Goal: Task Accomplishment & Management: Complete application form

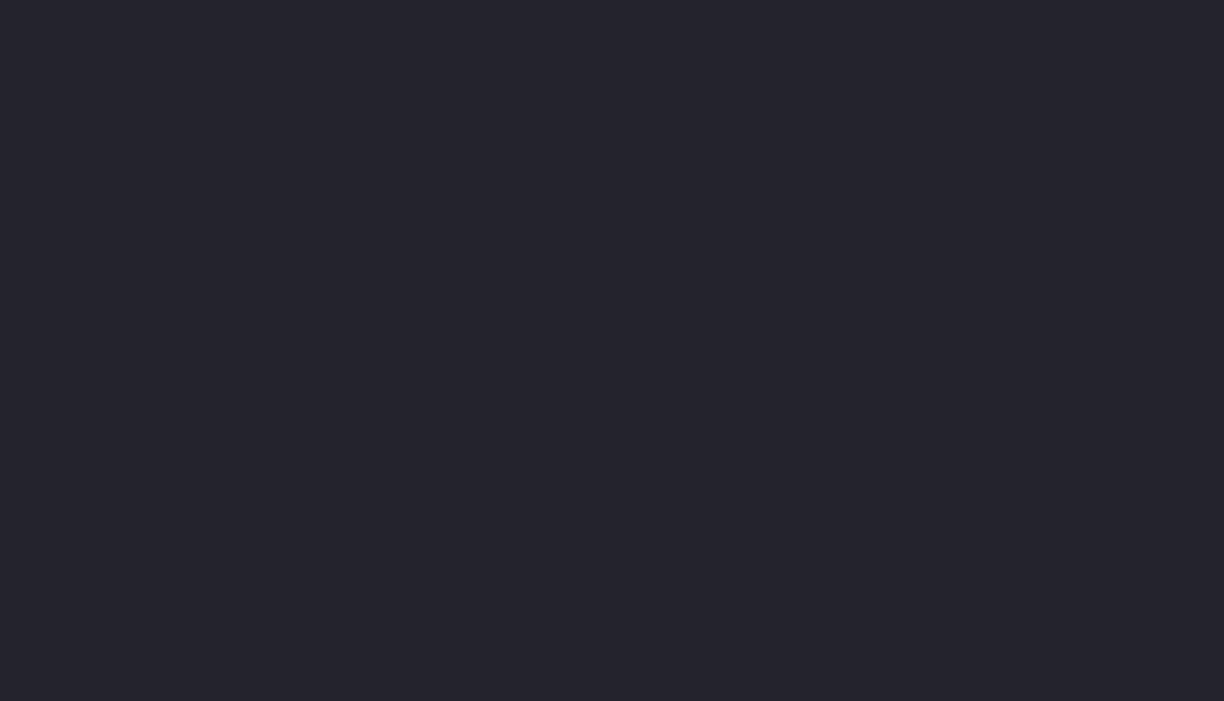
click at [1124, 97] on html at bounding box center [612, 48] width 1224 height 97
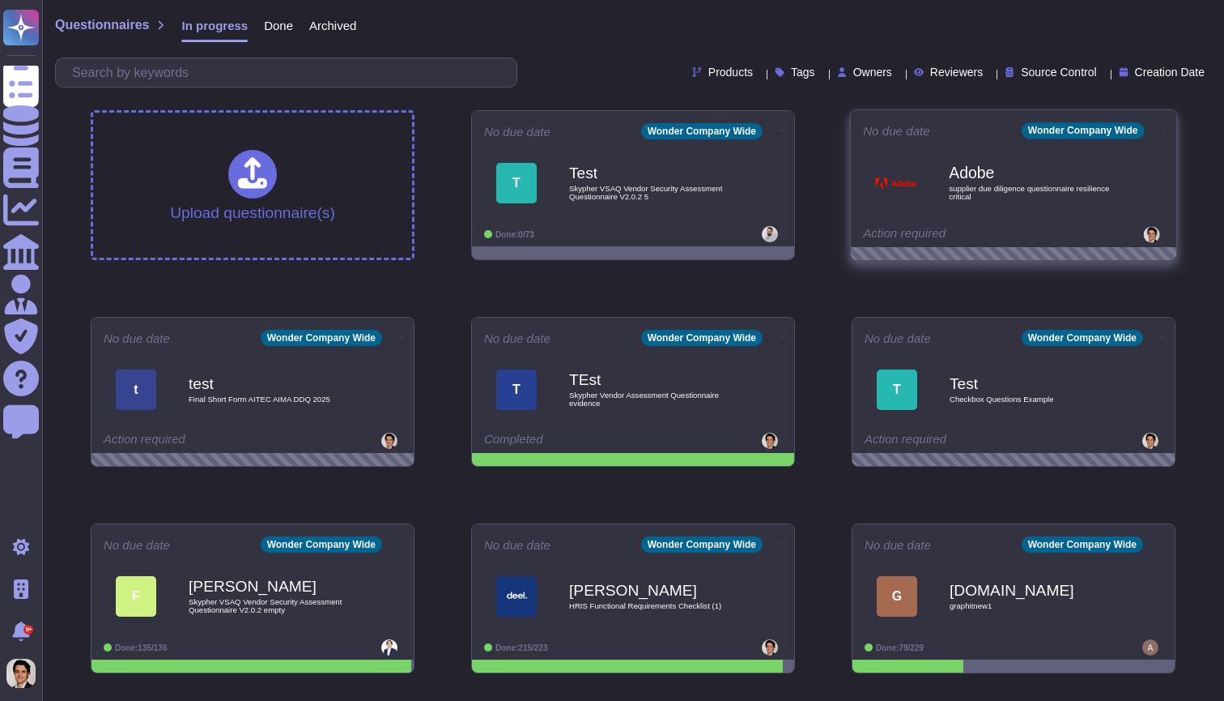
click at [1127, 138] on div "Wonder Company Wide" at bounding box center [1093, 130] width 143 height 16
click at [1163, 129] on icon at bounding box center [1164, 130] width 3 height 4
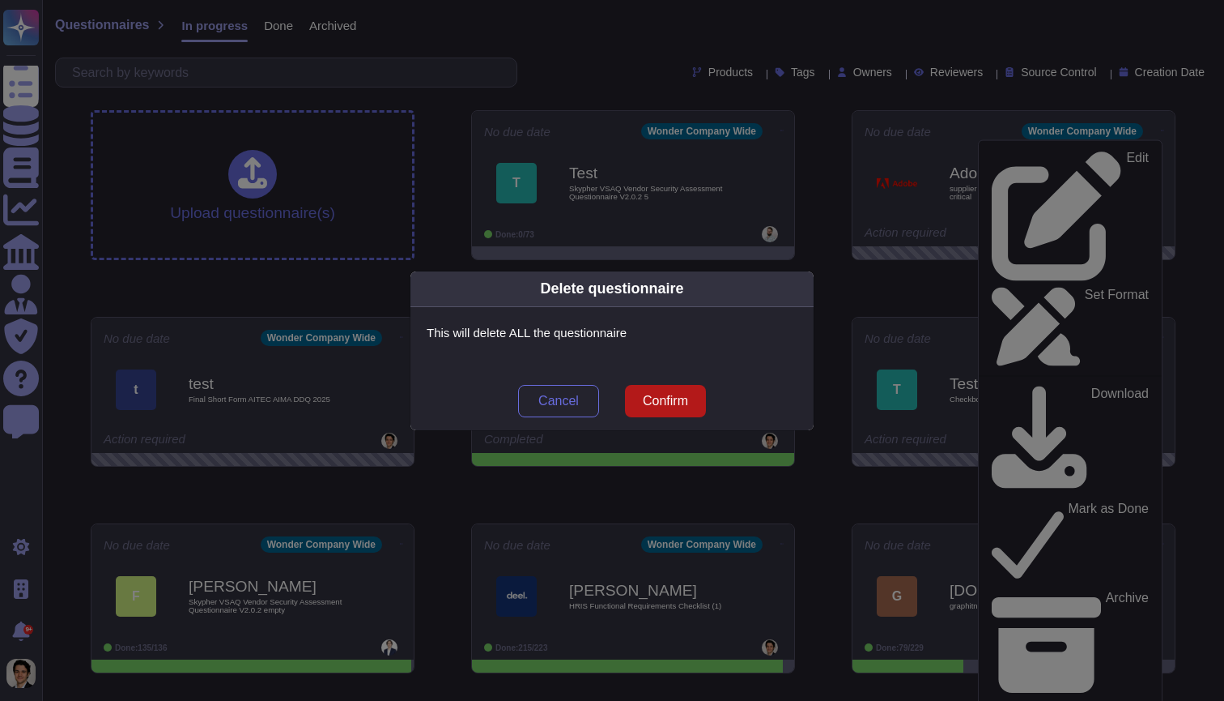
click at [677, 388] on button "Confirm" at bounding box center [665, 401] width 81 height 32
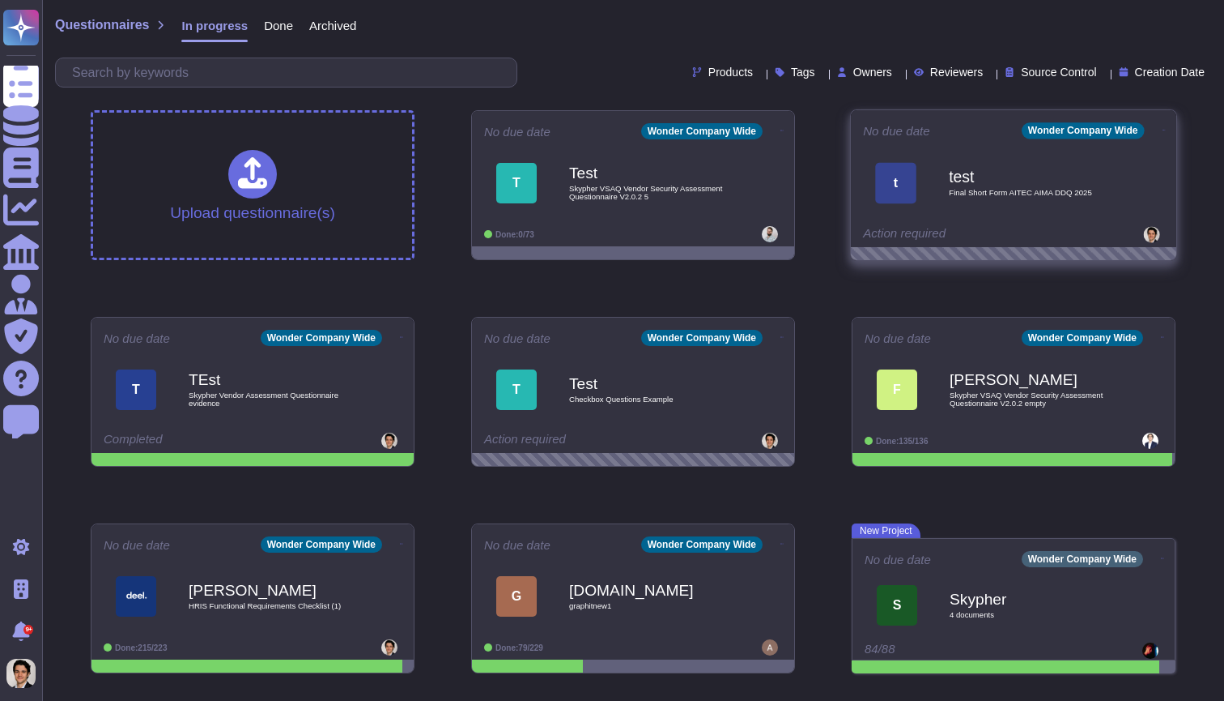
click at [1163, 128] on icon at bounding box center [1164, 130] width 3 height 4
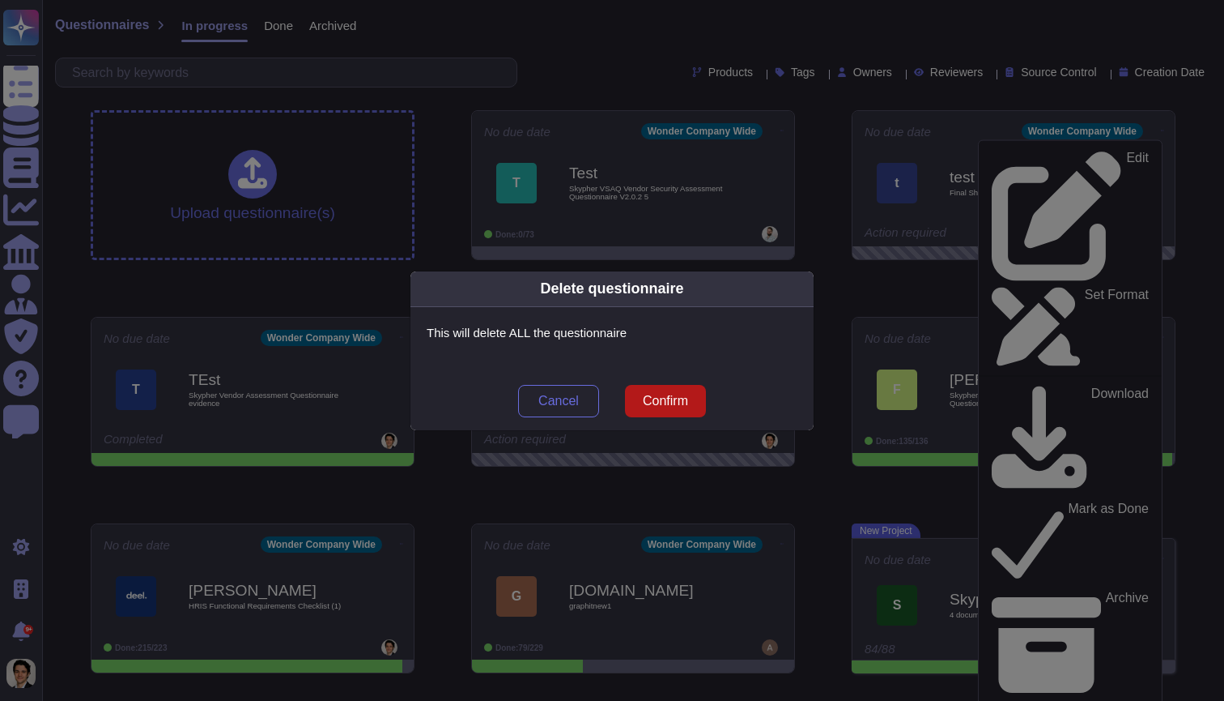
click at [677, 411] on button "Confirm" at bounding box center [665, 401] width 81 height 32
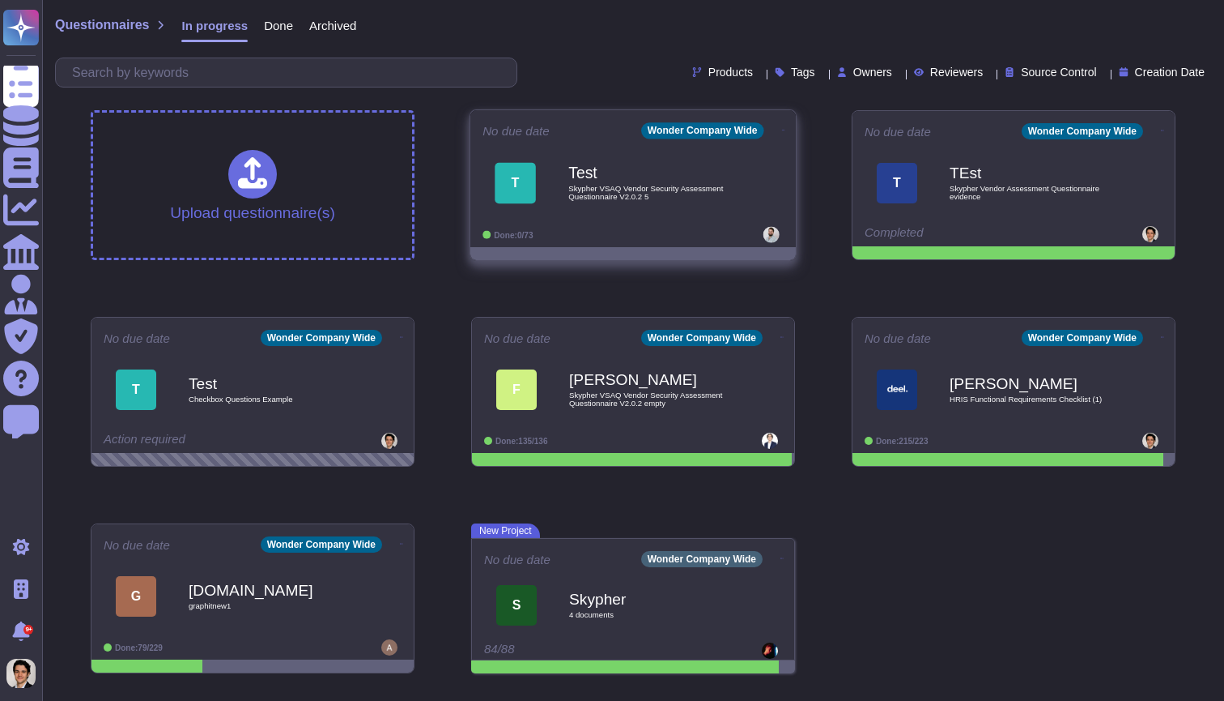
click at [782, 130] on icon at bounding box center [783, 130] width 3 height 4
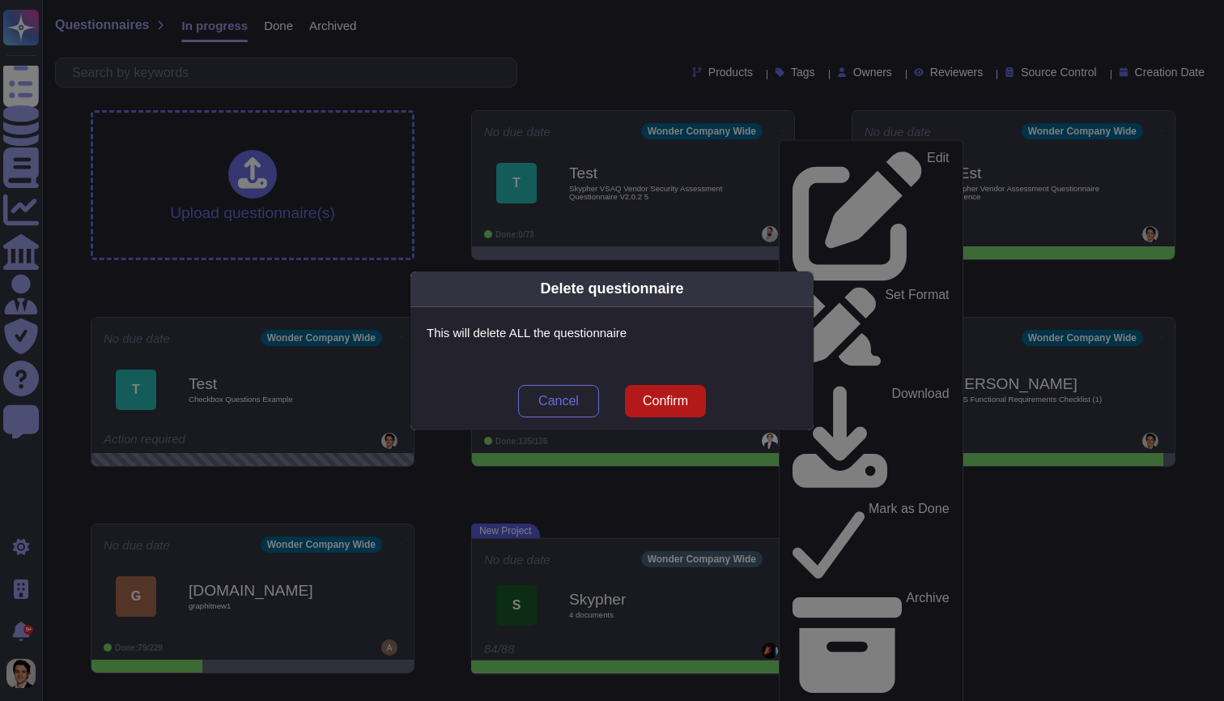
click at [667, 390] on button "Confirm" at bounding box center [665, 401] width 81 height 32
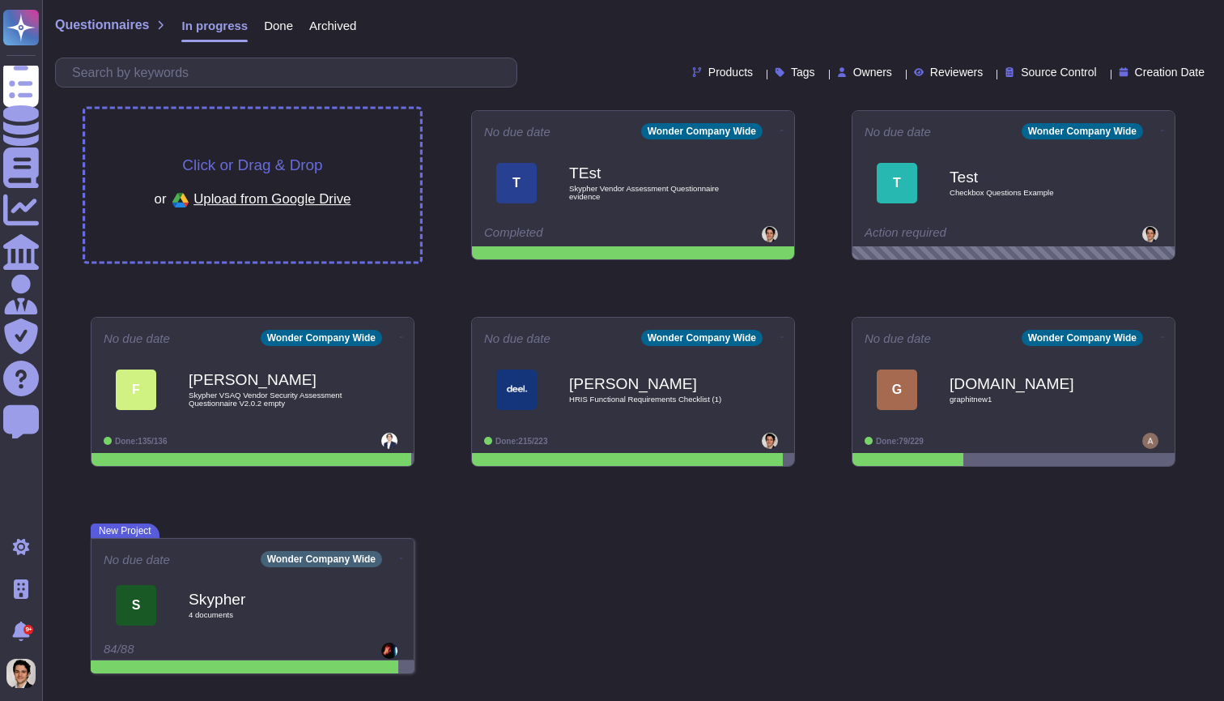
click at [338, 154] on div "Click or Drag & Drop or Upload from Google Drive" at bounding box center [252, 185] width 335 height 152
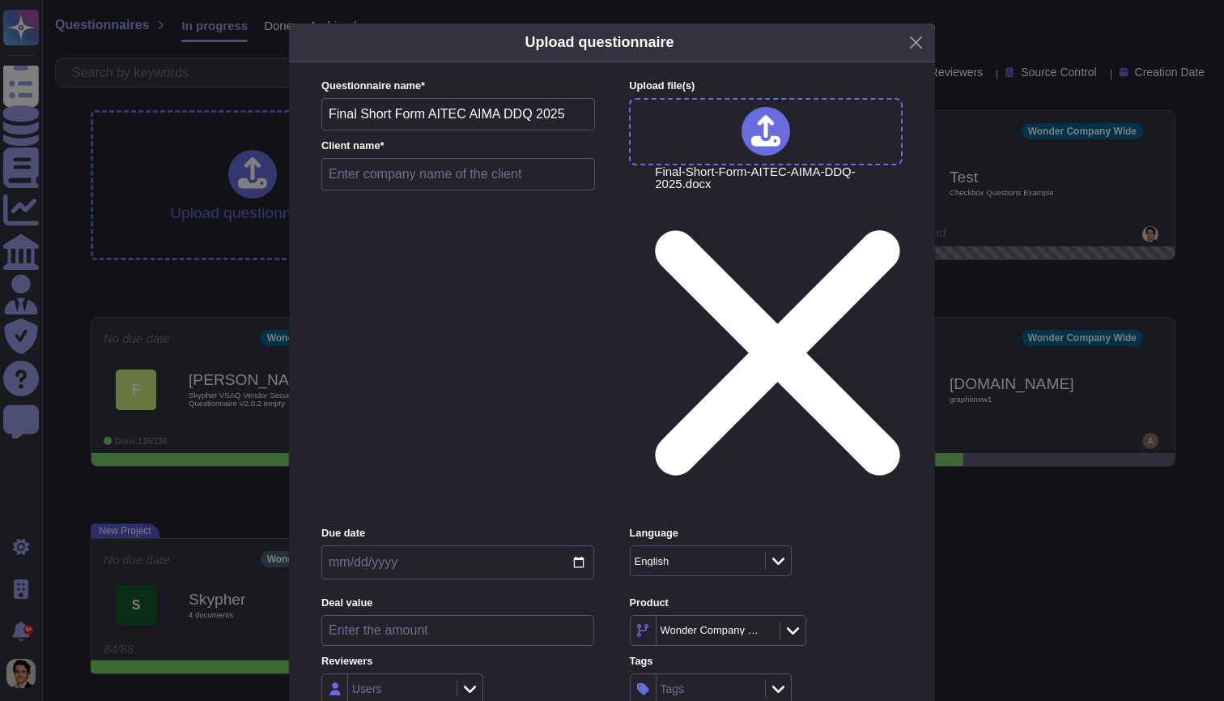
click at [467, 179] on input "text" at bounding box center [459, 174] width 274 height 32
type input "Test"
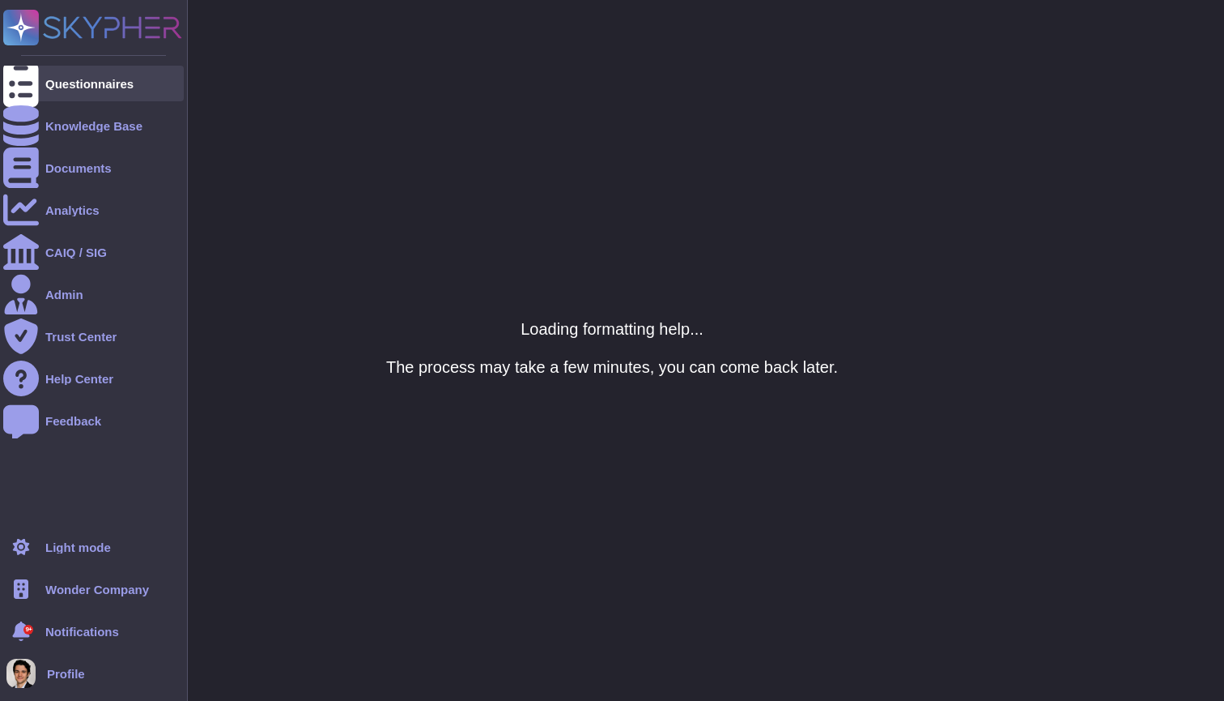
click at [37, 91] on div at bounding box center [21, 84] width 36 height 36
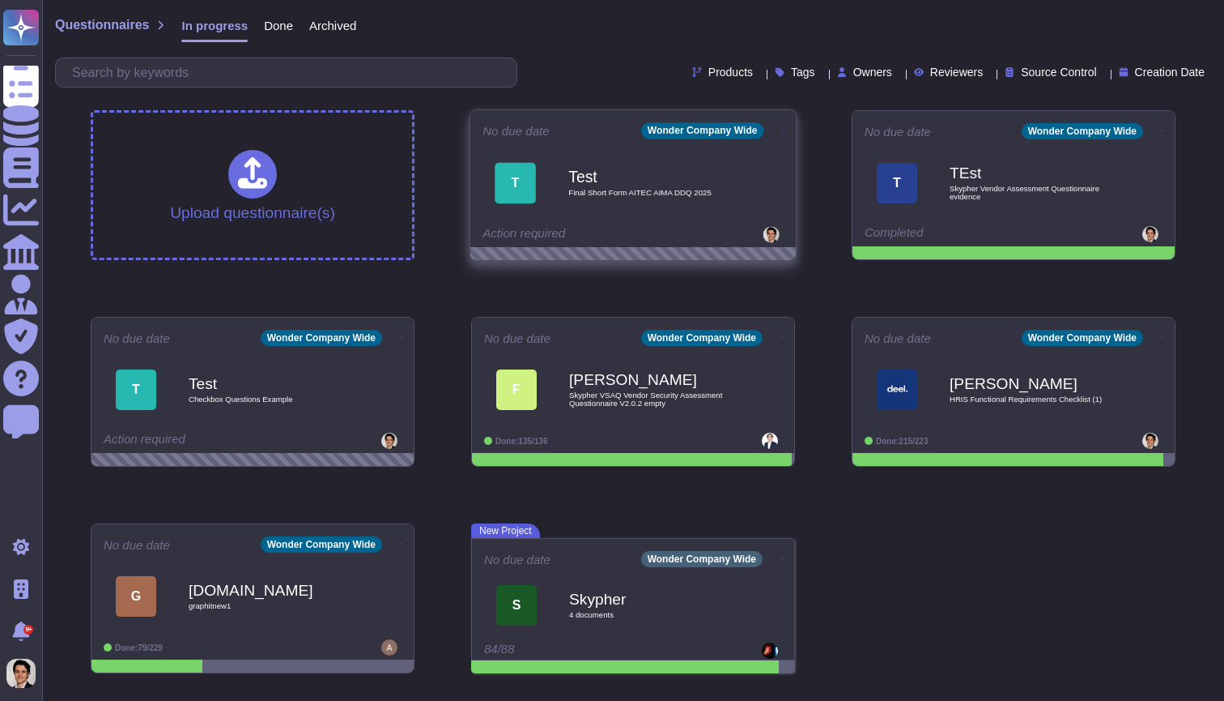
click at [575, 224] on div "No due date Wonder Company Wide T Test Final Short Form AITEC AIMA DDQ 2025 Act…" at bounding box center [634, 178] width 326 height 137
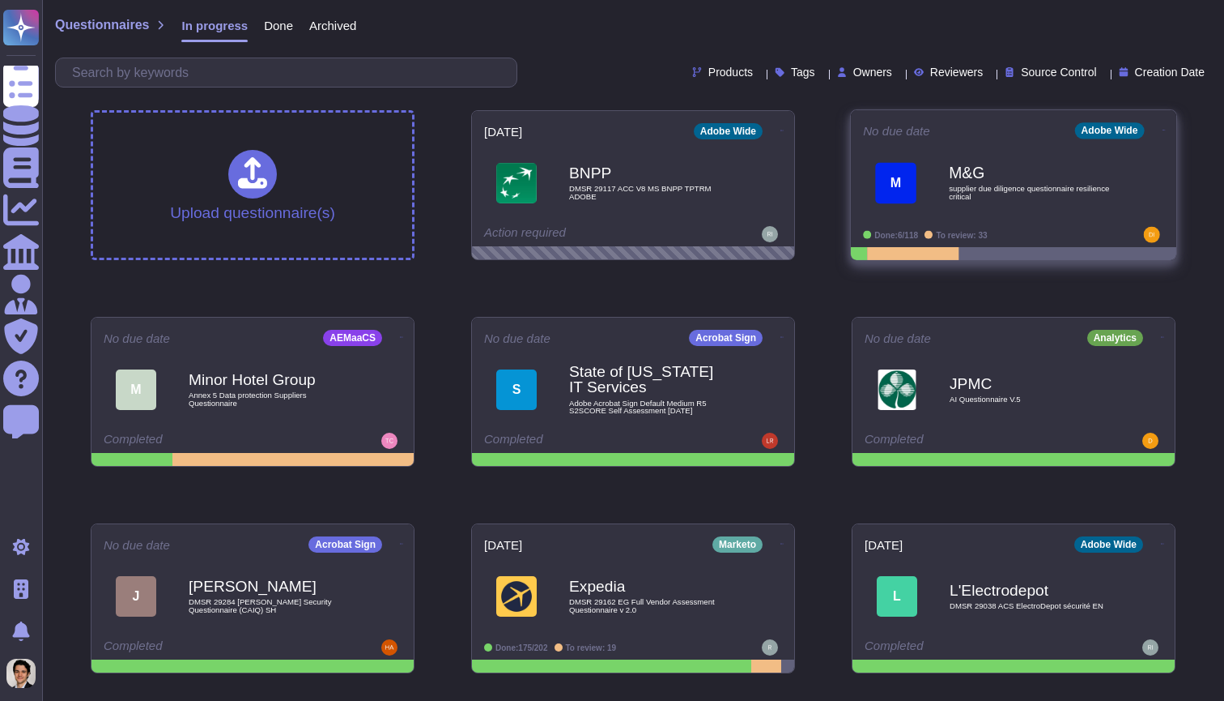
click at [934, 211] on span "M M&G supplier due diligence questionnaire resilience critical" at bounding box center [1013, 183] width 301 height 66
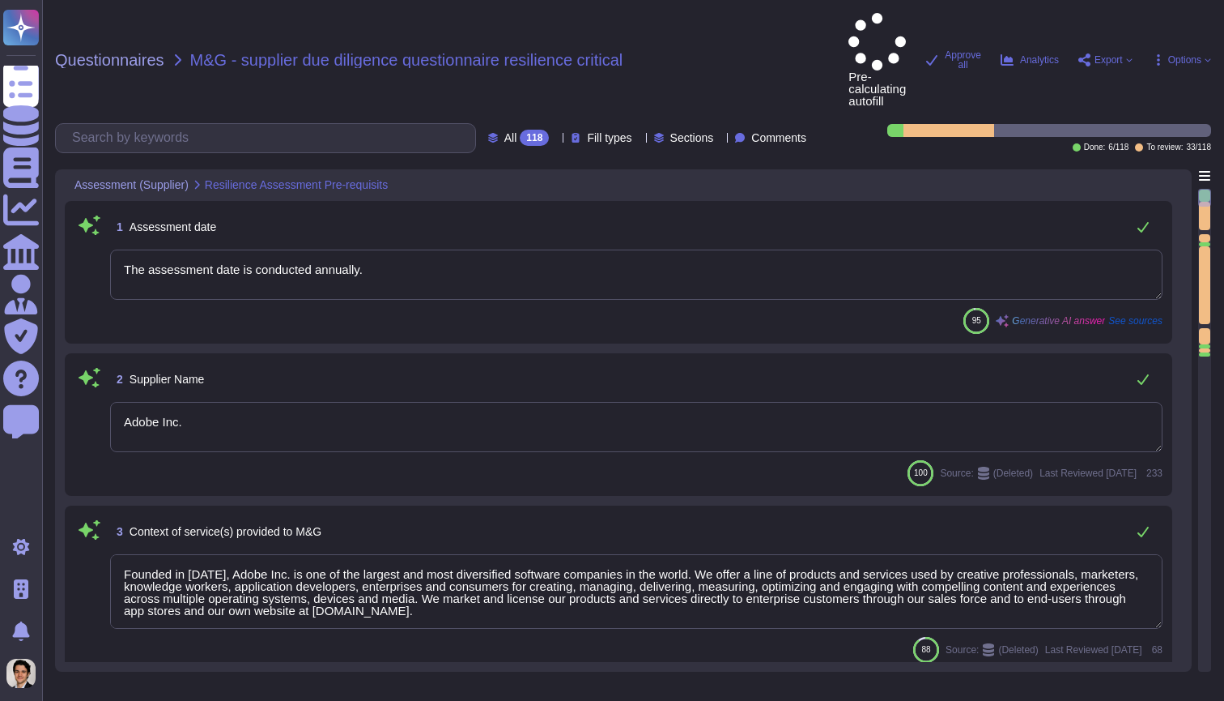
type textarea "The assessment date is conducted annually."
type textarea "Adobe Inc."
type textarea "Founded in [DATE], Adobe Inc. is one of the largest and most diversified softwa…"
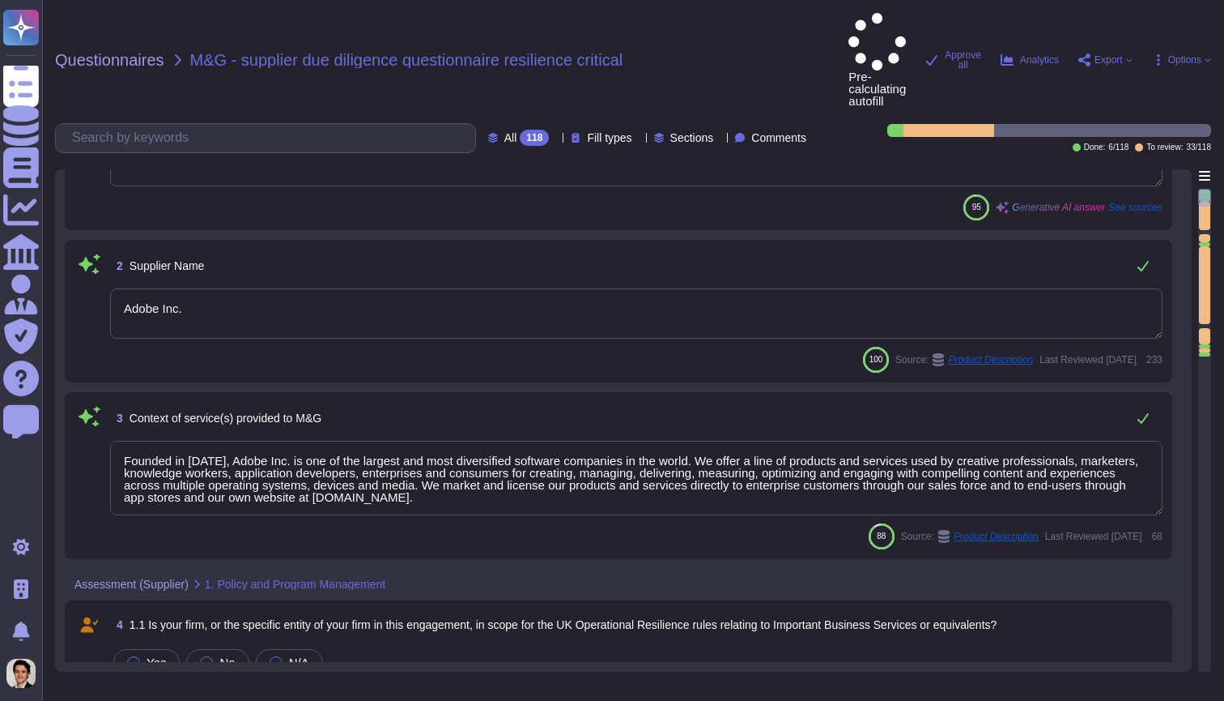
scroll to position [134, 0]
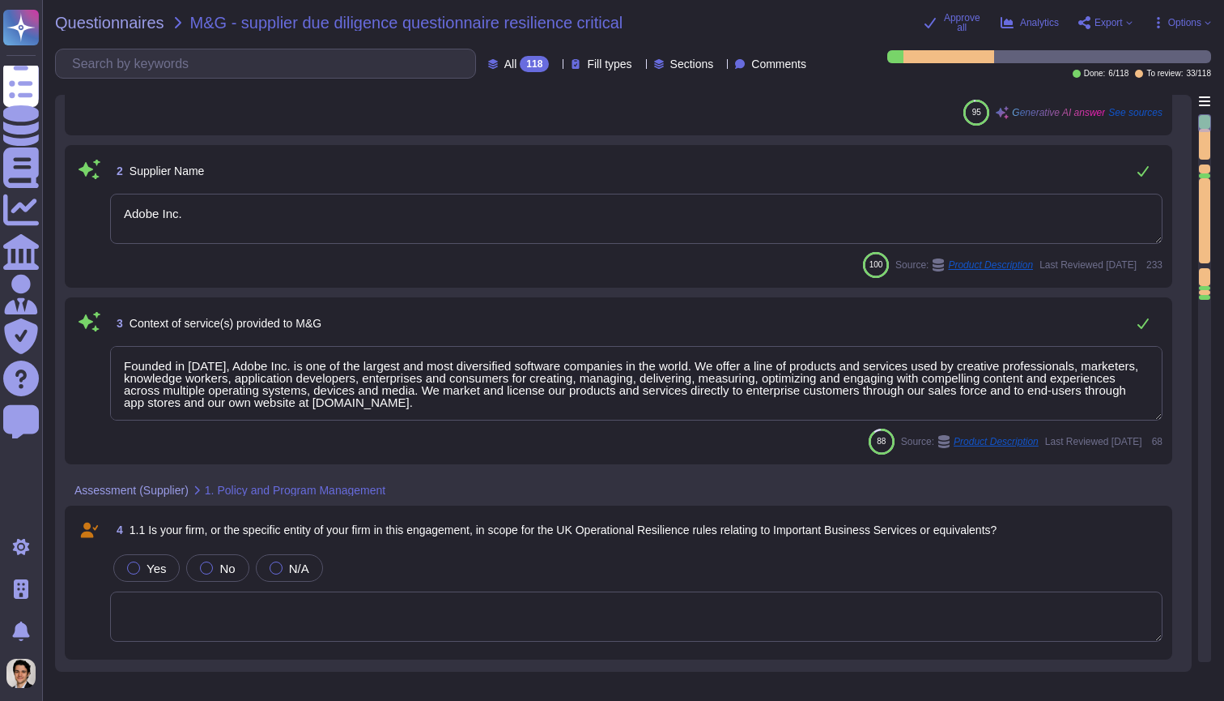
click at [1187, 28] on span "Options" at bounding box center [1181, 22] width 59 height 13
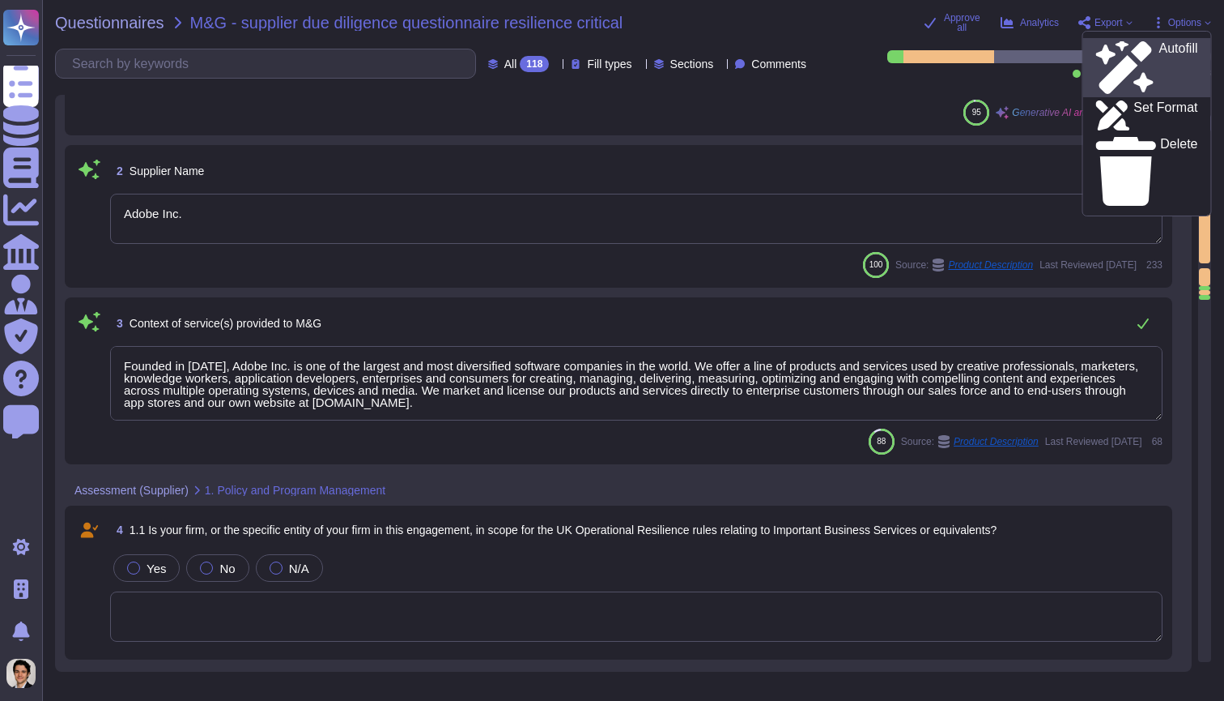
click at [1150, 57] on link "Autofill" at bounding box center [1148, 67] width 128 height 59
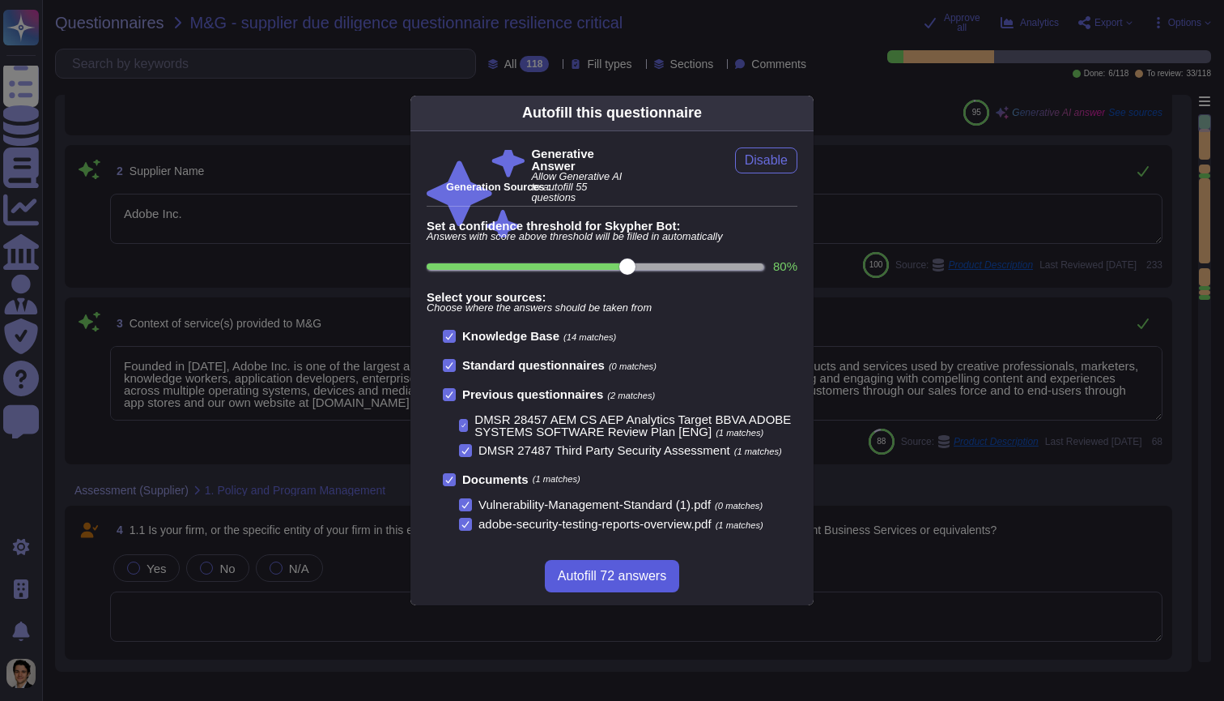
click at [611, 585] on button "Autofill 72 answers" at bounding box center [612, 576] width 134 height 32
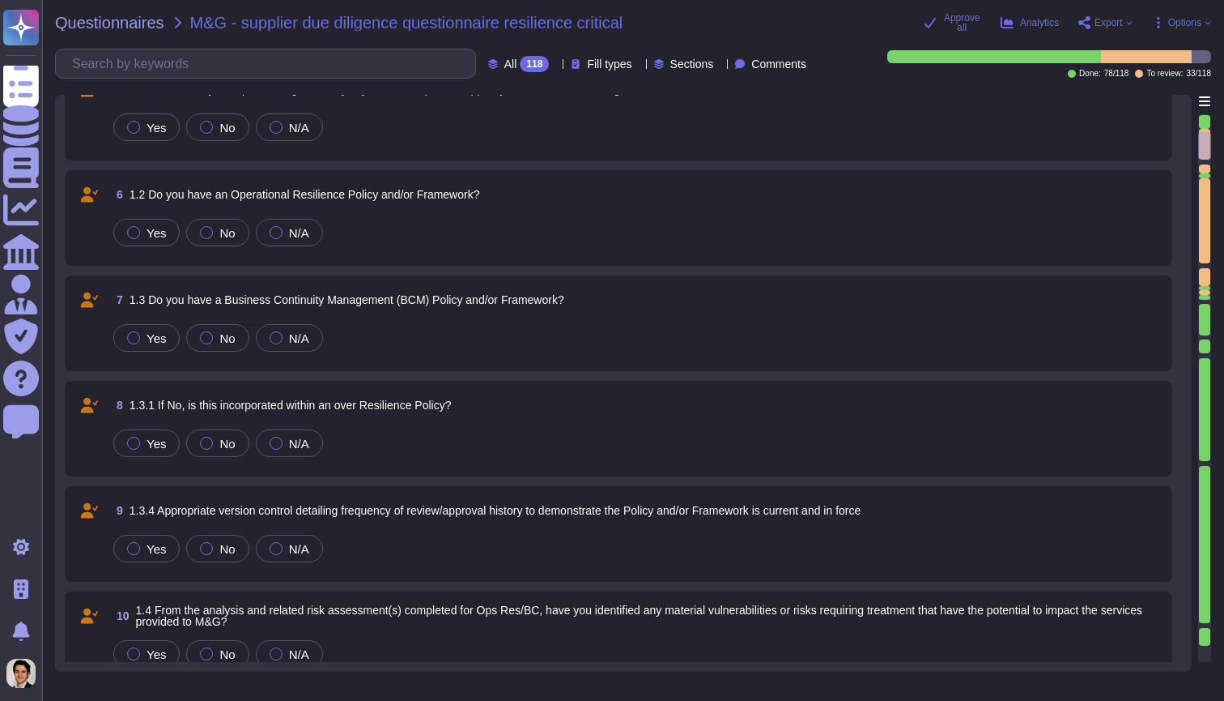
type textarea "Yes, Adobe has a defined central team known as the Enterprise Resilience Steeri…"
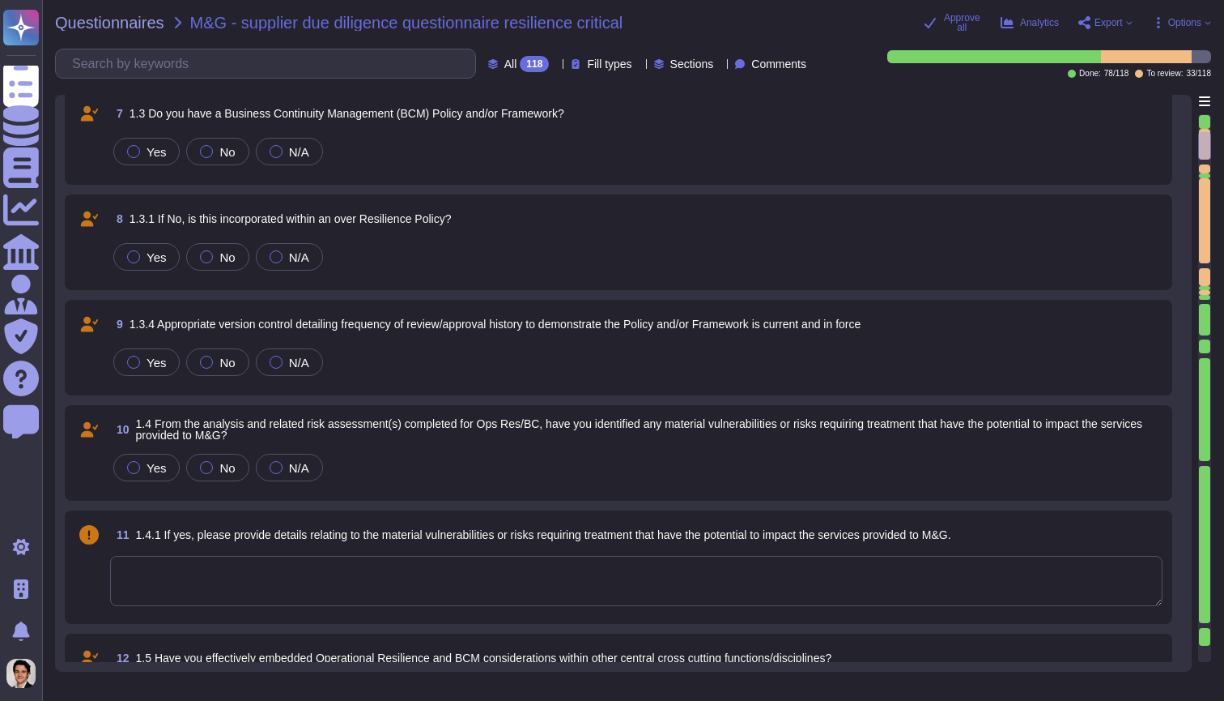
scroll to position [1125, 0]
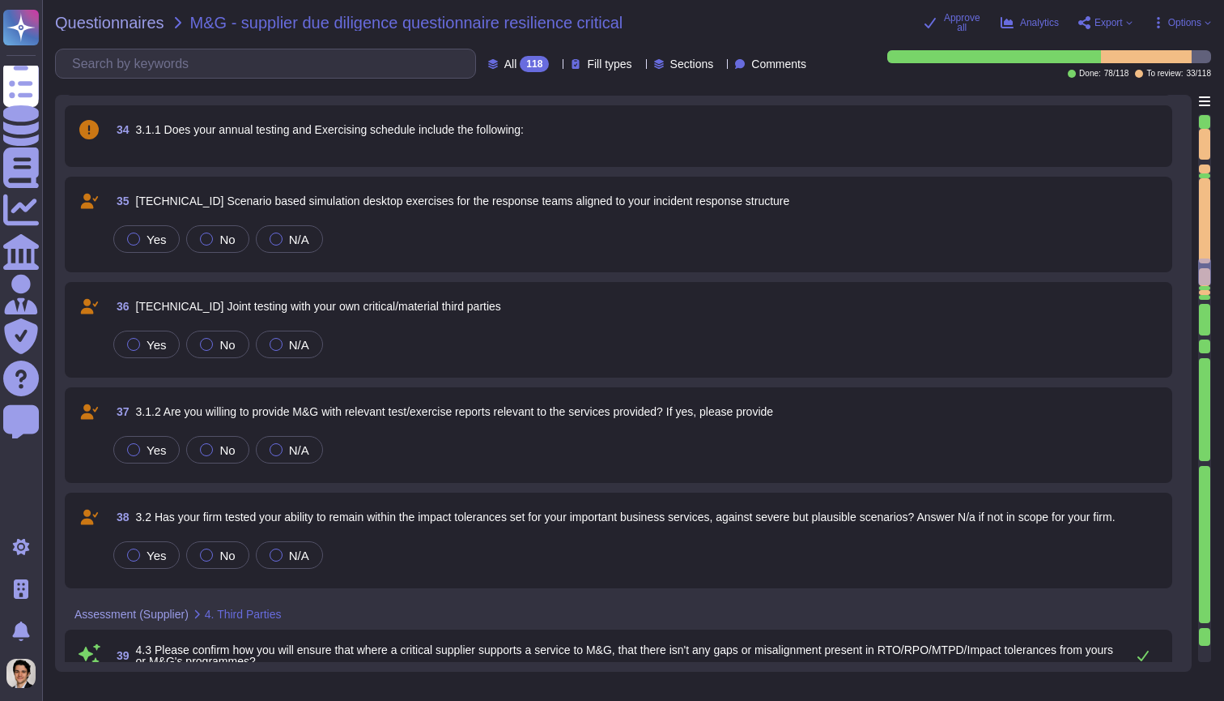
type textarea "To ensure alignment and mitigate any gaps in RTO, RPO, and impact tolerances be…"
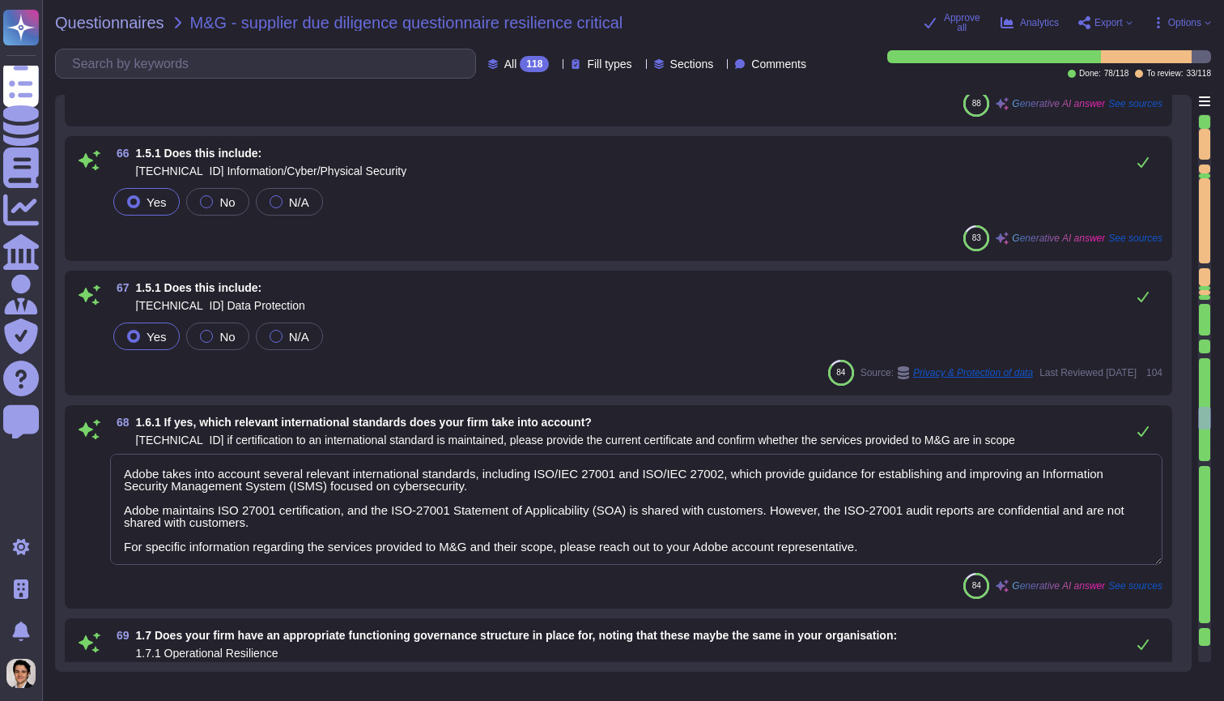
type textarea "Adobe takes into account several relevant international standards, including IS…"
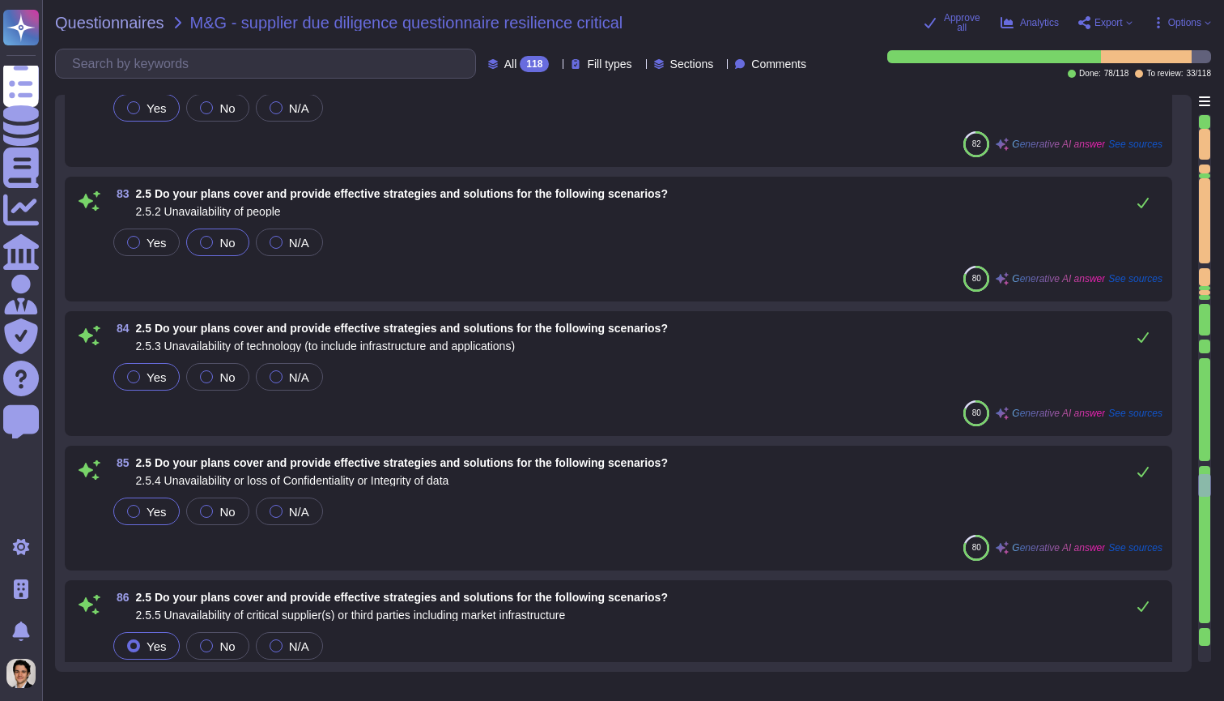
type textarea "Adobe is committed to maintaining the highest standards of security and complia…"
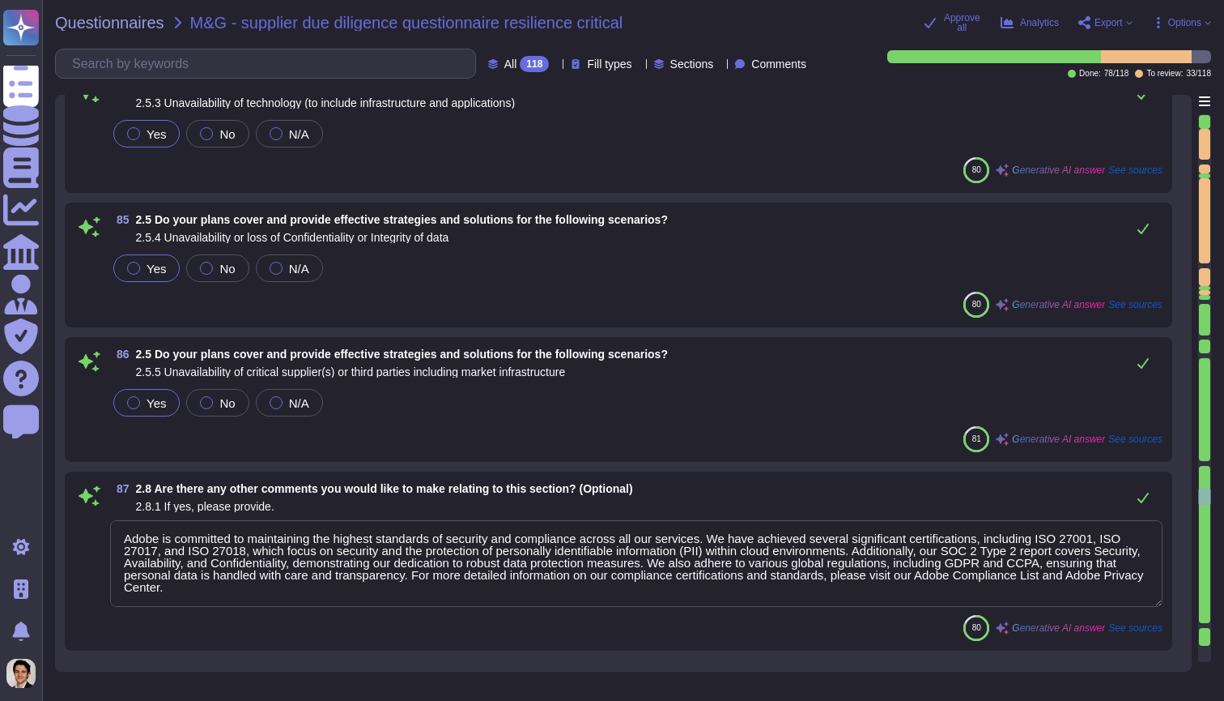
scroll to position [2, 0]
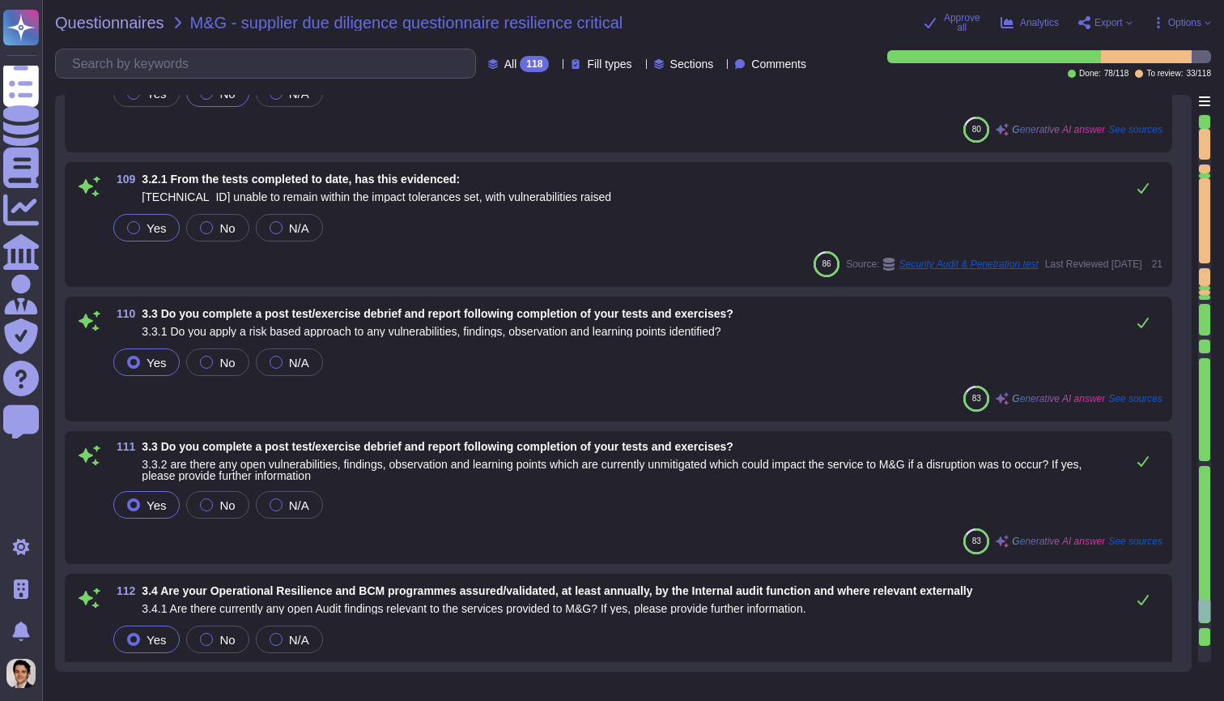
type textarea "[URL][DOMAIN_NAME]"
type textarea "Adobe has a structured approach to tiering and conducting initial and ongoing d…"
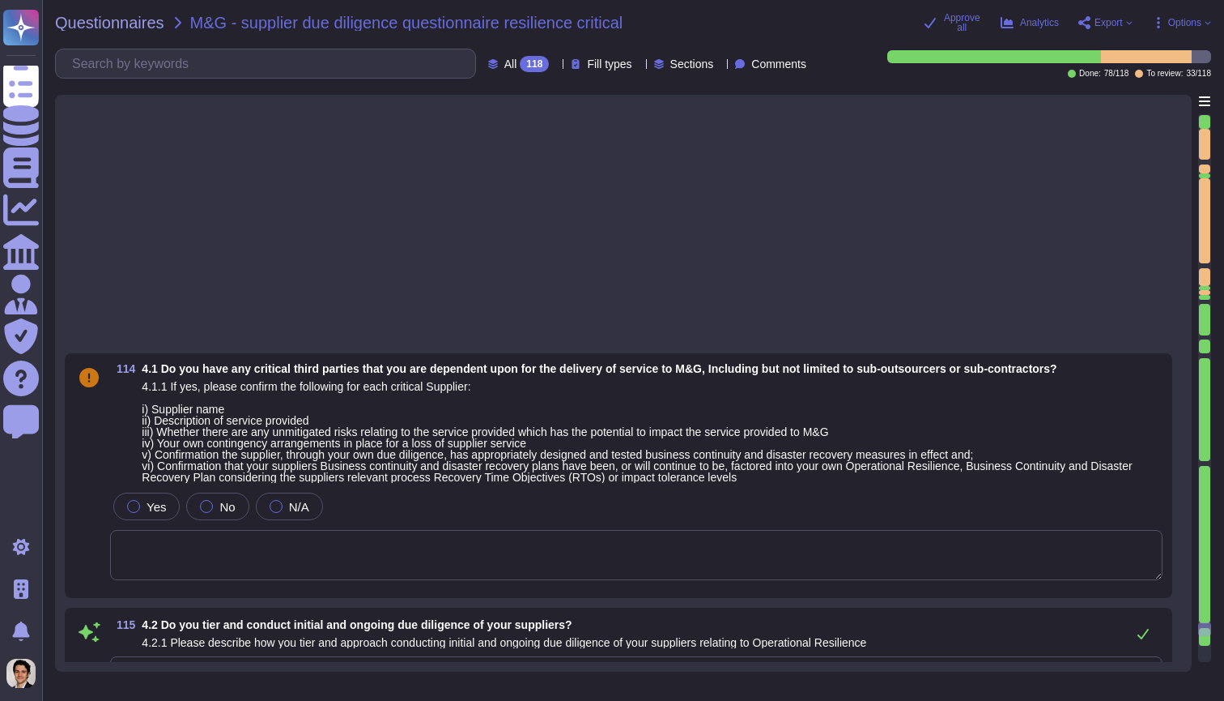
type textarea "Adobe is committed to maintaining the highest standards of security and complia…"
type textarea "Adobe has a documented and approved incident response plan in place to assist d…"
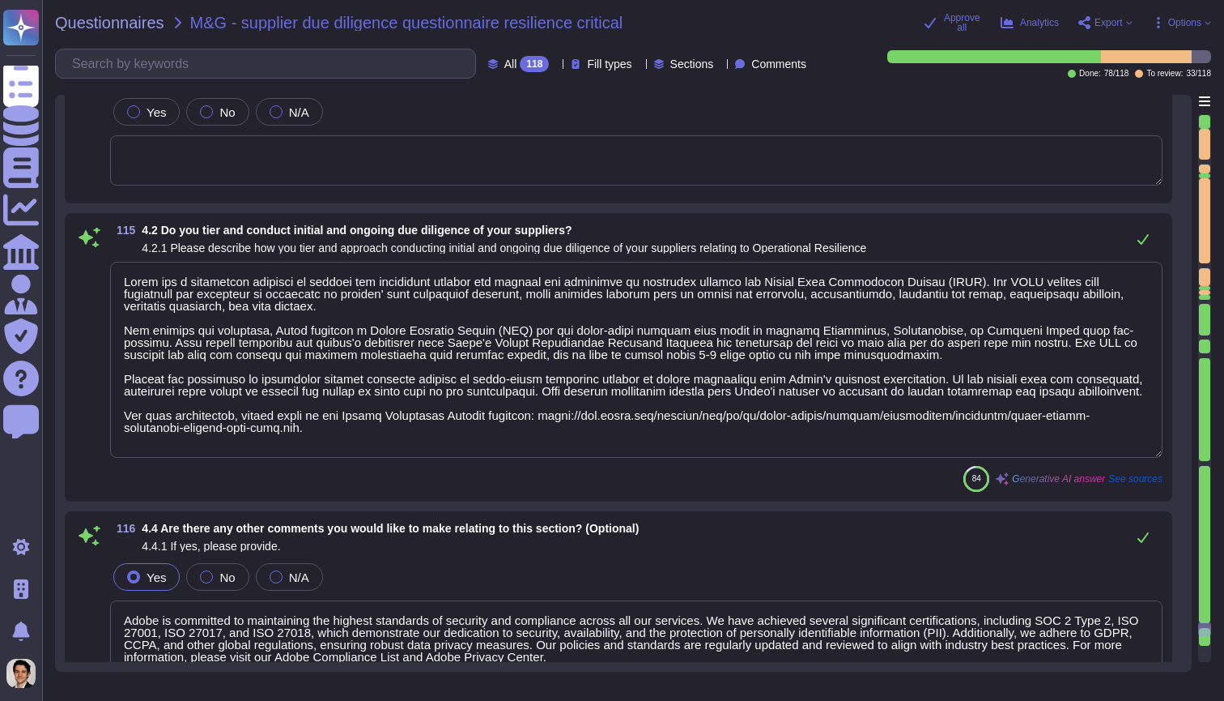
scroll to position [14208, 0]
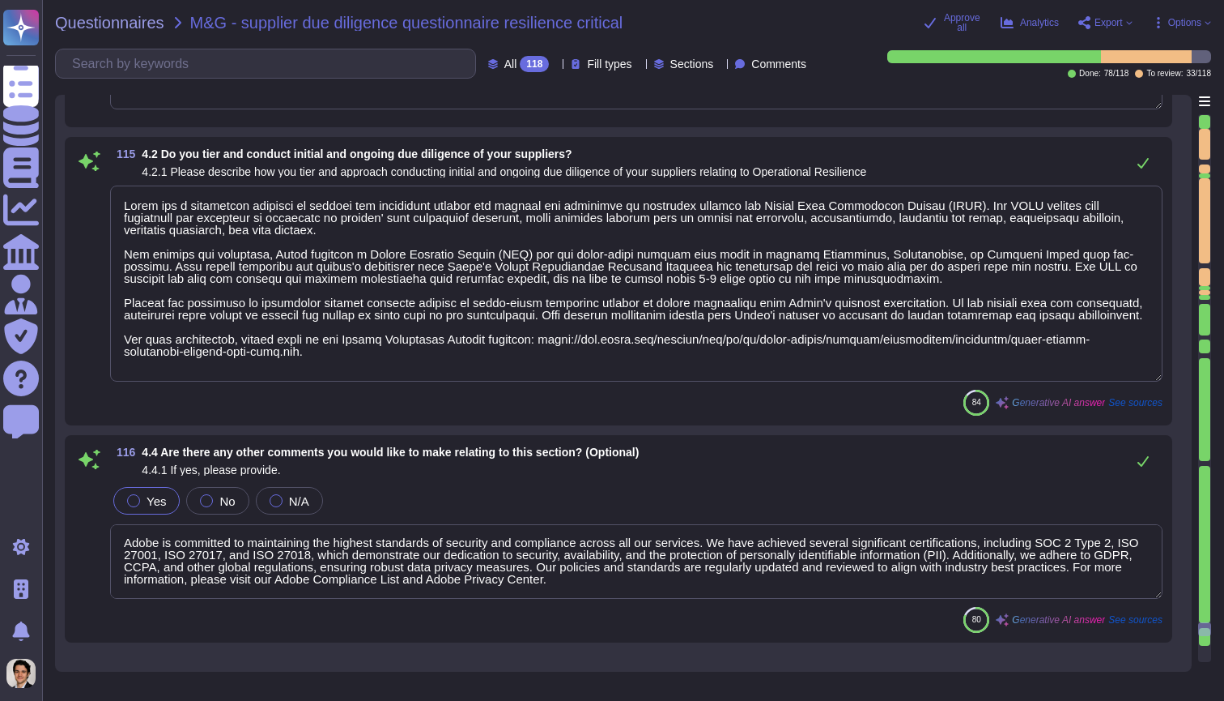
type textarea "Adobe is committed to maintaining the highest standards of security and complia…"
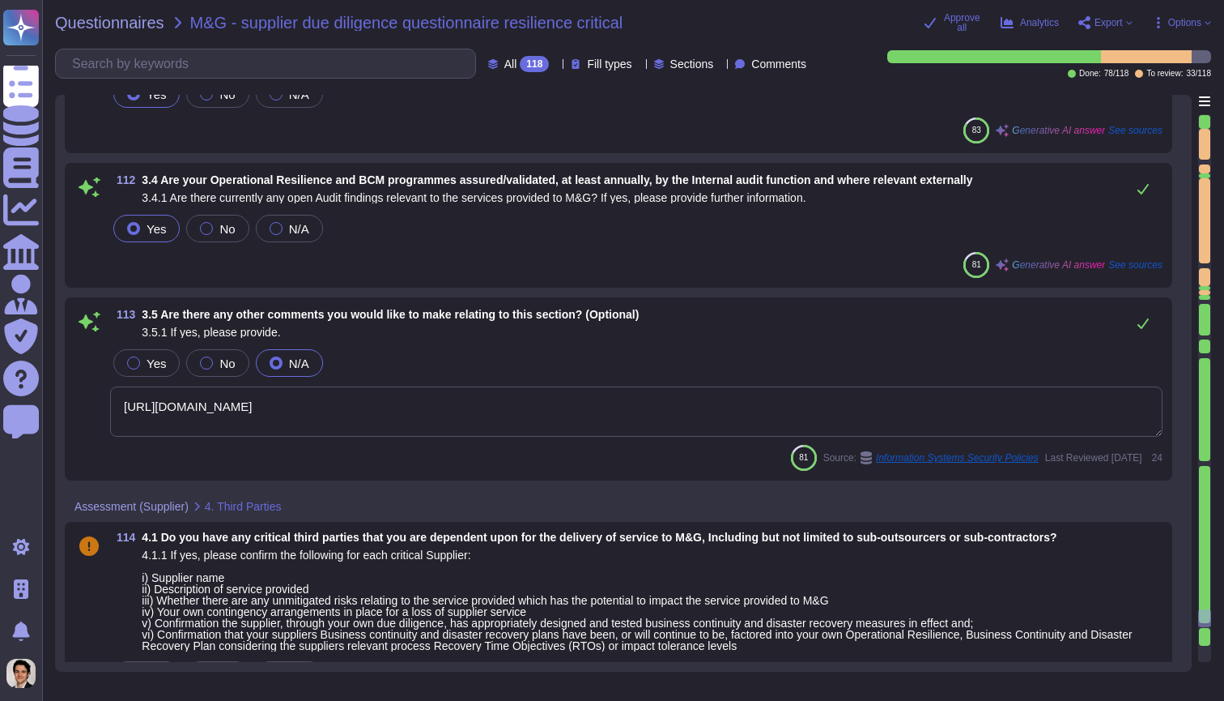
type textarea "[URL][DOMAIN_NAME]"
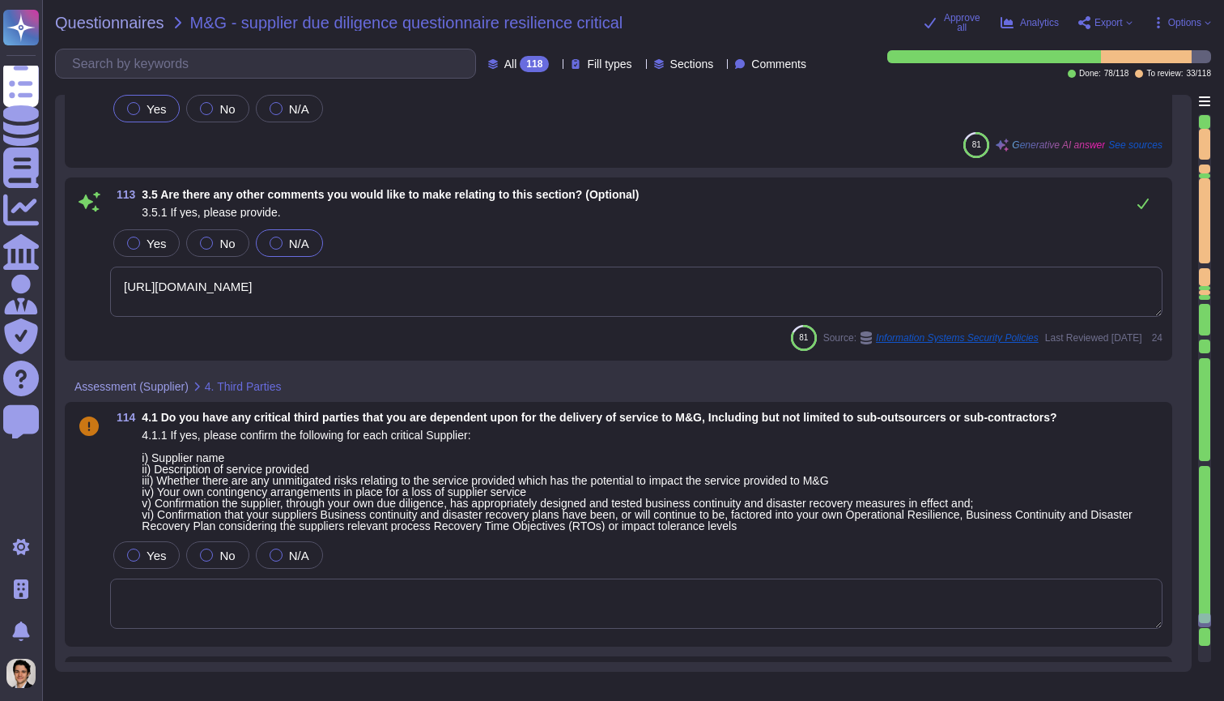
scroll to position [13763, 0]
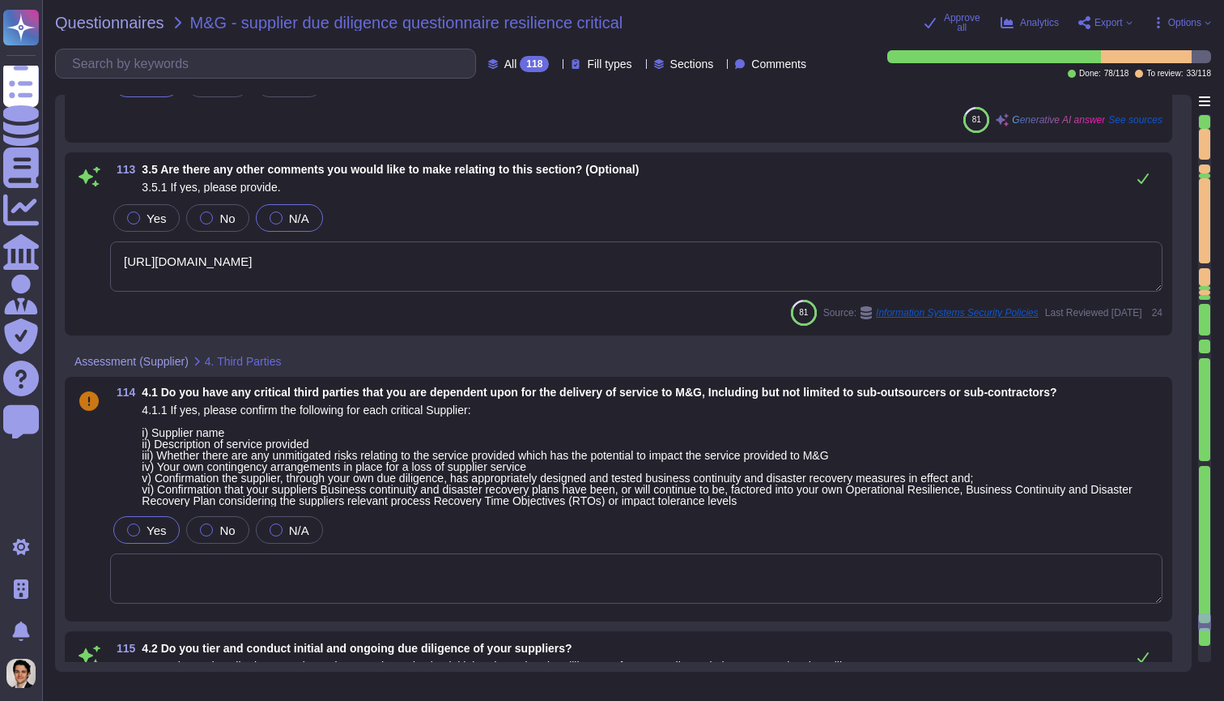
click at [138, 530] on div at bounding box center [133, 529] width 13 height 13
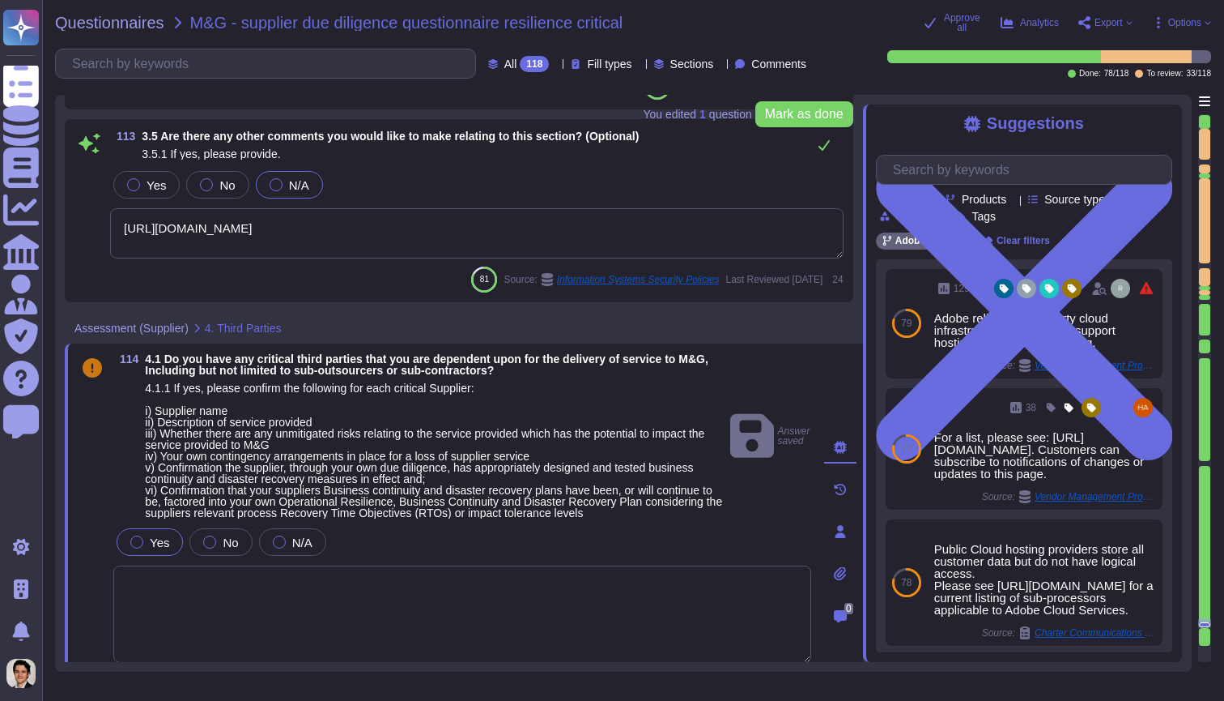
type textarea "Adobe is committed to maintaining the highest standards of security and complia…"
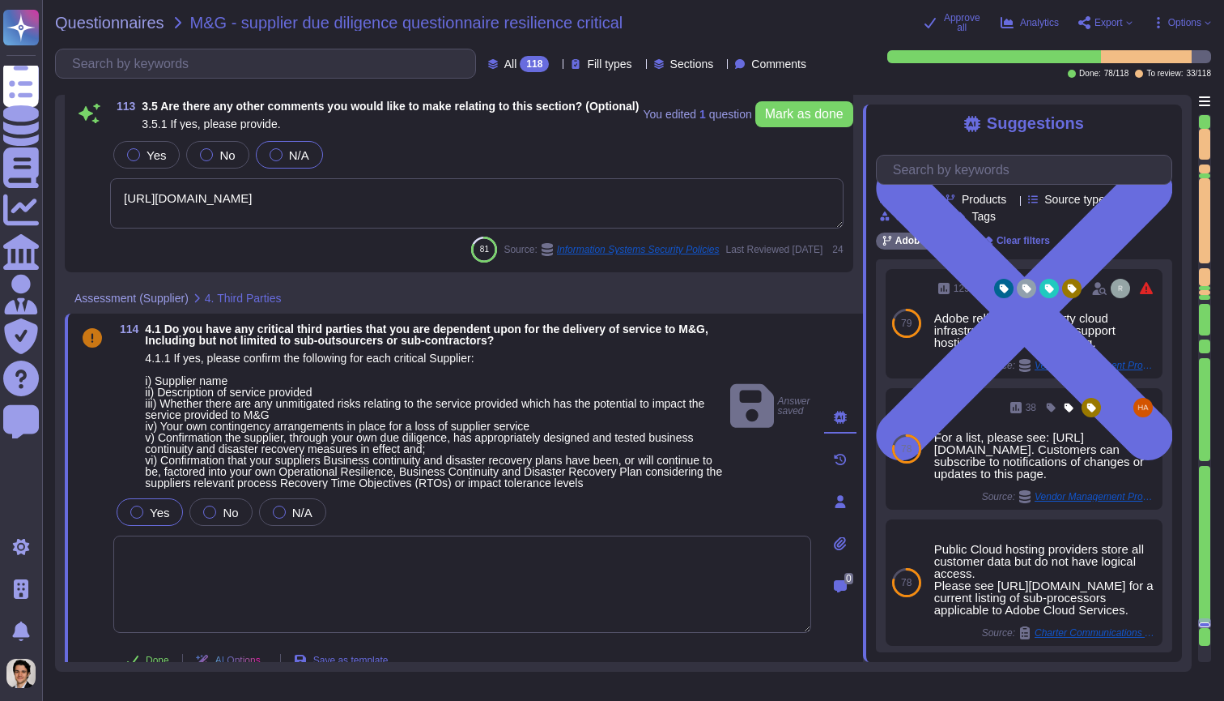
scroll to position [13850, 0]
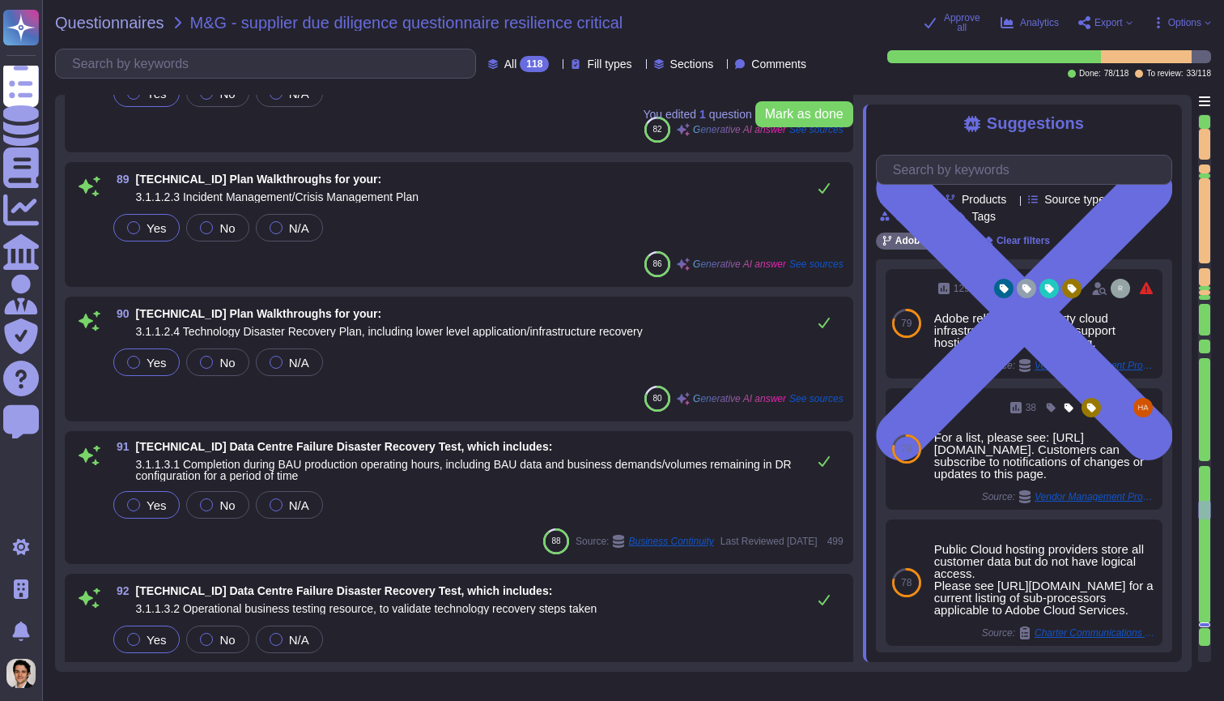
type textarea "Adobe is committed to maintaining the highest standards of security and complia…"
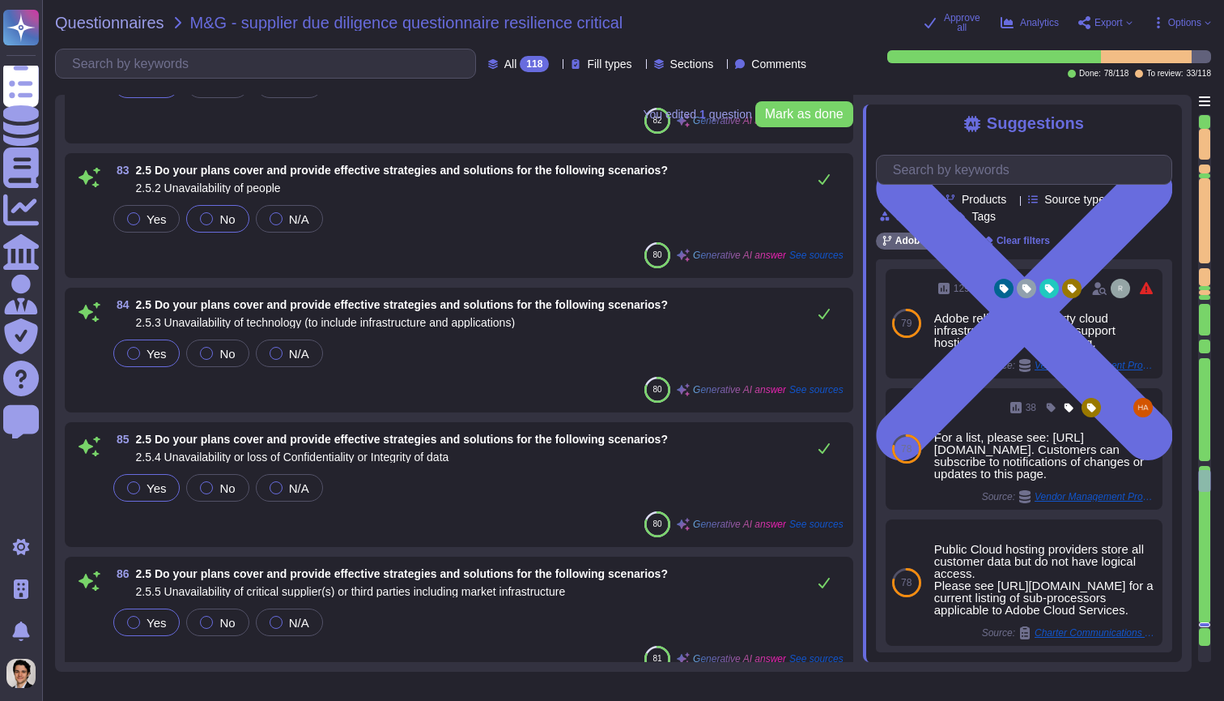
scroll to position [9675, 0]
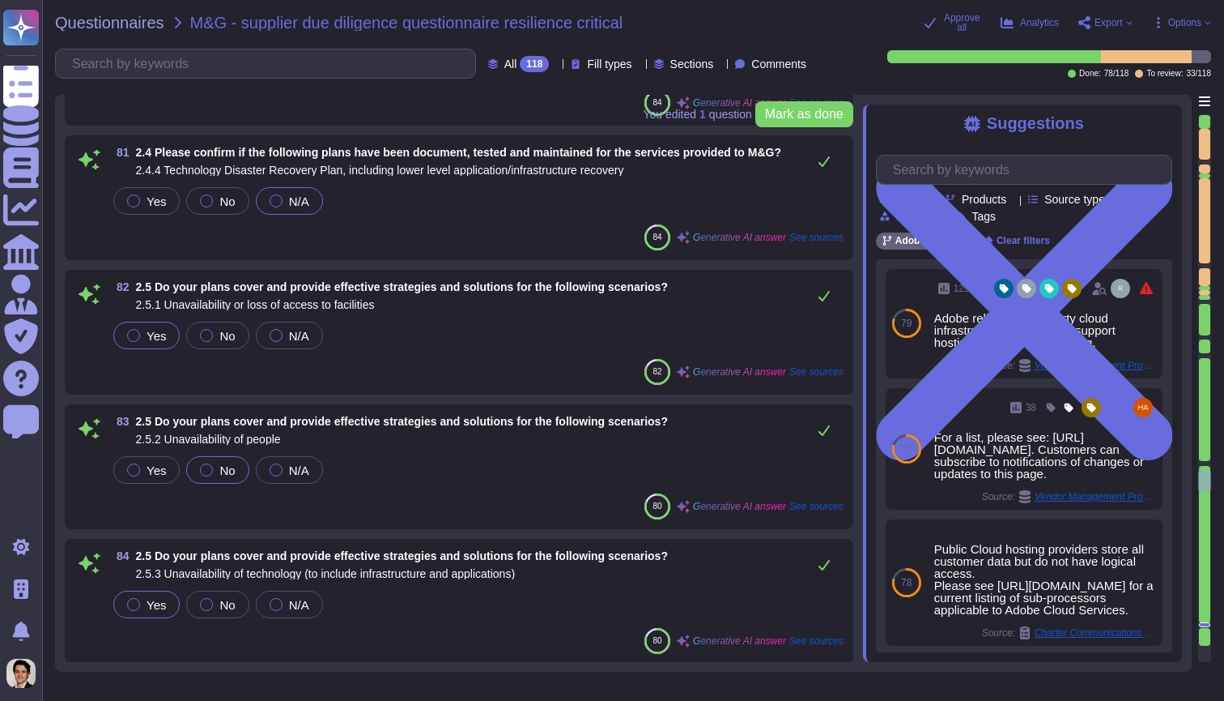
click at [577, 54] on div "All 118 Fill types Sections Comments" at bounding box center [434, 64] width 758 height 30
click at [587, 65] on span "Fill types" at bounding box center [609, 63] width 45 height 11
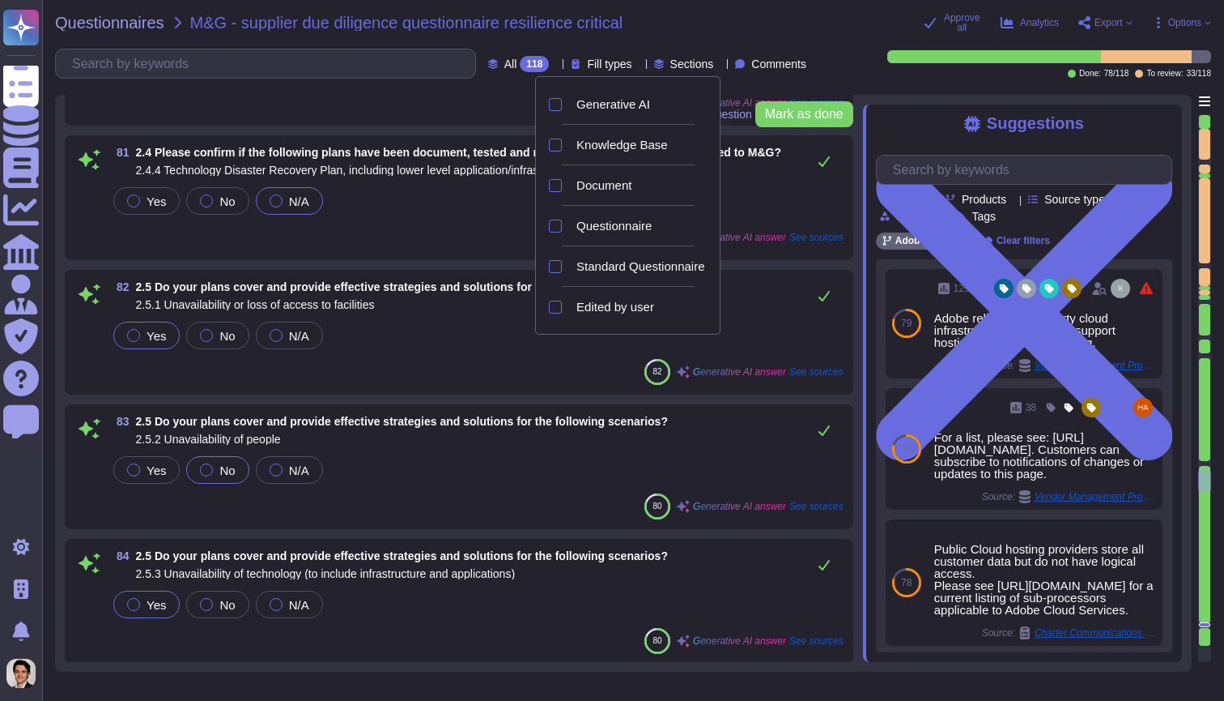
click at [520, 58] on div "118" at bounding box center [534, 64] width 29 height 16
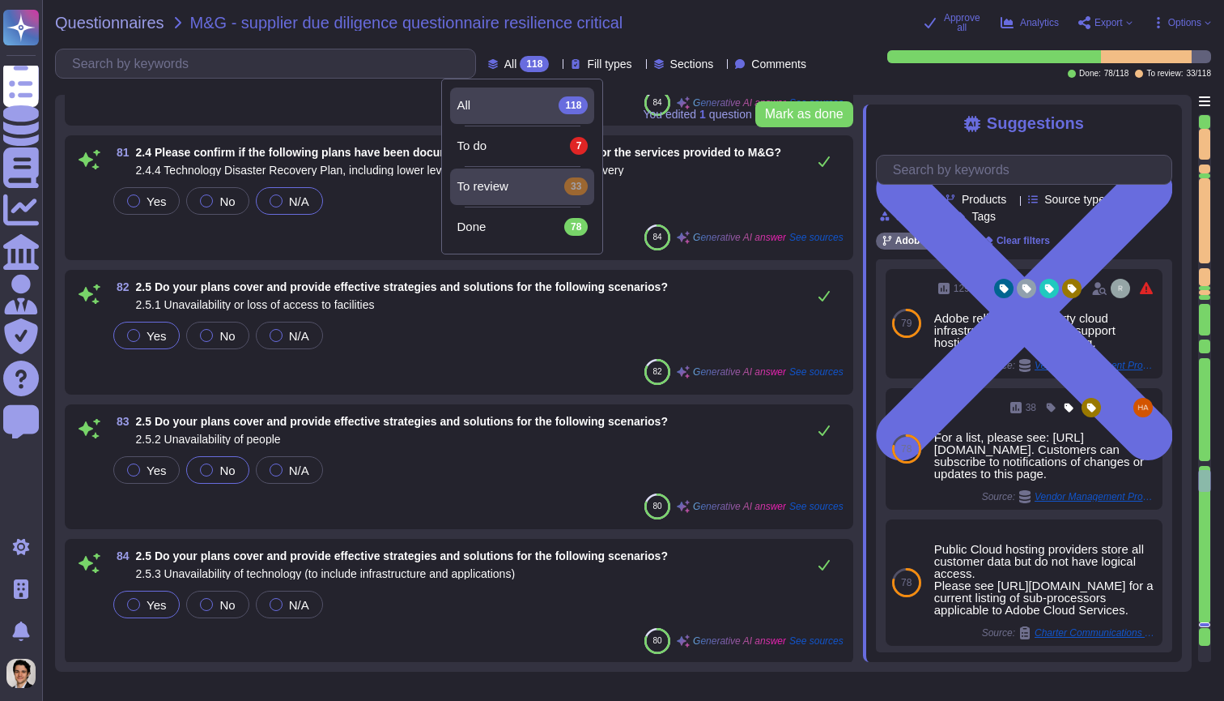
click at [513, 188] on div "To review 33" at bounding box center [522, 186] width 131 height 18
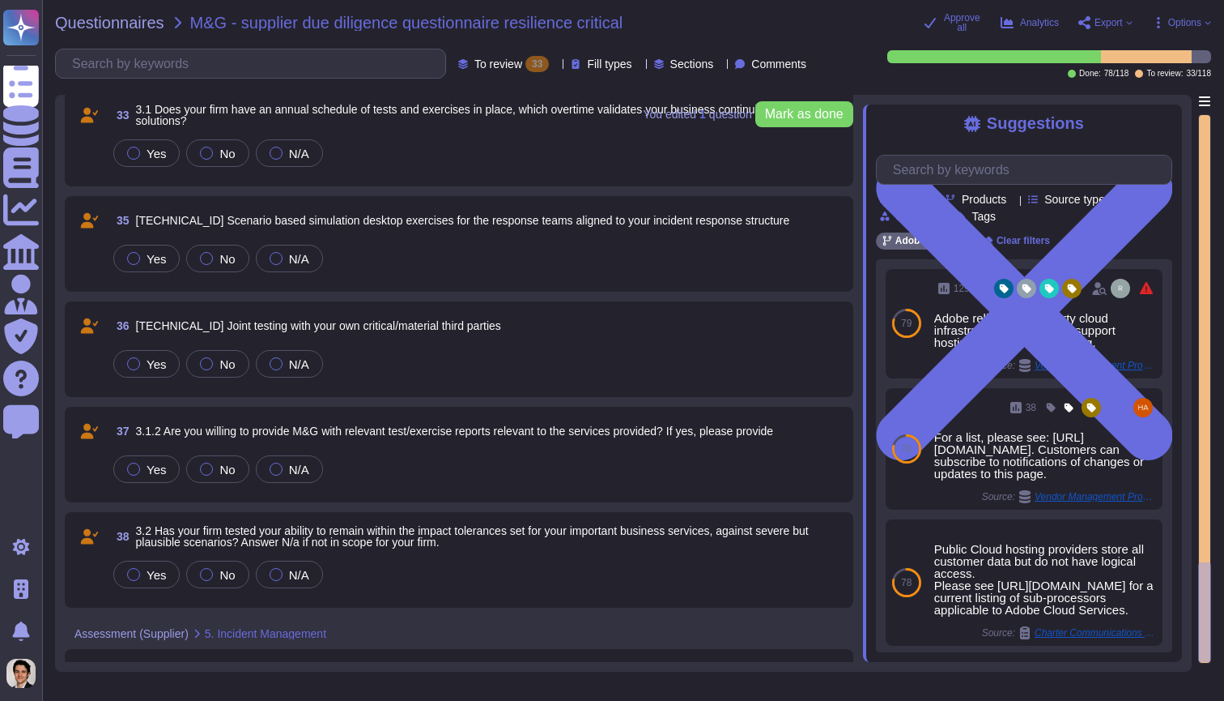
scroll to position [2910, 0]
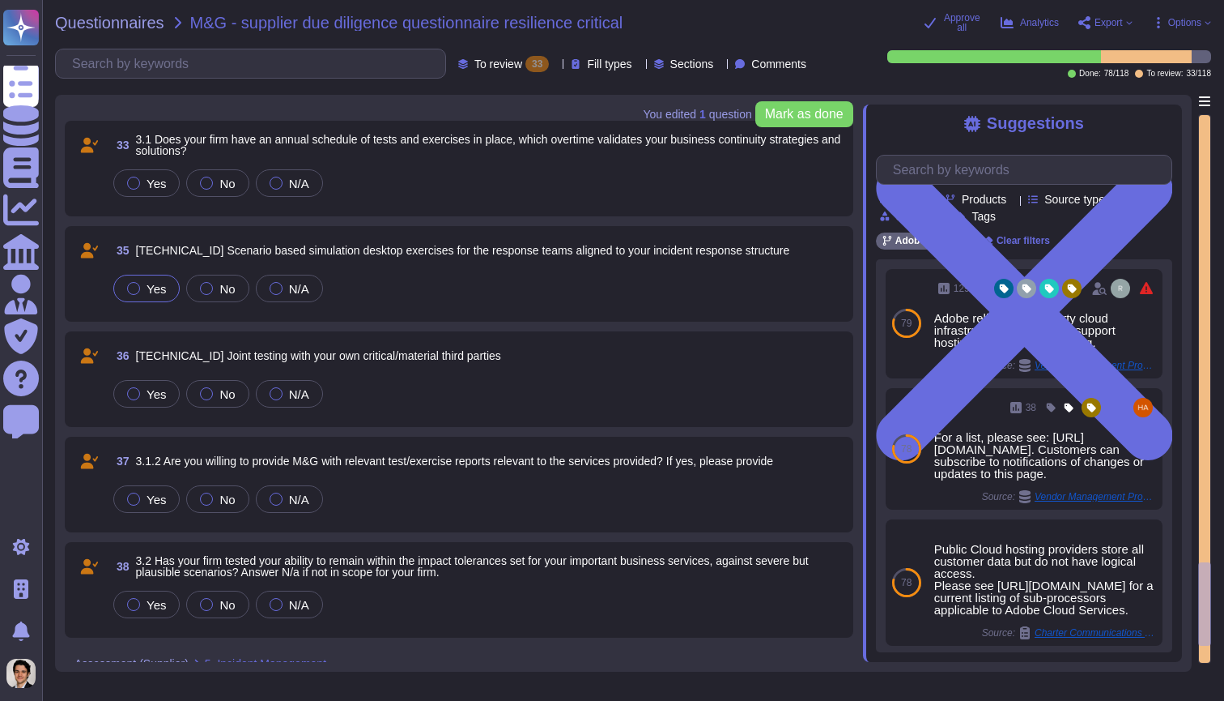
click at [166, 295] on span "Yes" at bounding box center [156, 289] width 19 height 14
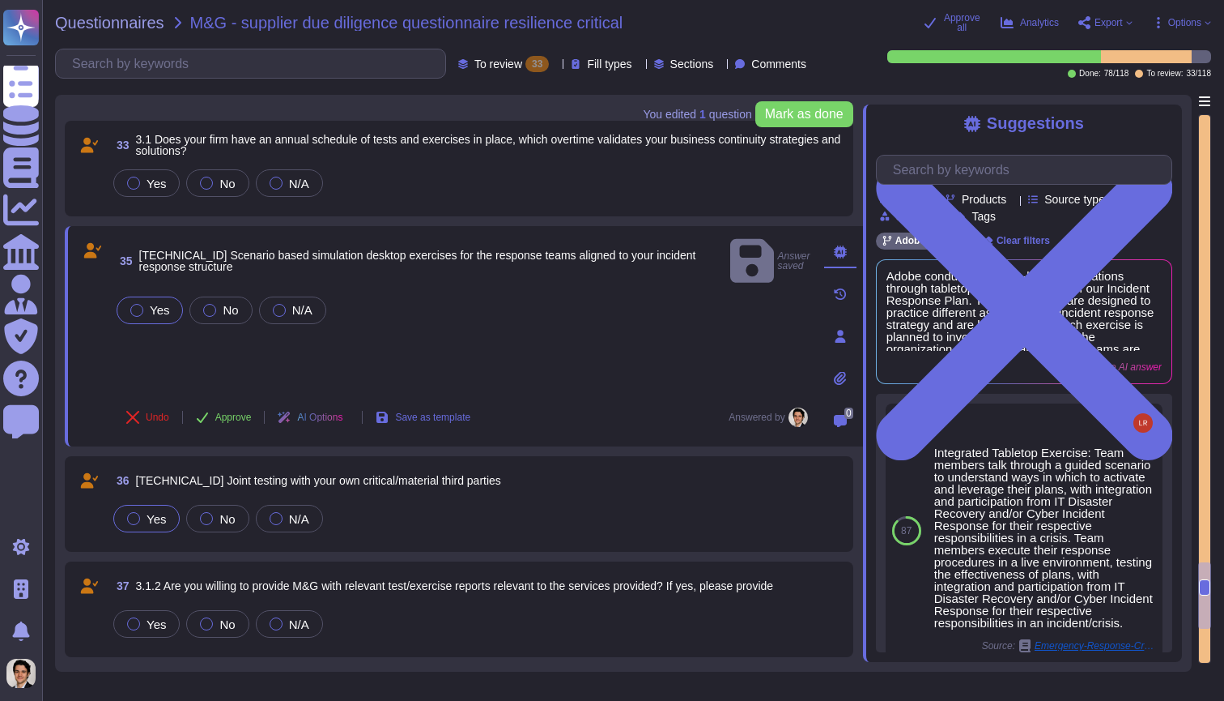
click at [150, 522] on span "Yes" at bounding box center [156, 519] width 19 height 14
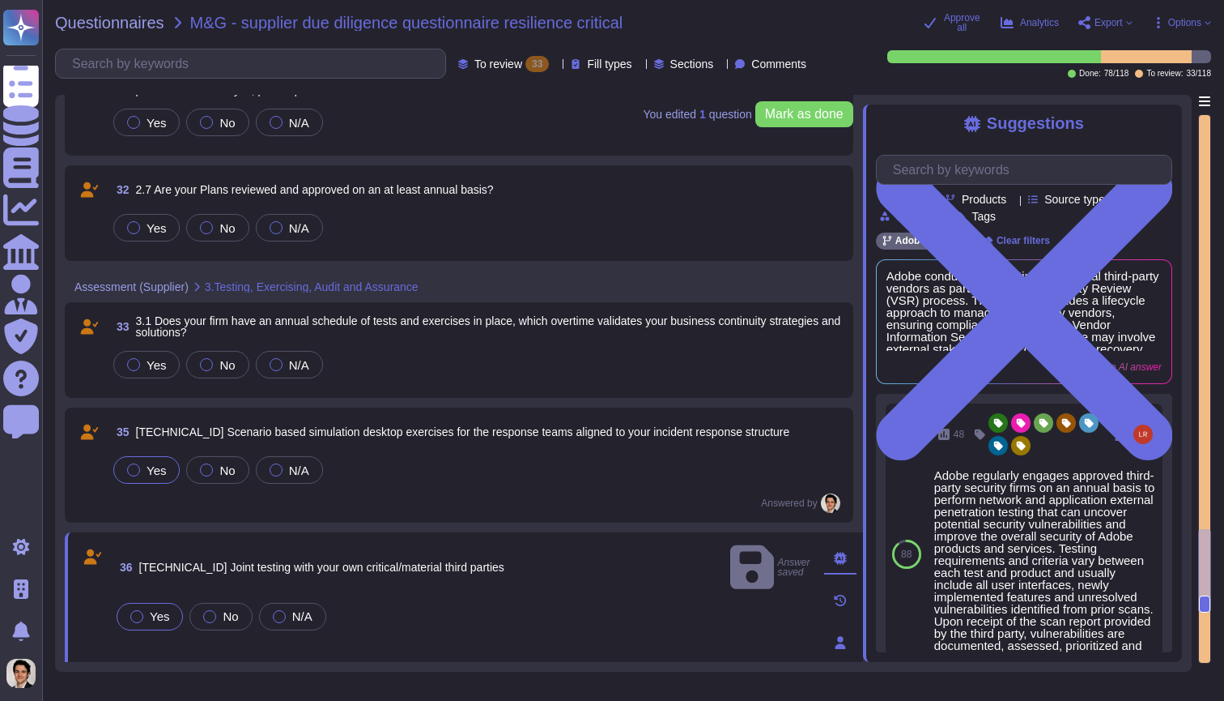
scroll to position [2694, 0]
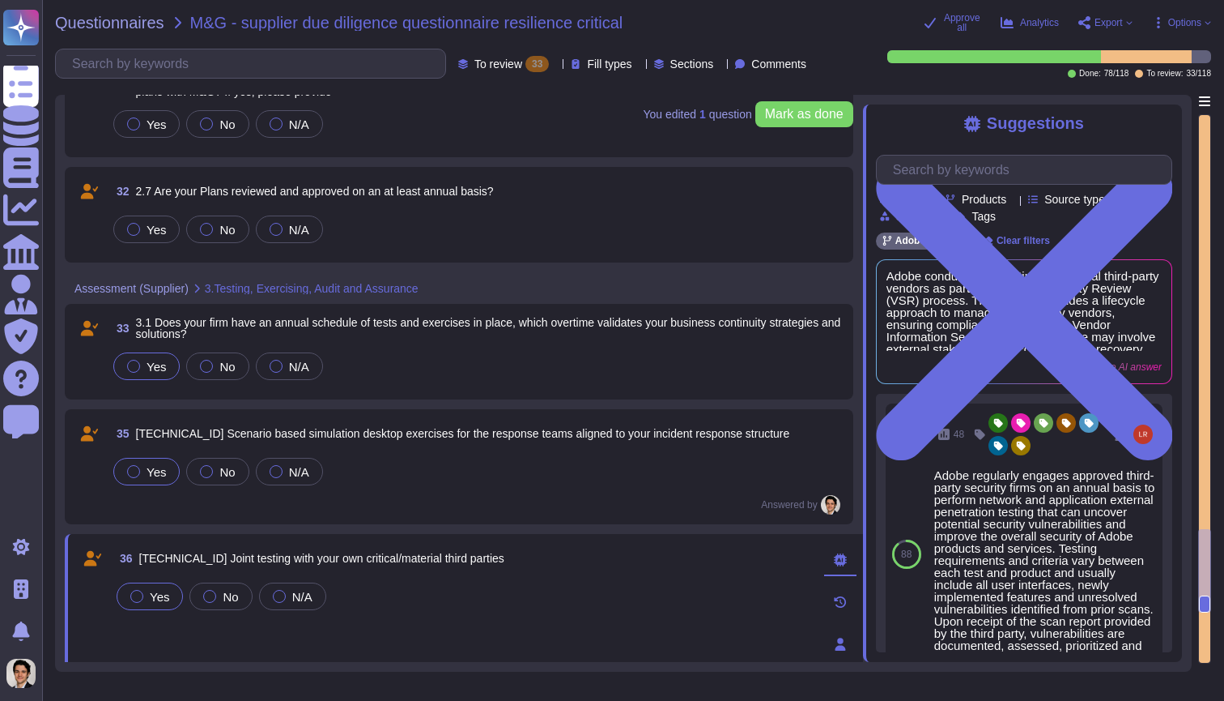
click at [160, 366] on span "Yes" at bounding box center [156, 367] width 19 height 14
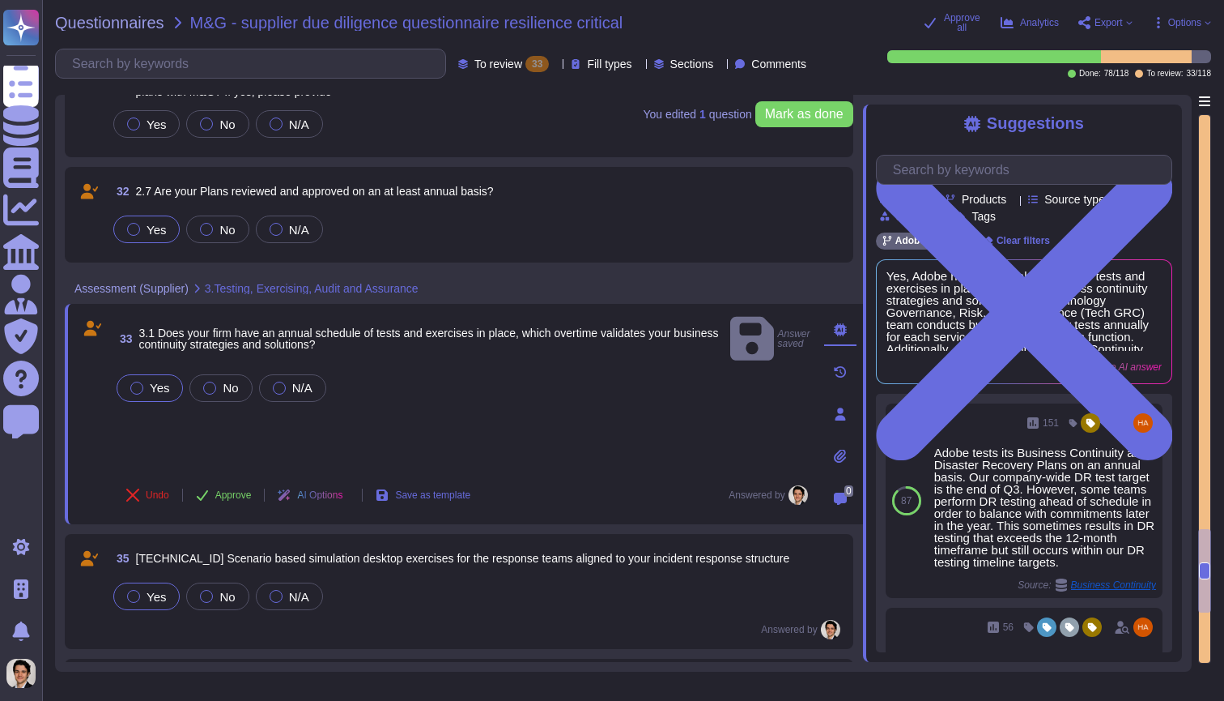
click at [164, 234] on span "Yes" at bounding box center [156, 230] width 19 height 14
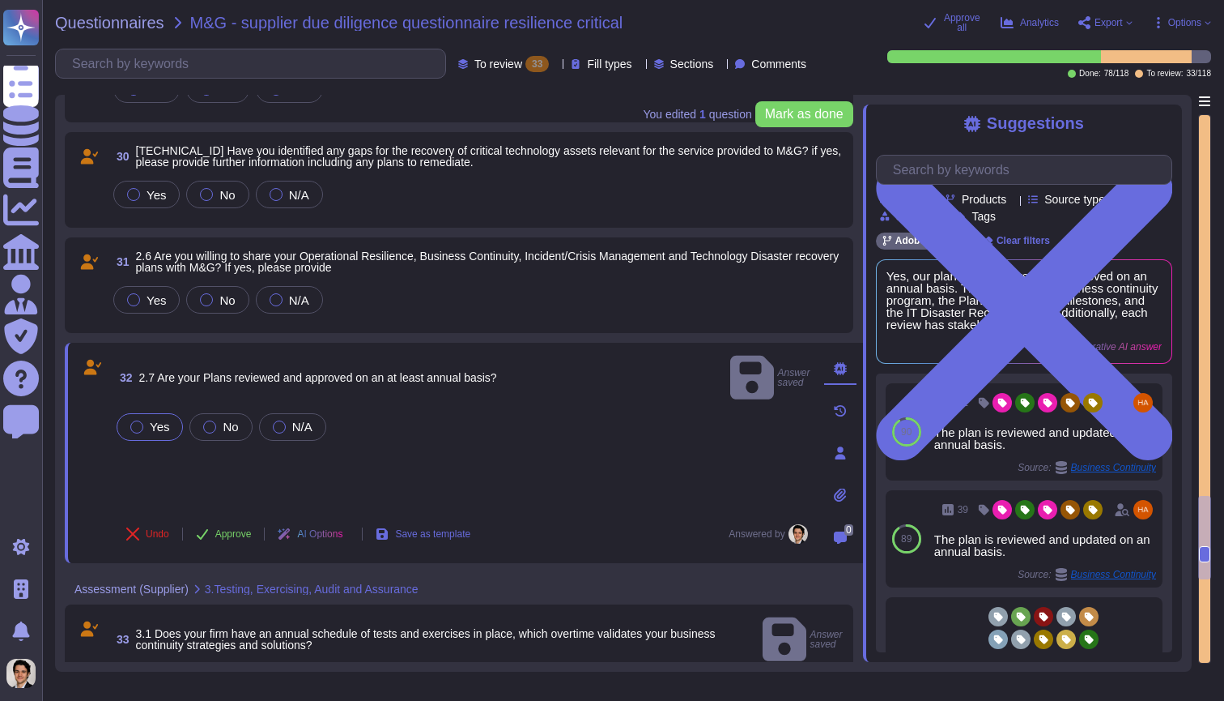
scroll to position [2537, 0]
click at [154, 303] on span "Yes" at bounding box center [156, 300] width 19 height 14
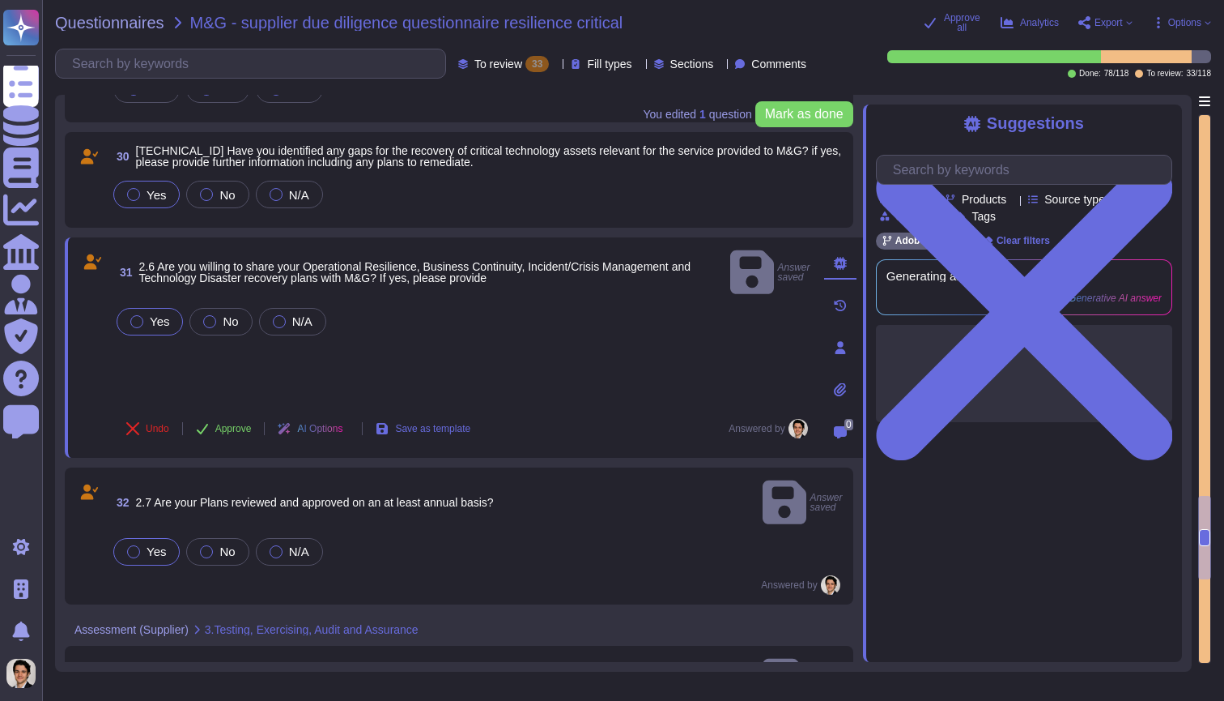
click at [160, 198] on span "Yes" at bounding box center [156, 195] width 19 height 14
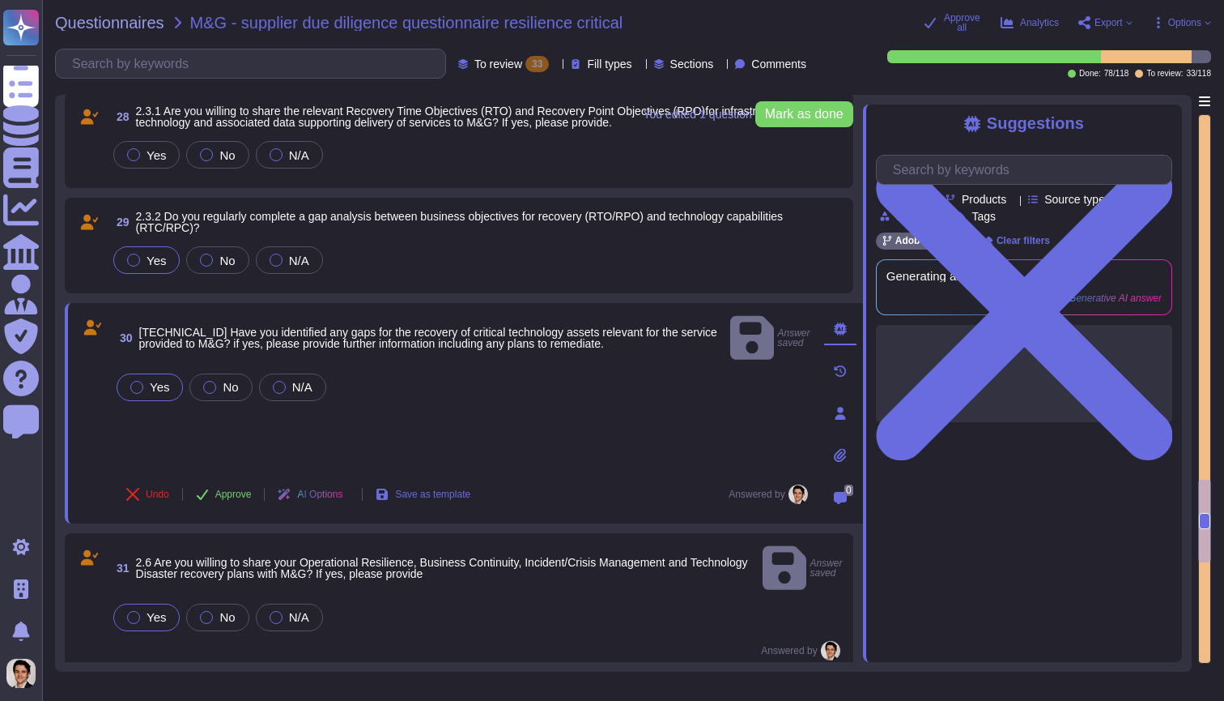
click at [151, 253] on span "Yes" at bounding box center [156, 260] width 19 height 14
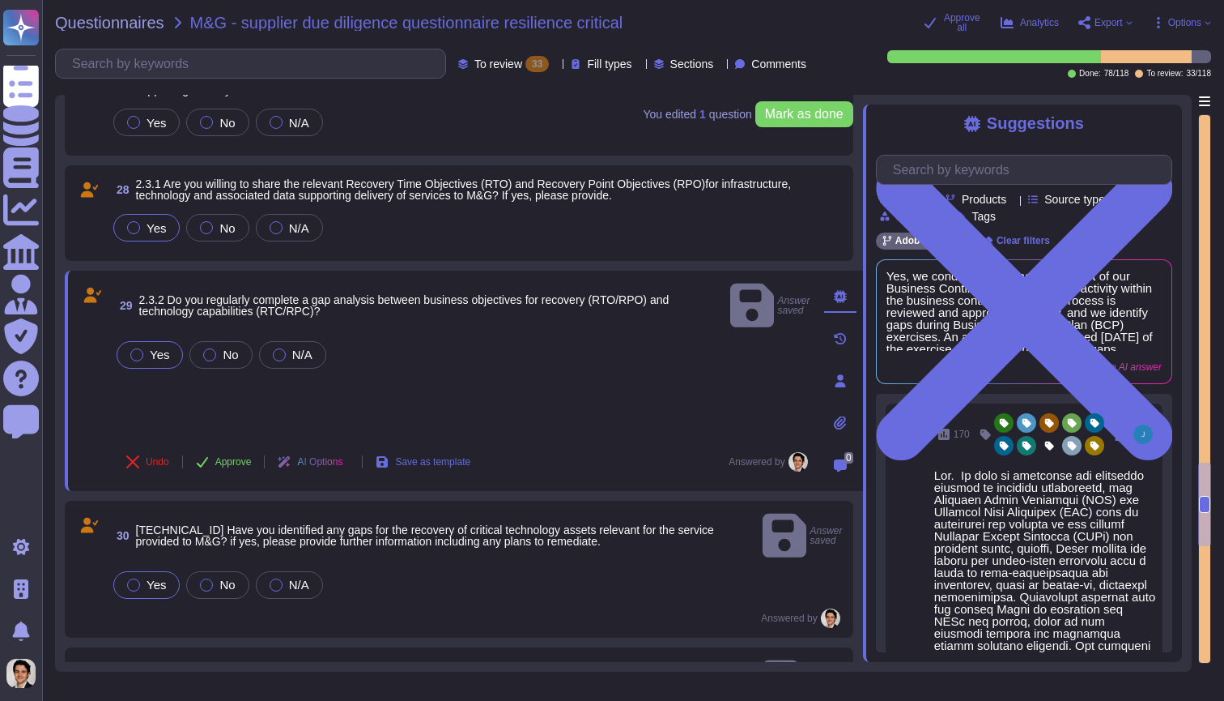
click at [147, 225] on span "Yes" at bounding box center [156, 228] width 19 height 14
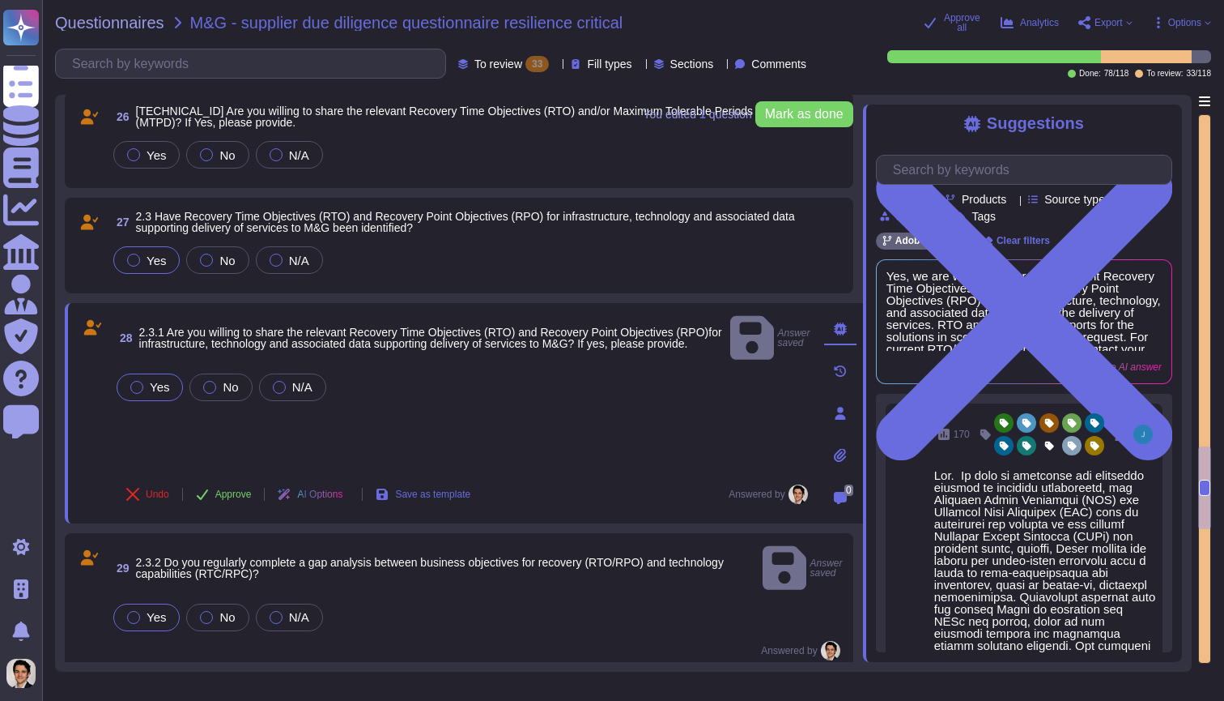
click at [143, 259] on label "Yes" at bounding box center [146, 259] width 39 height 13
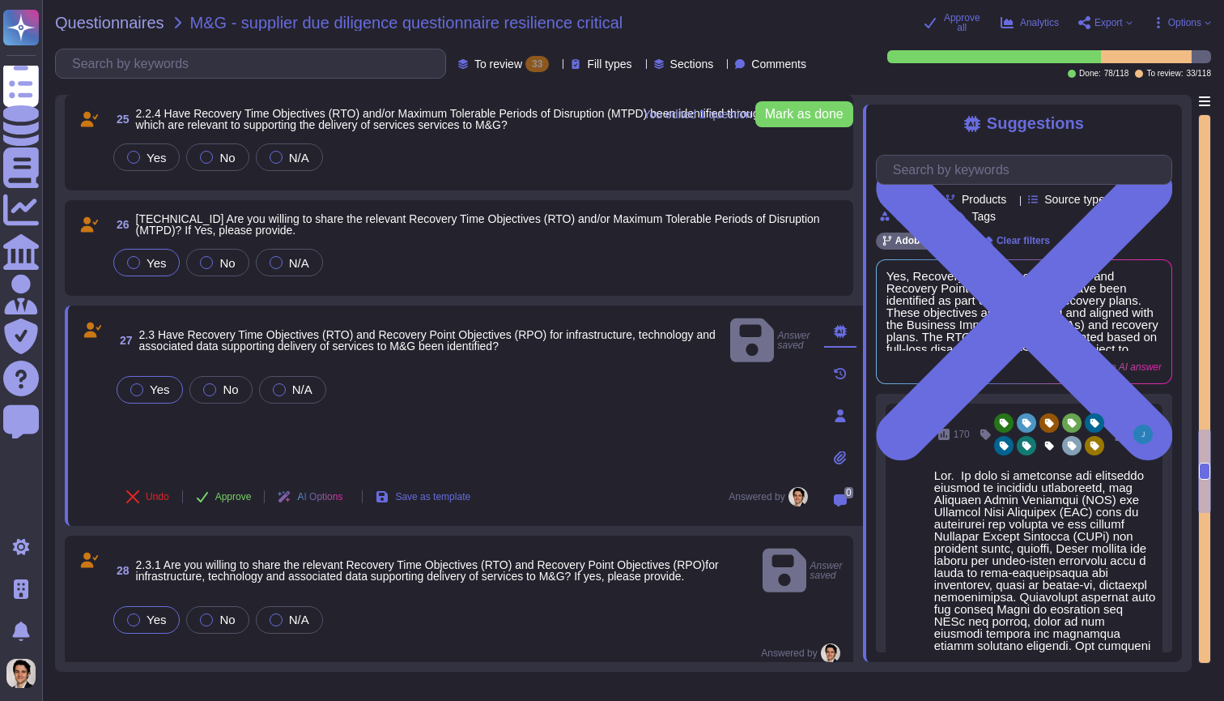
click at [145, 261] on label "Yes" at bounding box center [146, 262] width 39 height 13
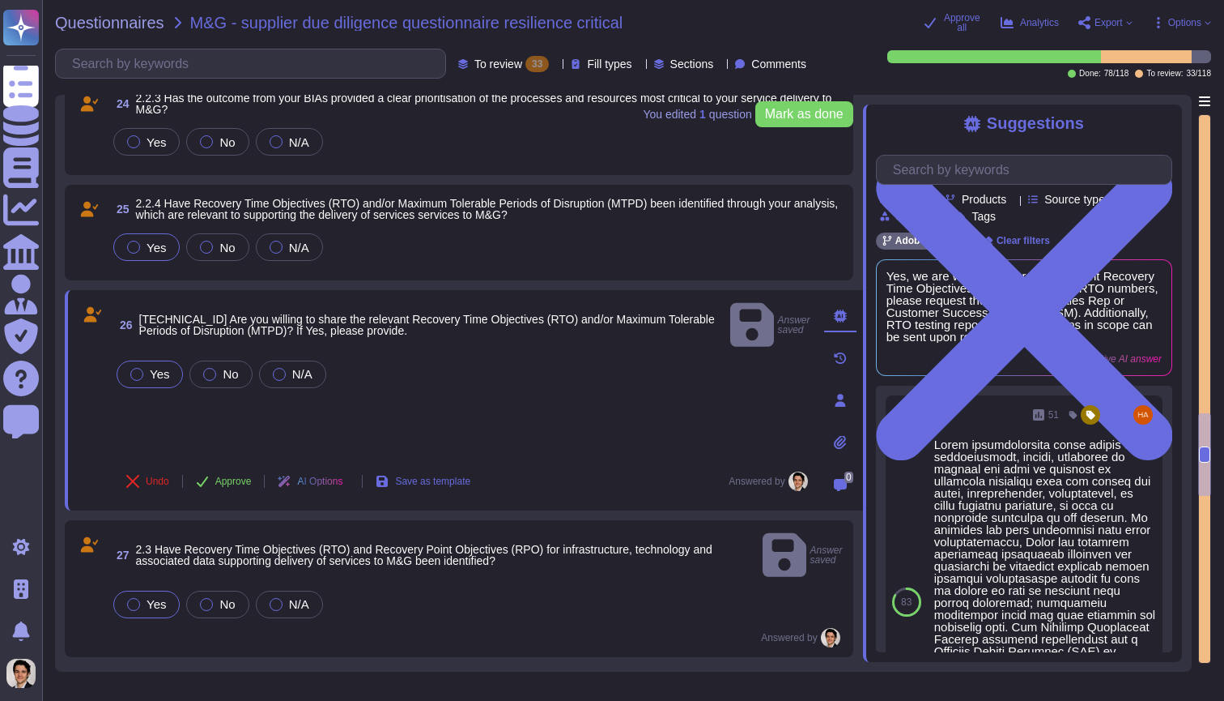
click at [155, 249] on span "Yes" at bounding box center [156, 248] width 19 height 14
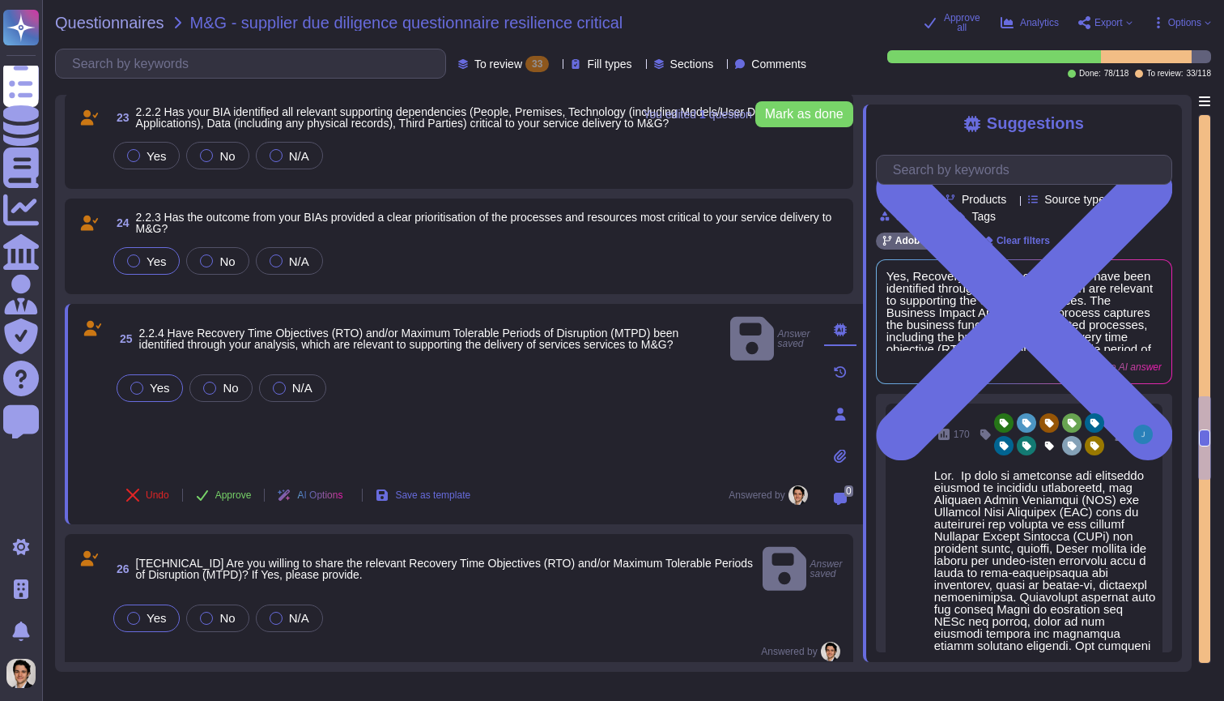
click at [149, 266] on span "Yes" at bounding box center [156, 261] width 19 height 14
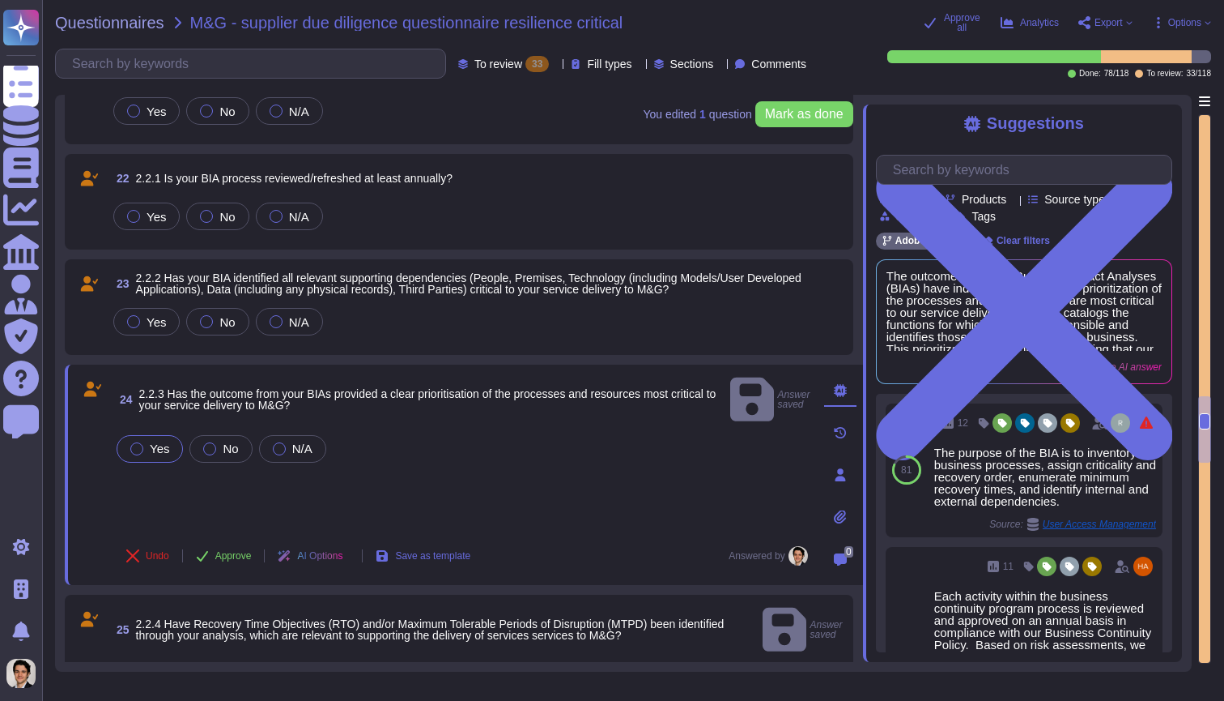
scroll to position [1764, 0]
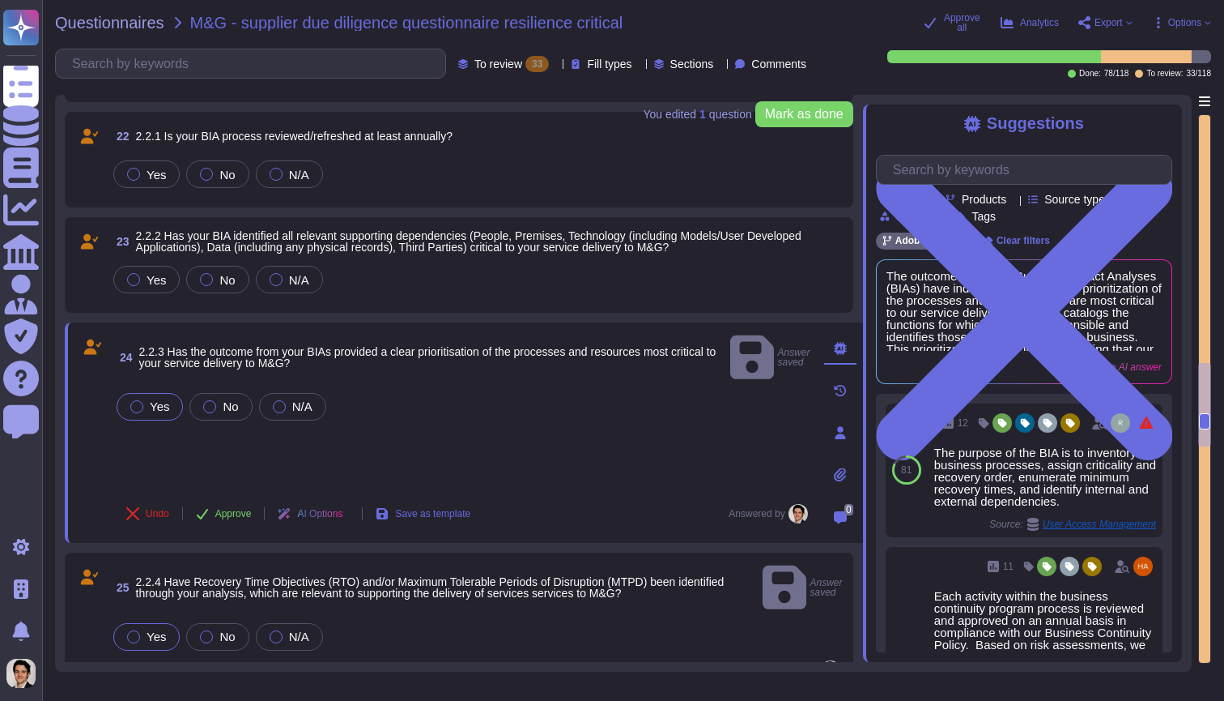
click at [146, 299] on div "23 2.2.2 Has your BIA identified all relevant supporting dependencies (People, …" at bounding box center [459, 265] width 769 height 76
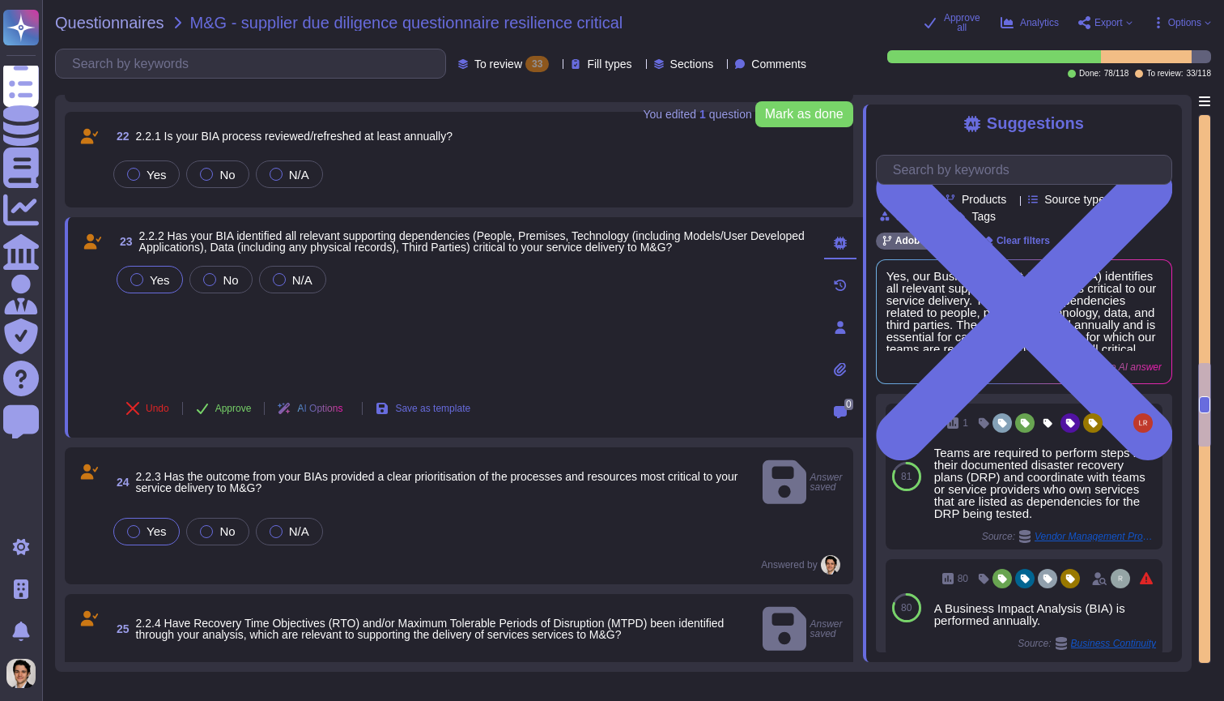
click at [155, 284] on span "Yes" at bounding box center [159, 280] width 19 height 14
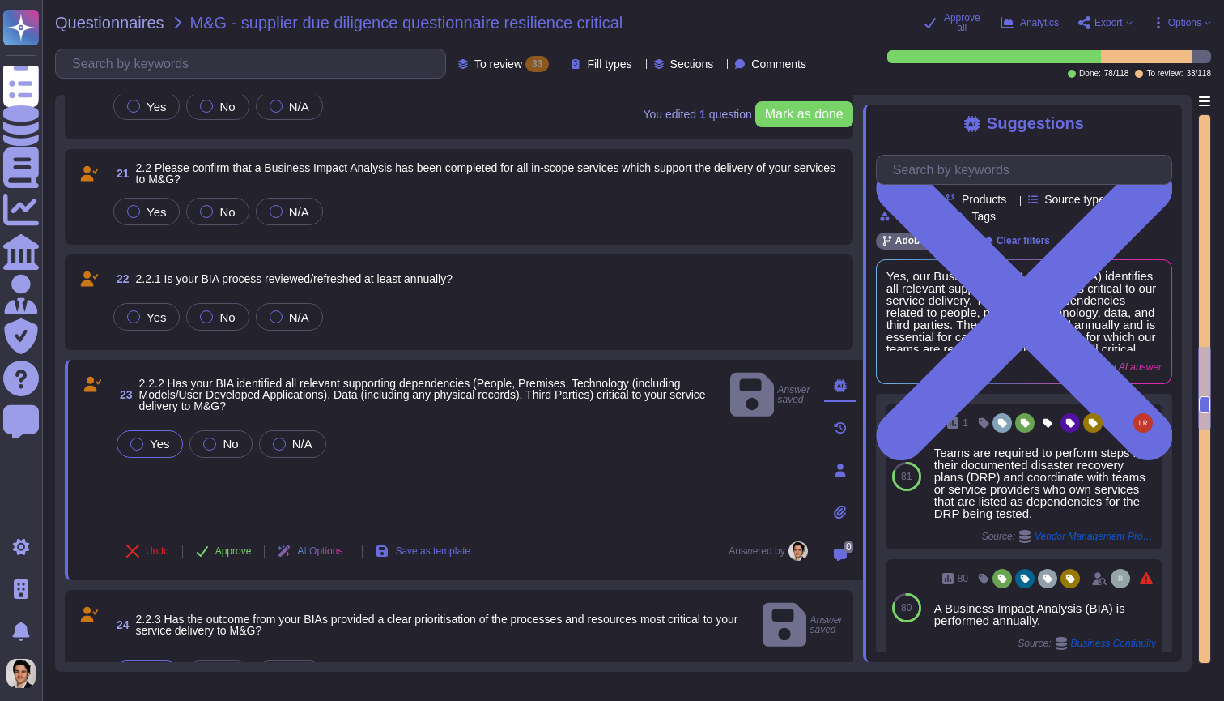
scroll to position [1613, 0]
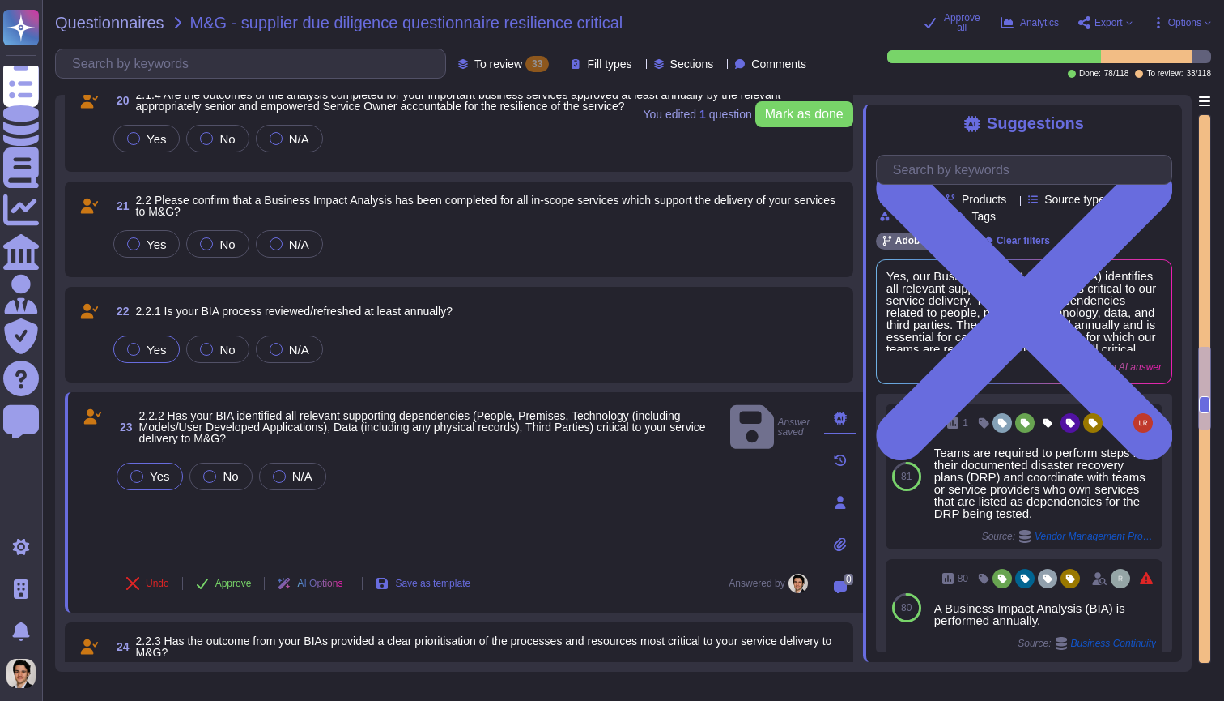
click at [142, 343] on label "Yes" at bounding box center [146, 349] width 39 height 13
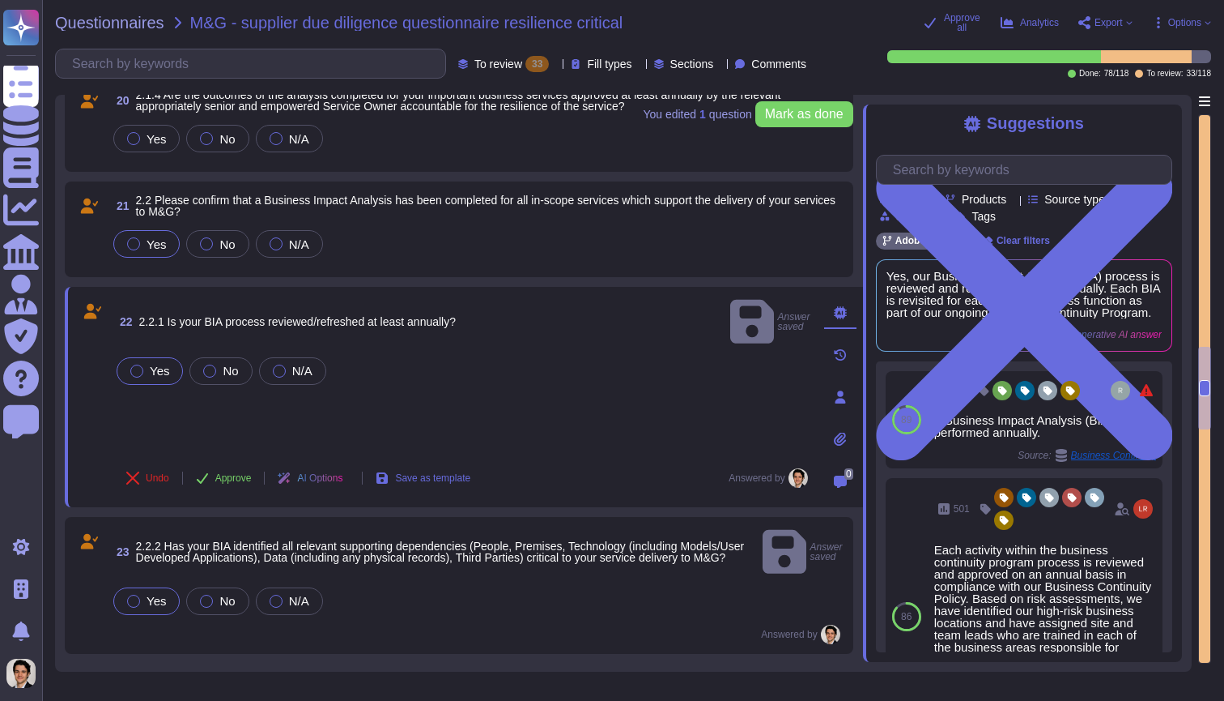
click at [149, 248] on span "Yes" at bounding box center [156, 244] width 19 height 14
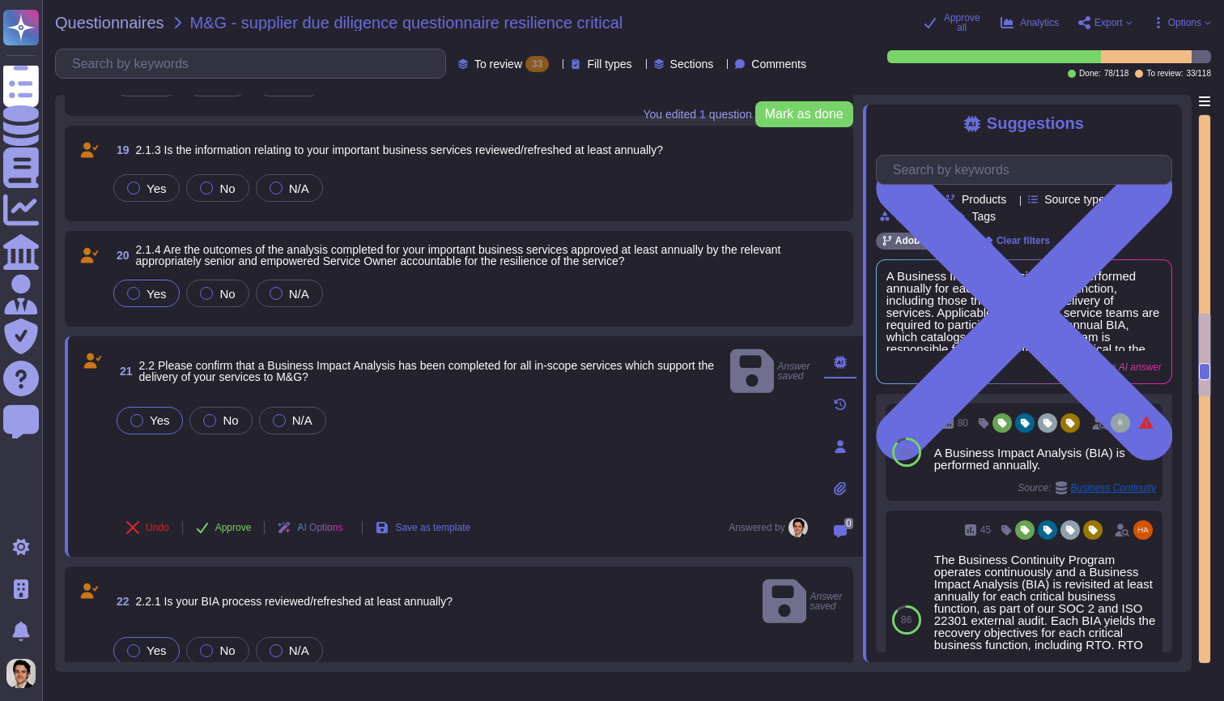
click at [144, 288] on label "Yes" at bounding box center [146, 293] width 39 height 13
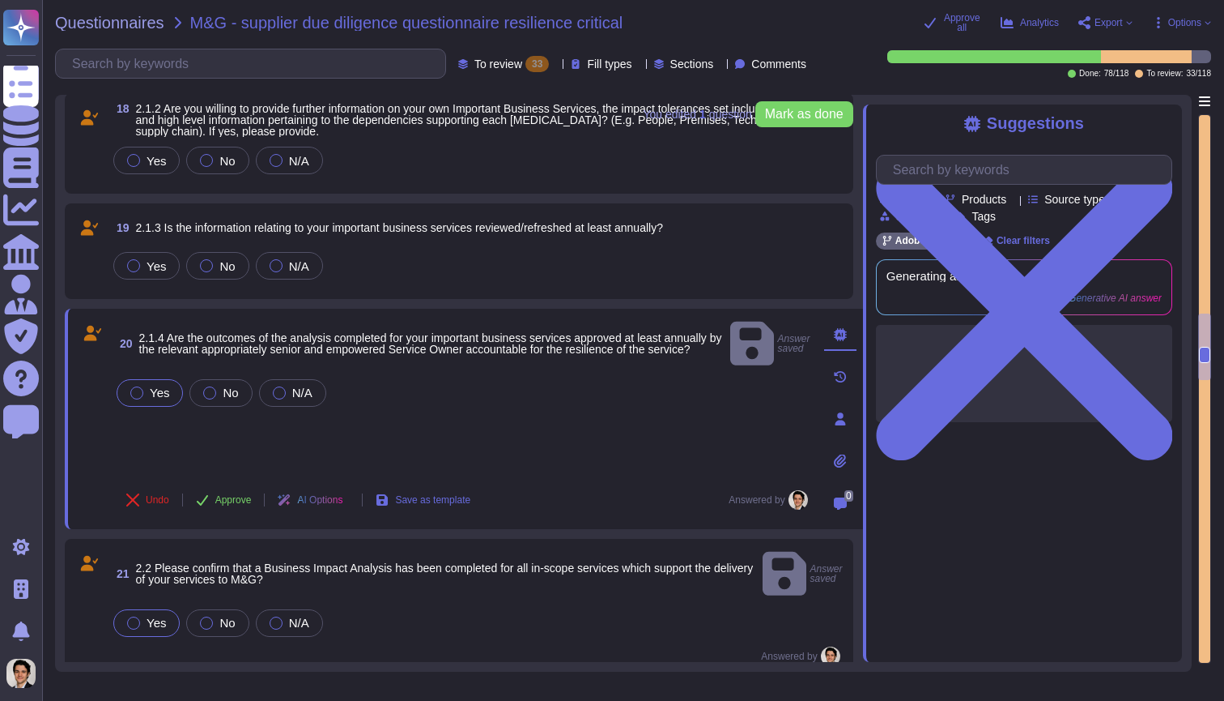
scroll to position [1357, 0]
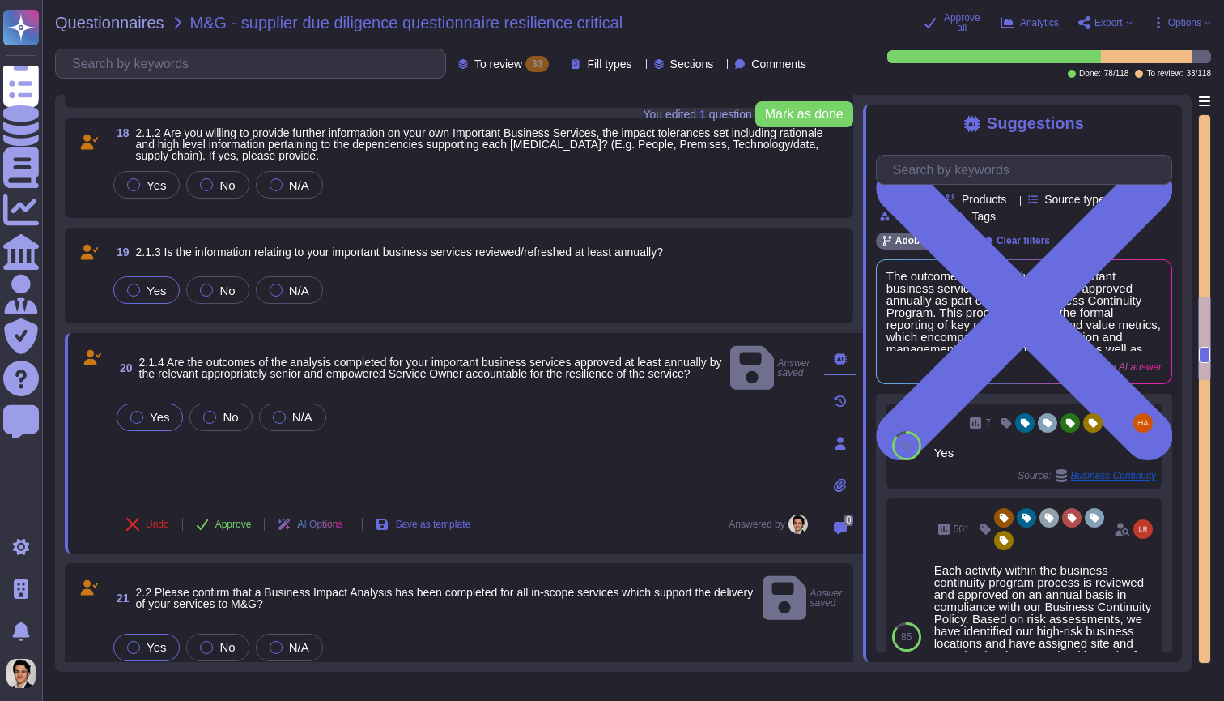
click at [143, 295] on label "Yes" at bounding box center [146, 289] width 39 height 13
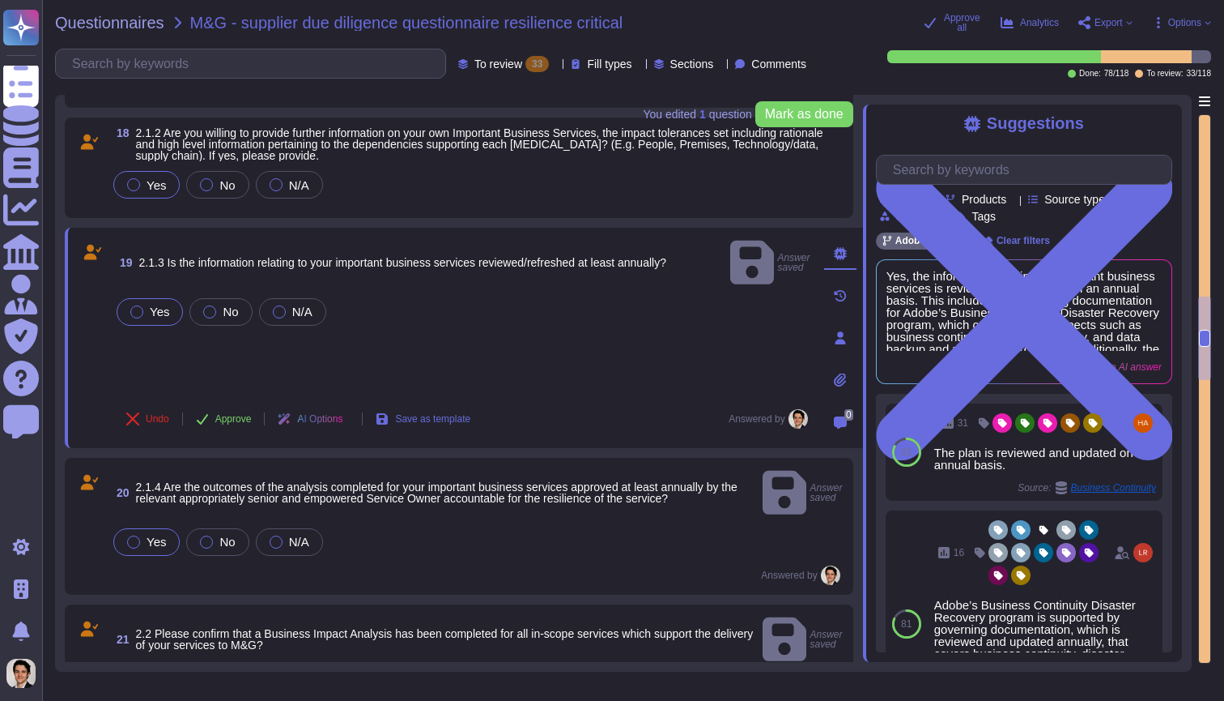
click at [159, 175] on div "Yes" at bounding box center [146, 185] width 66 height 28
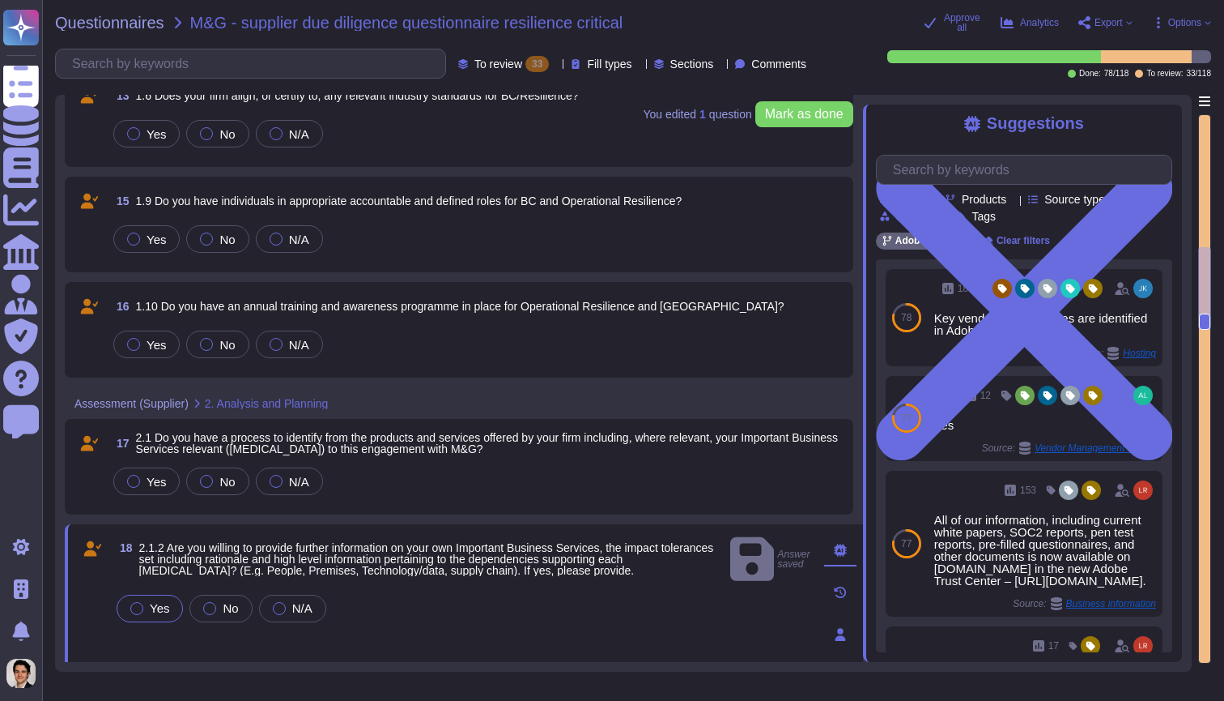
scroll to position [1003, 0]
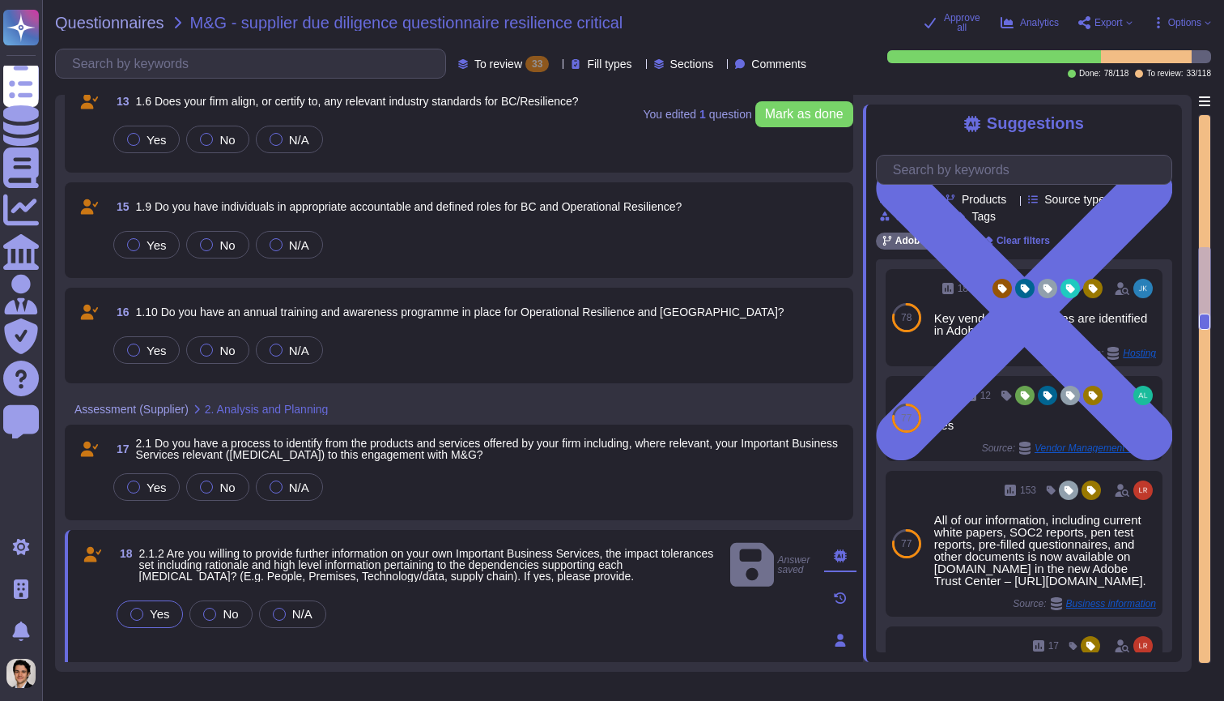
click at [146, 466] on div "17 2.1 Do you have a process to identify from the products and services offered…" at bounding box center [459, 472] width 769 height 76
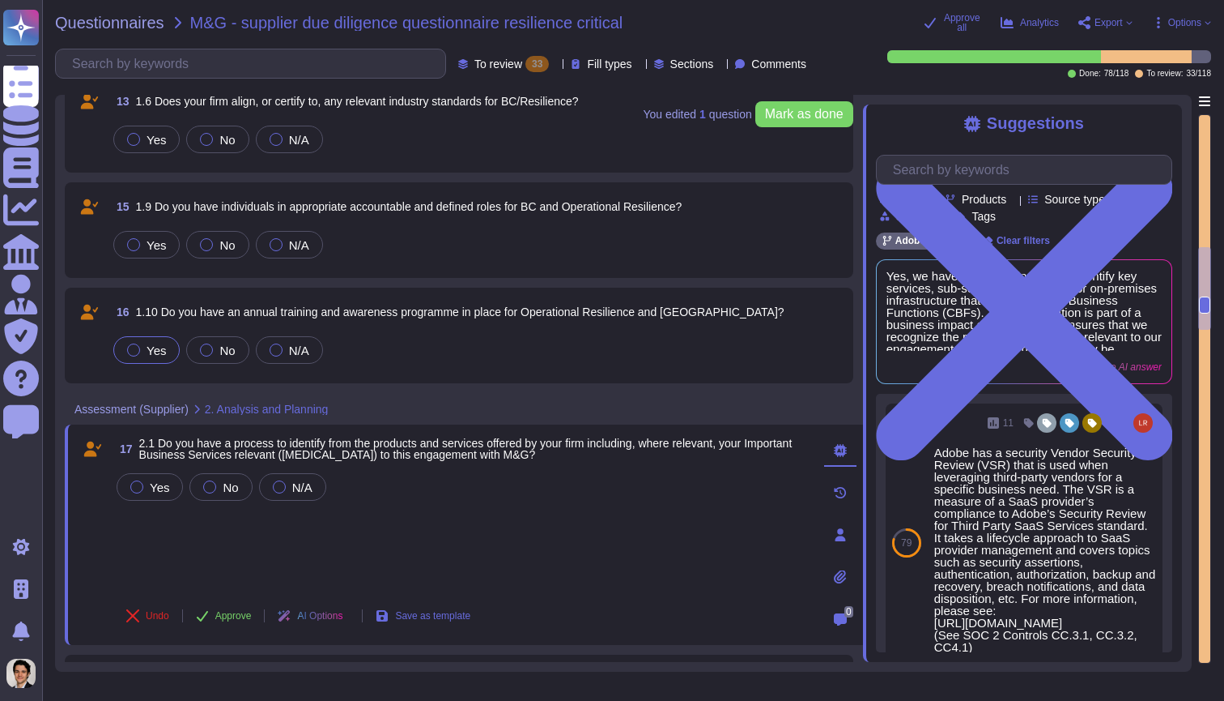
click at [150, 354] on span "Yes" at bounding box center [156, 350] width 19 height 14
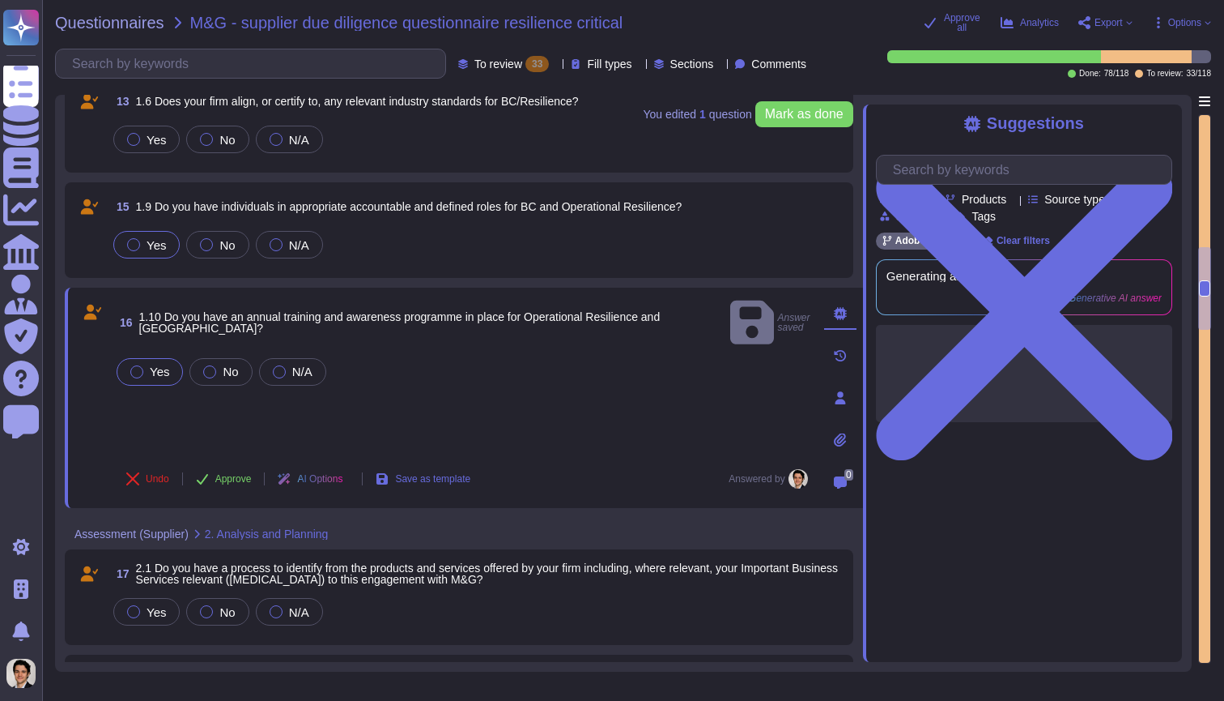
click at [153, 240] on span "Yes" at bounding box center [156, 245] width 19 height 14
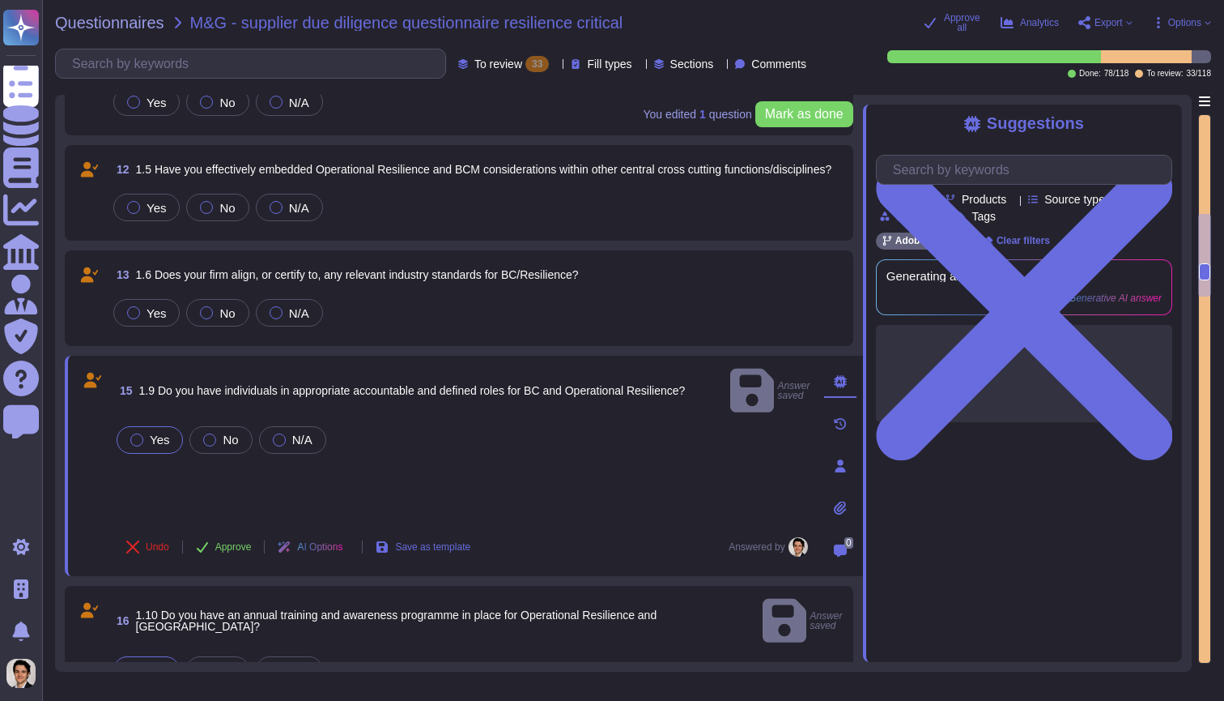
scroll to position [740, 0]
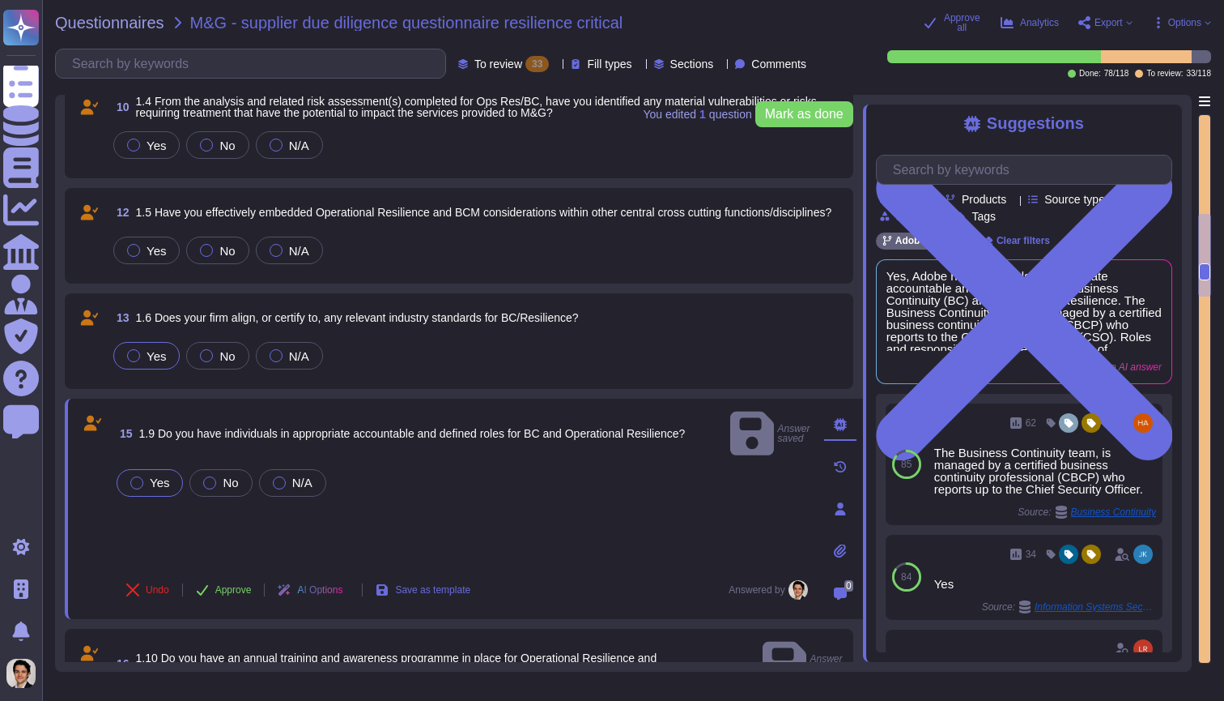
click at [138, 356] on div at bounding box center [133, 355] width 13 height 13
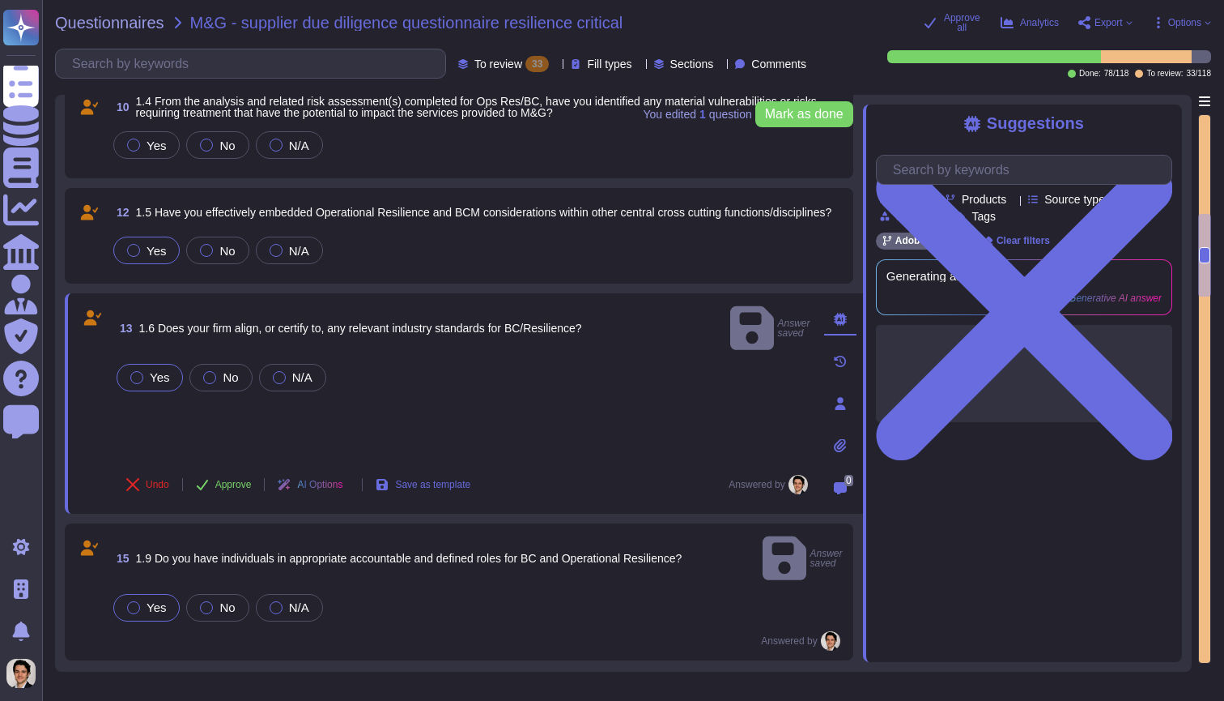
click at [157, 253] on span "Yes" at bounding box center [156, 251] width 19 height 14
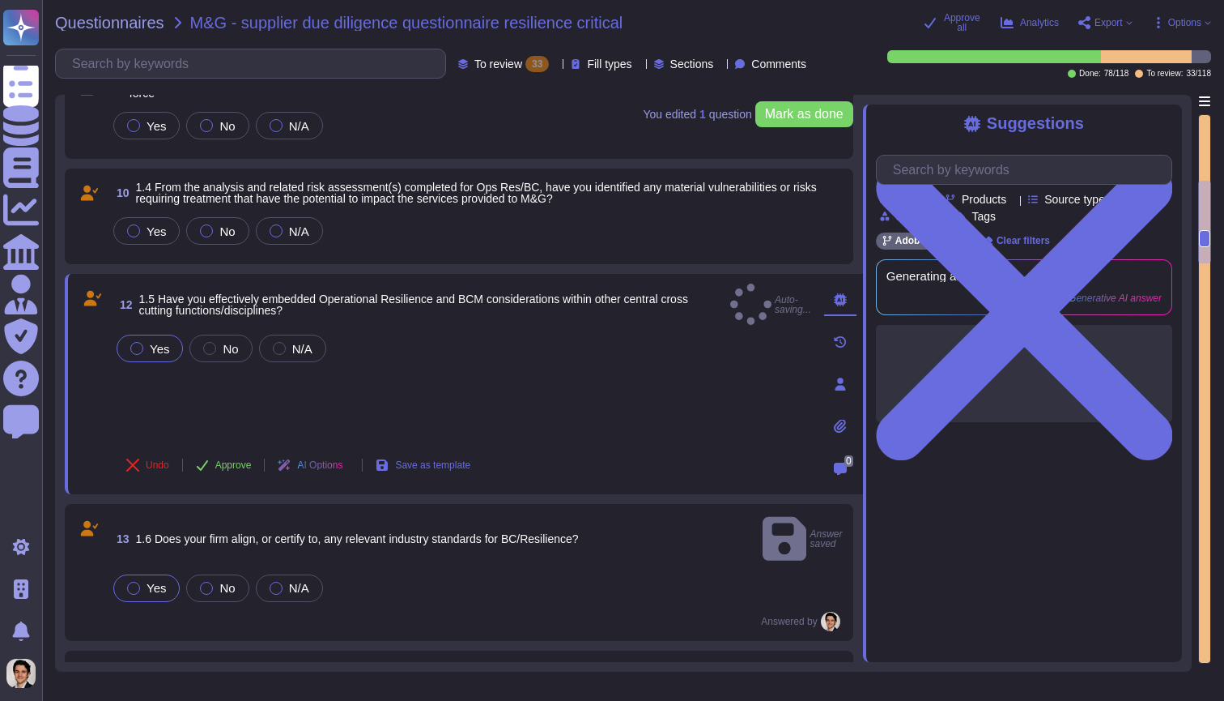
scroll to position [596, 0]
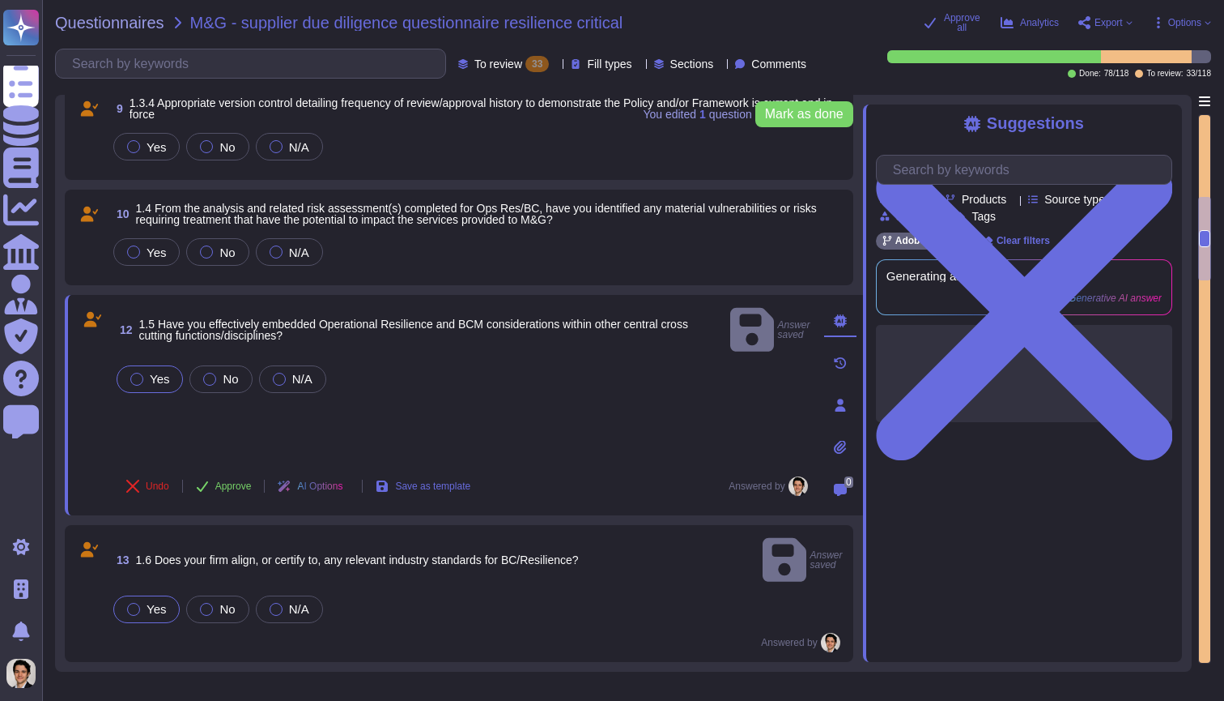
click at [151, 295] on div "12 1.5 Have you effectively embedded Operational Resilience and BCM considerati…" at bounding box center [464, 405] width 799 height 220
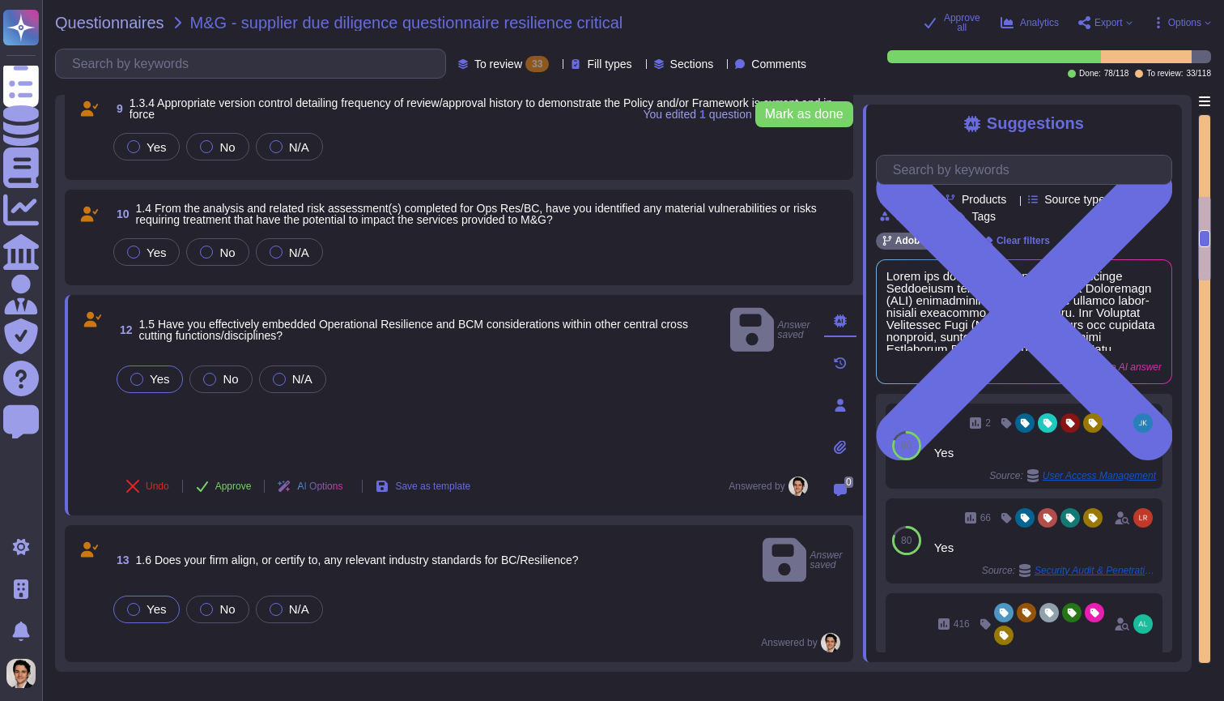
click at [157, 190] on div "10 1.4 From the analysis and related risk assessment(s) completed for Ops Res/B…" at bounding box center [459, 238] width 789 height 96
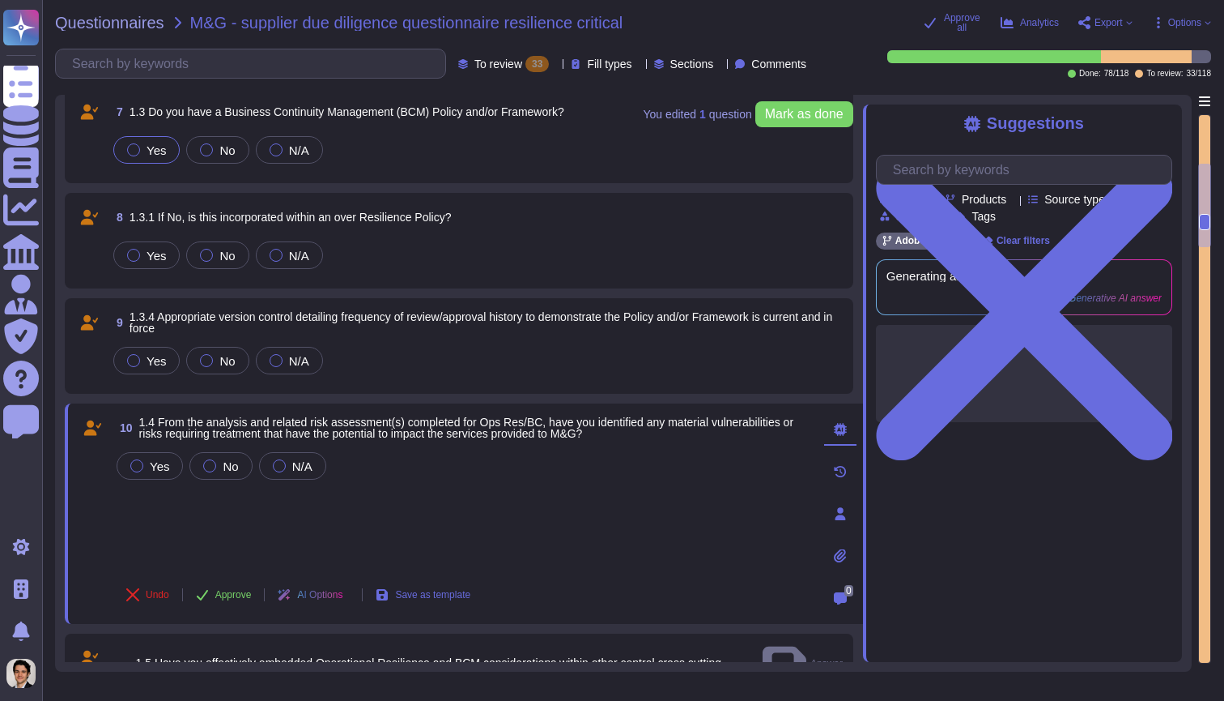
scroll to position [371, 0]
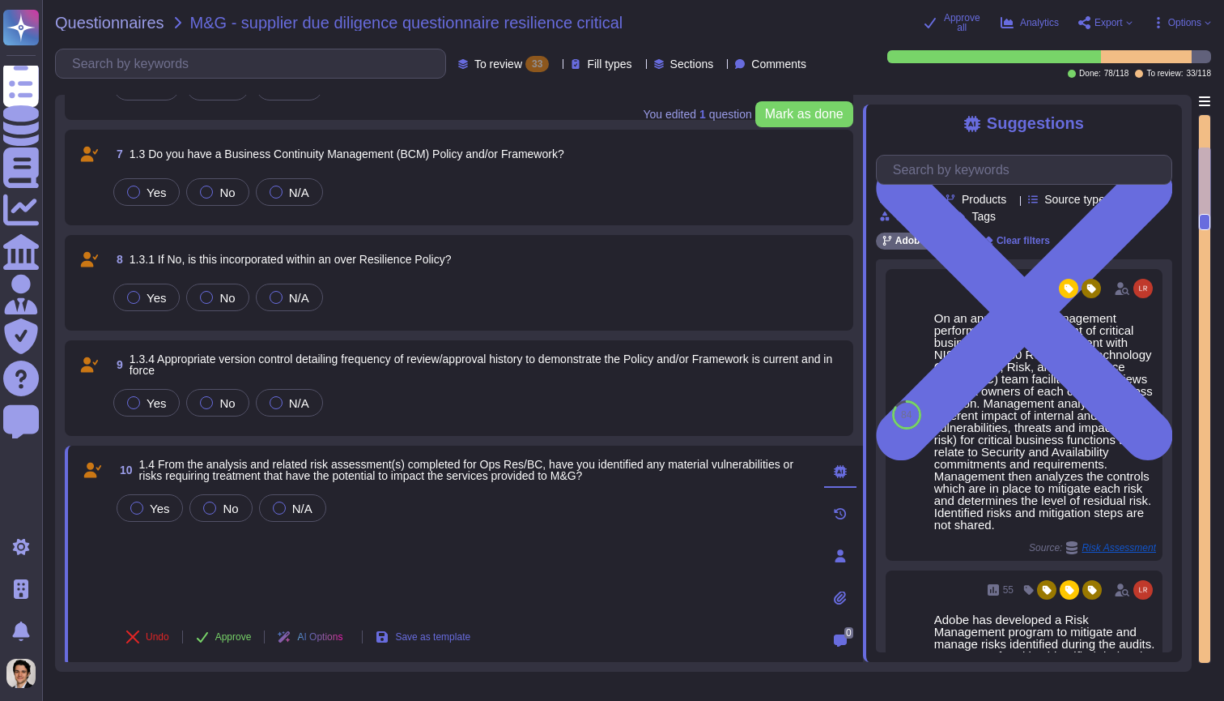
click at [151, 312] on div "Yes No N/A" at bounding box center [477, 297] width 734 height 34
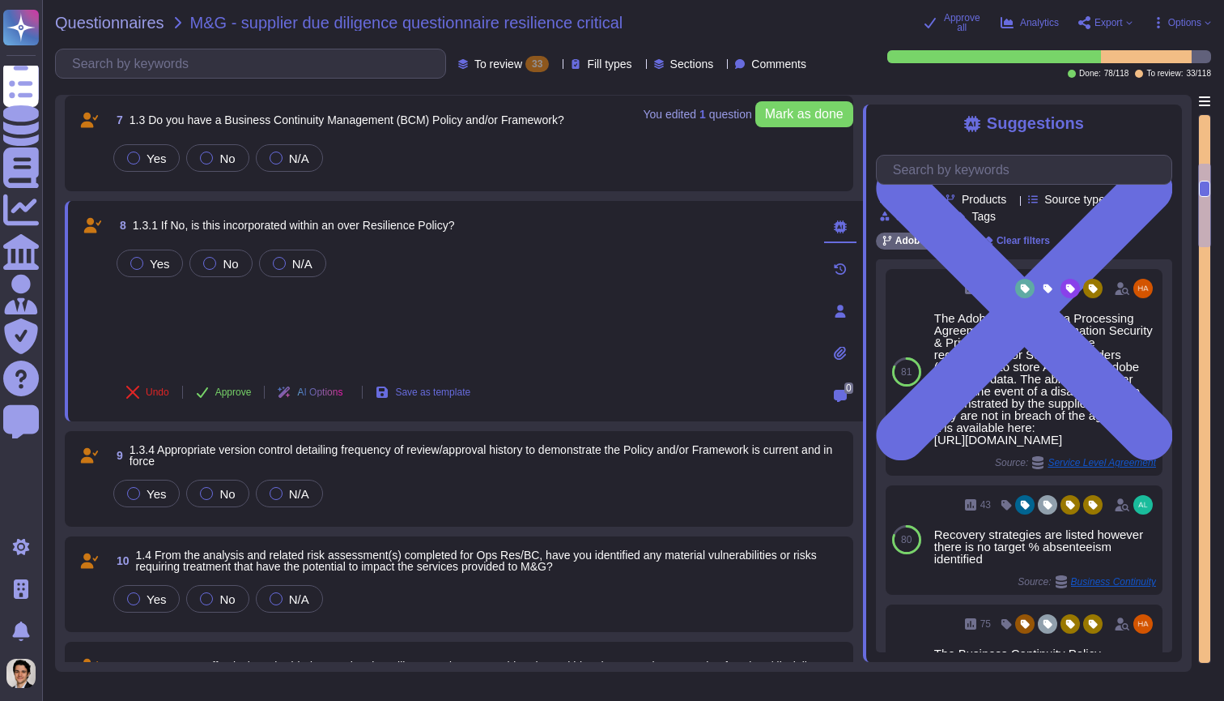
scroll to position [415, 0]
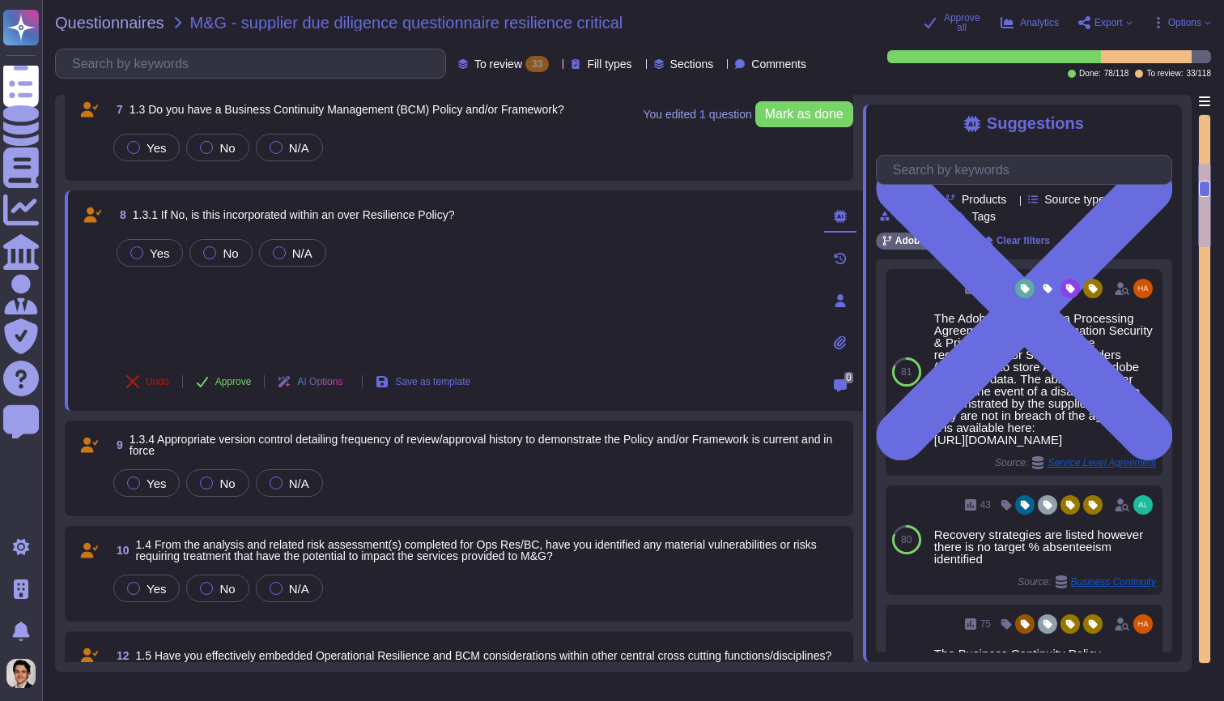
click at [150, 388] on button "Undo" at bounding box center [147, 381] width 69 height 32
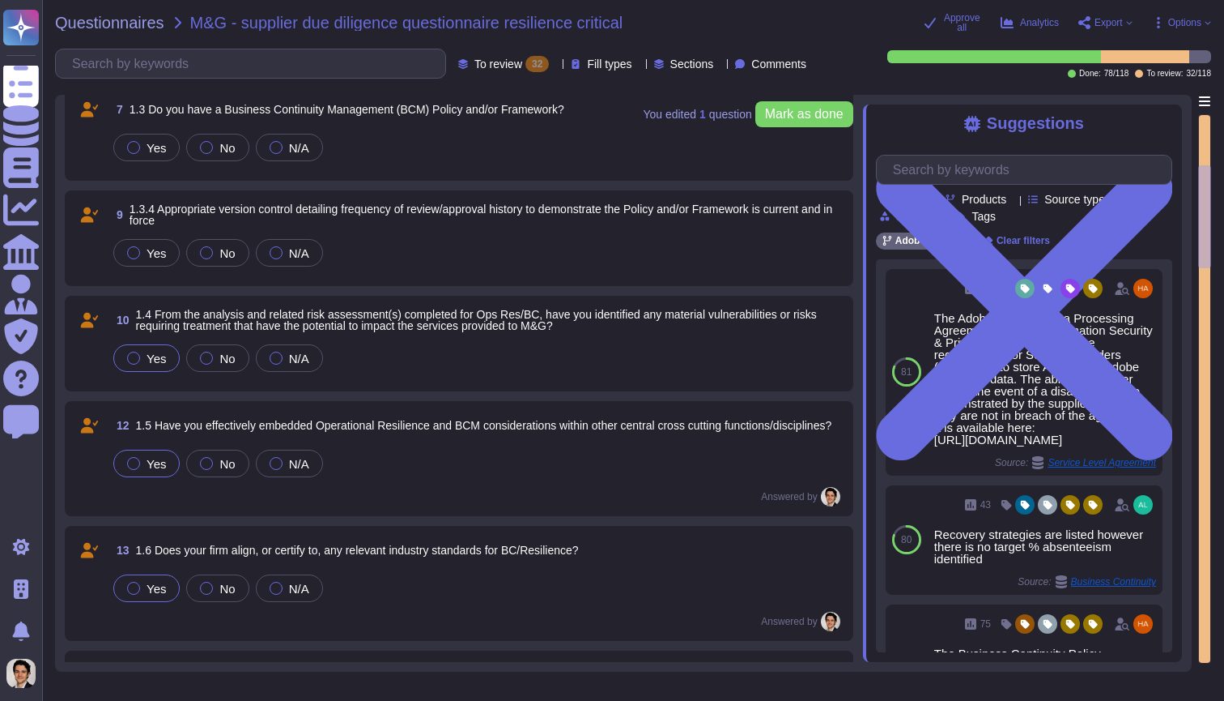
click at [149, 362] on span "Yes" at bounding box center [156, 358] width 19 height 14
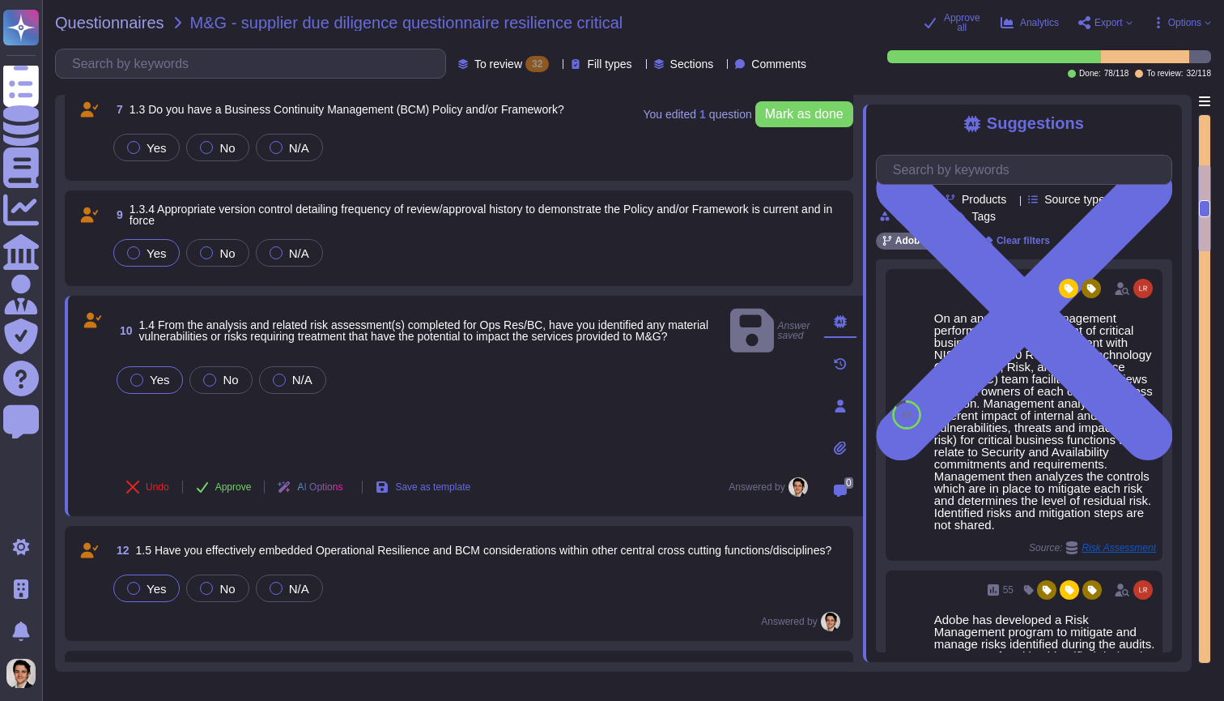
click at [145, 248] on label "Yes" at bounding box center [146, 252] width 39 height 13
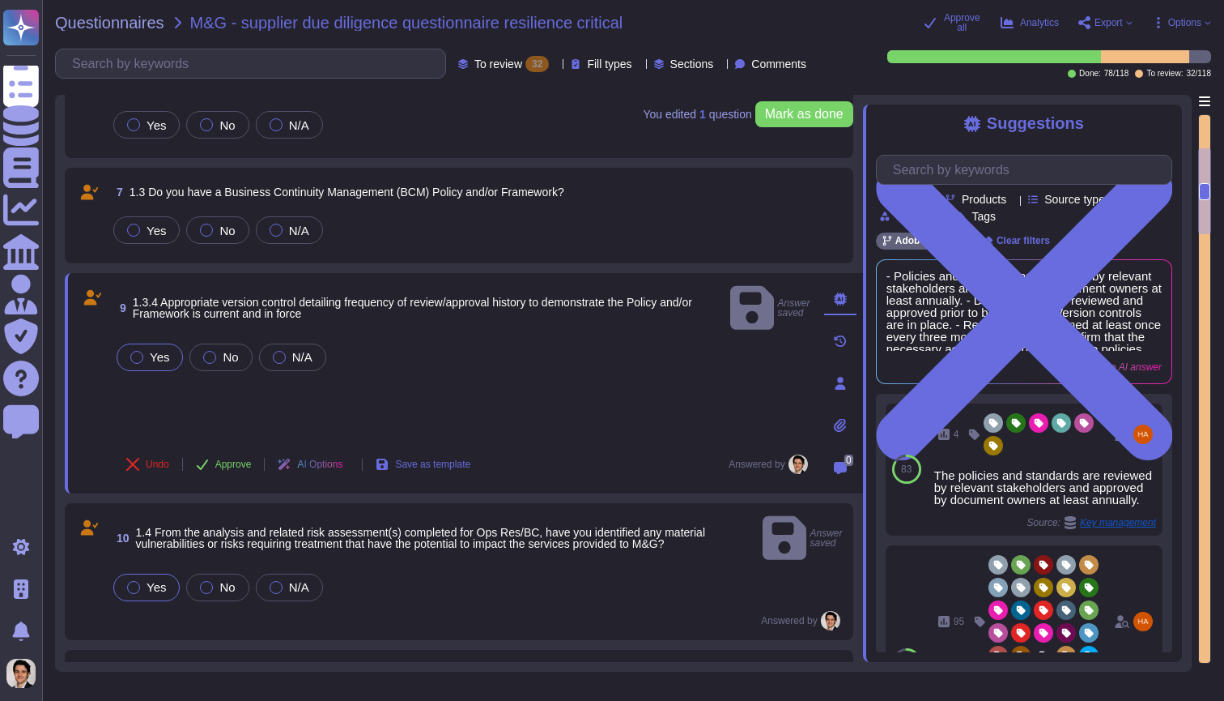
scroll to position [300, 0]
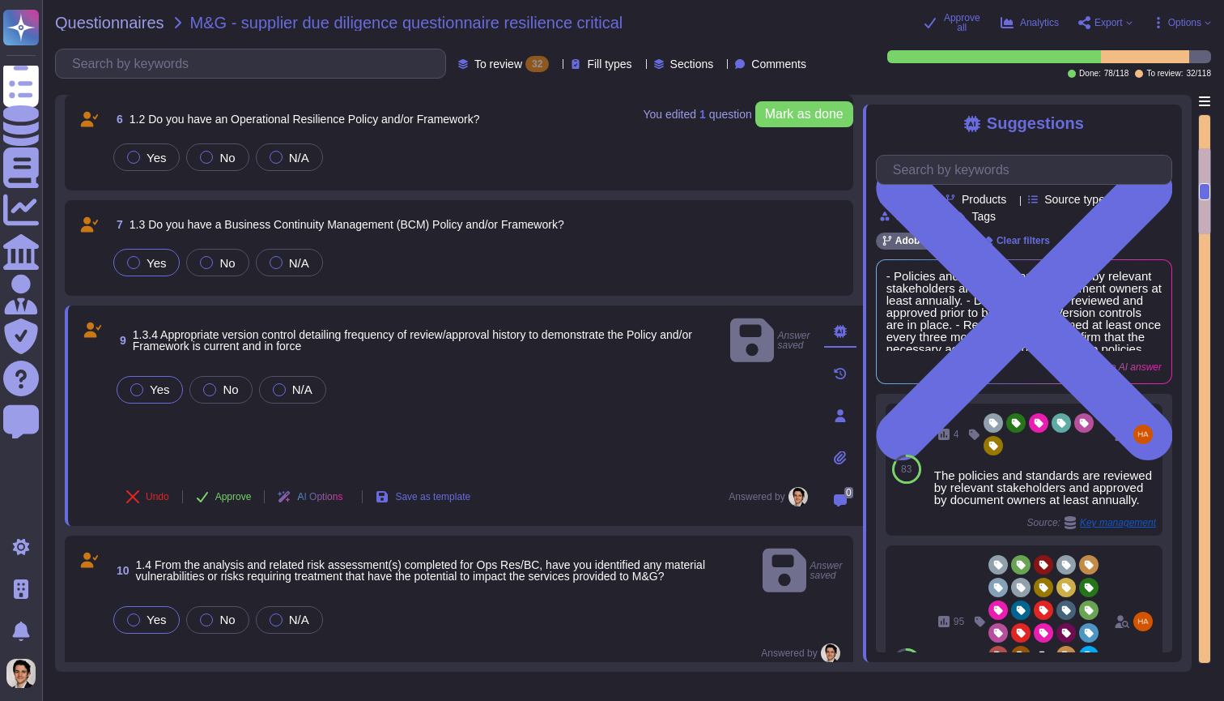
click at [147, 266] on span "Yes" at bounding box center [156, 263] width 19 height 14
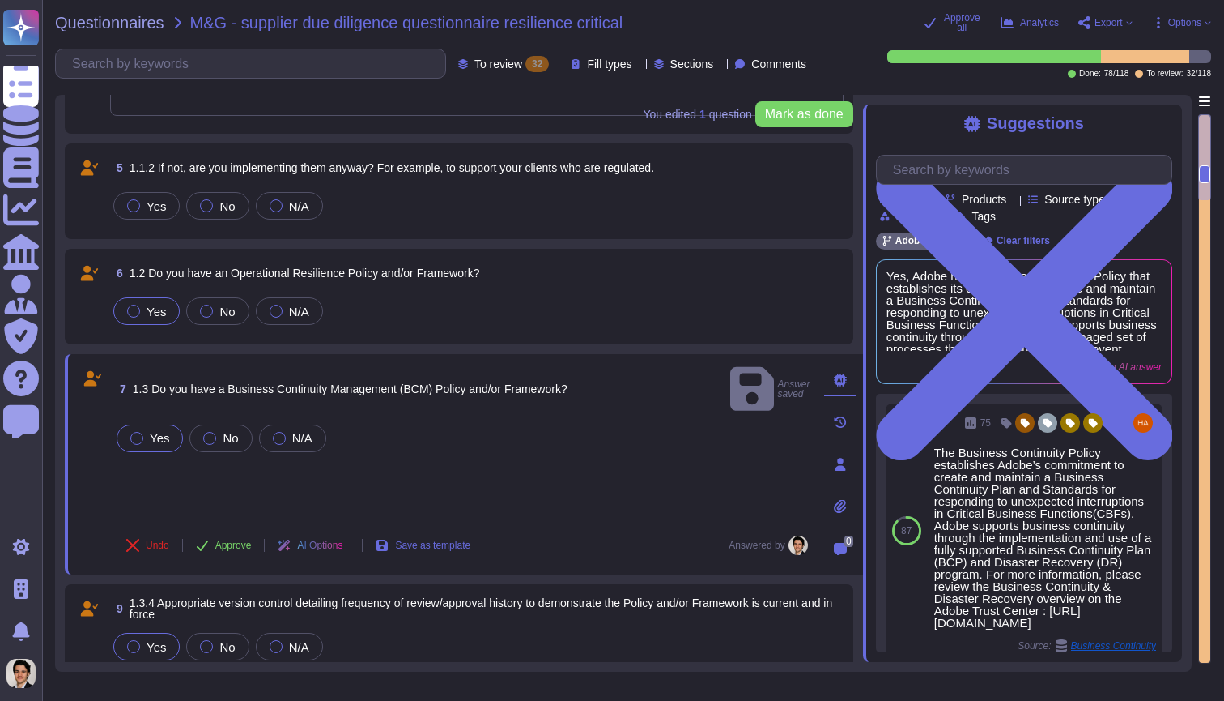
scroll to position [114, 0]
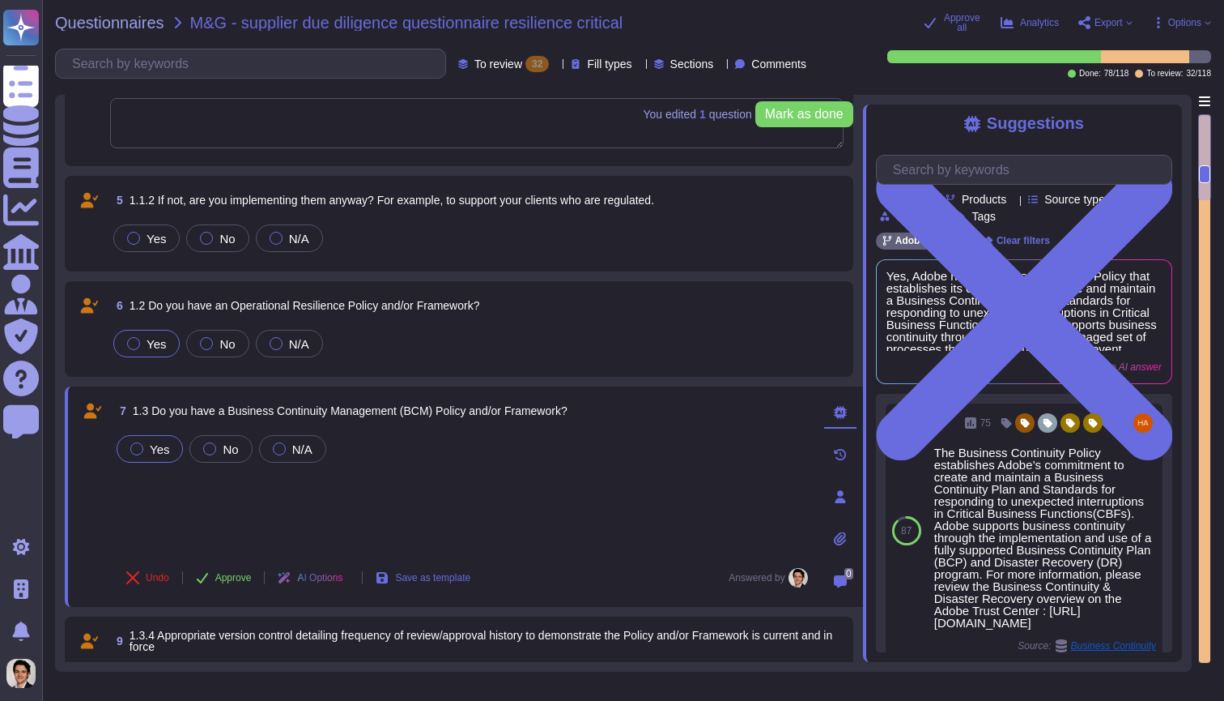
click at [158, 343] on span "Yes" at bounding box center [156, 344] width 19 height 14
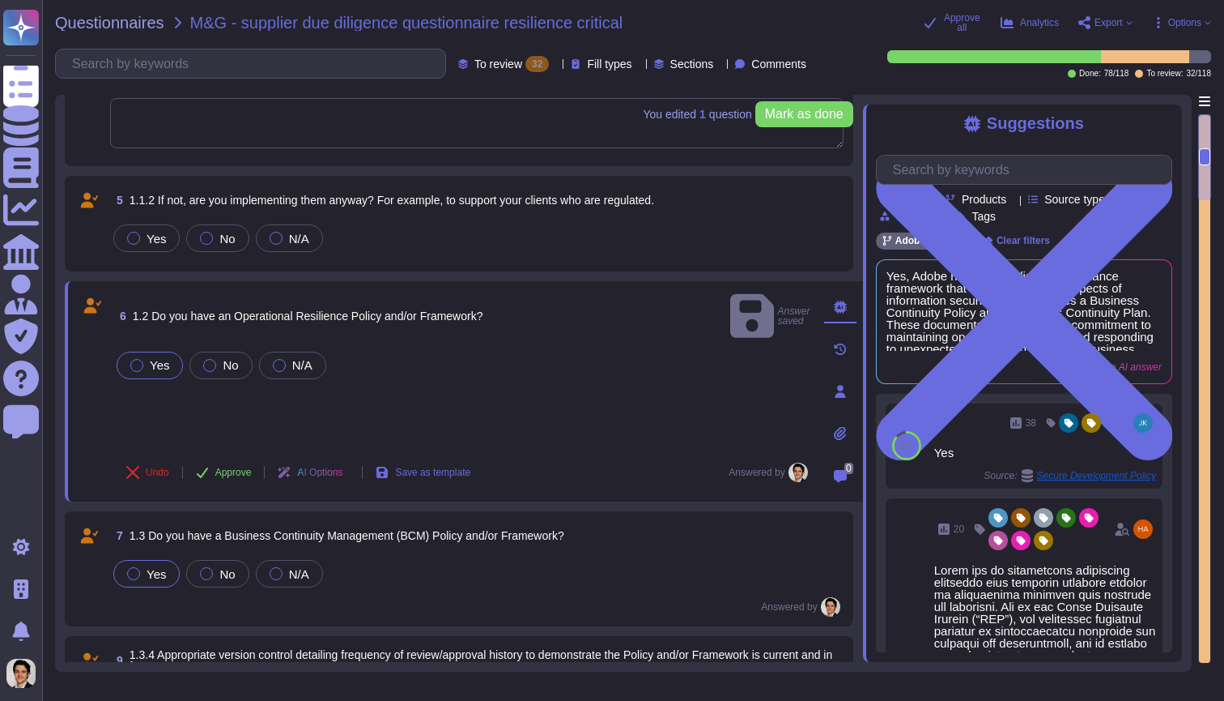
click at [439, 224] on div "Yes No N/A" at bounding box center [477, 238] width 734 height 34
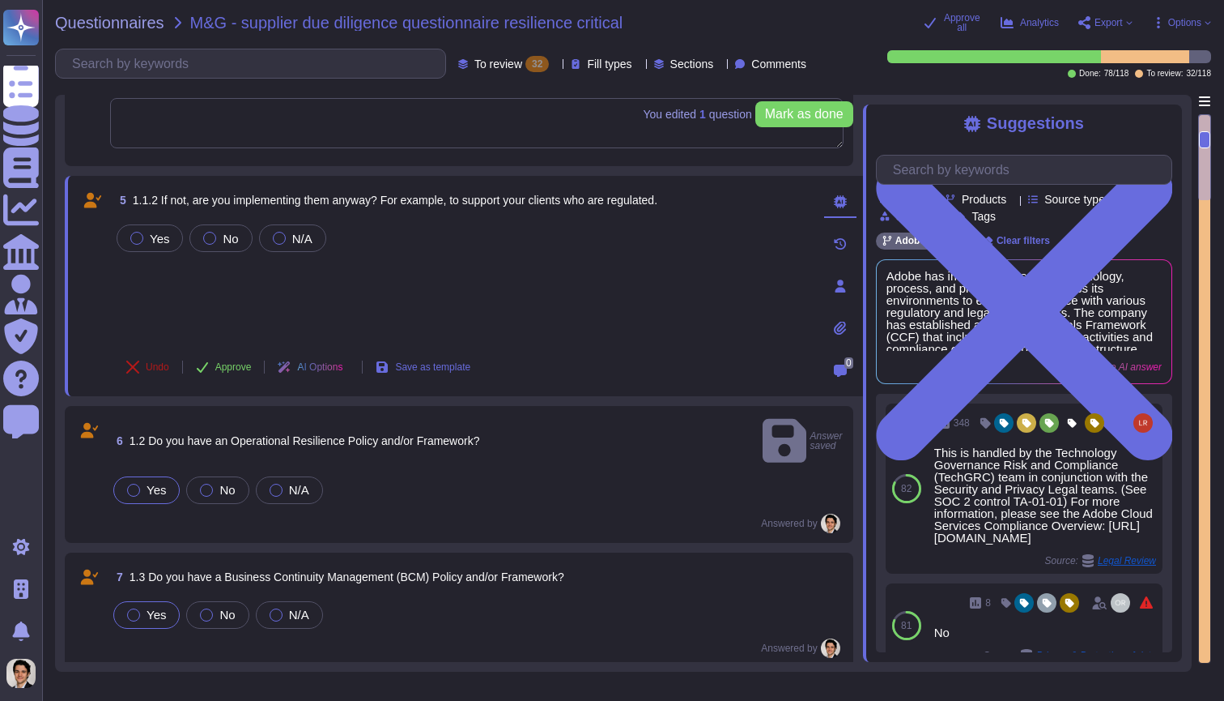
click at [160, 364] on span "Undo" at bounding box center [157, 367] width 23 height 10
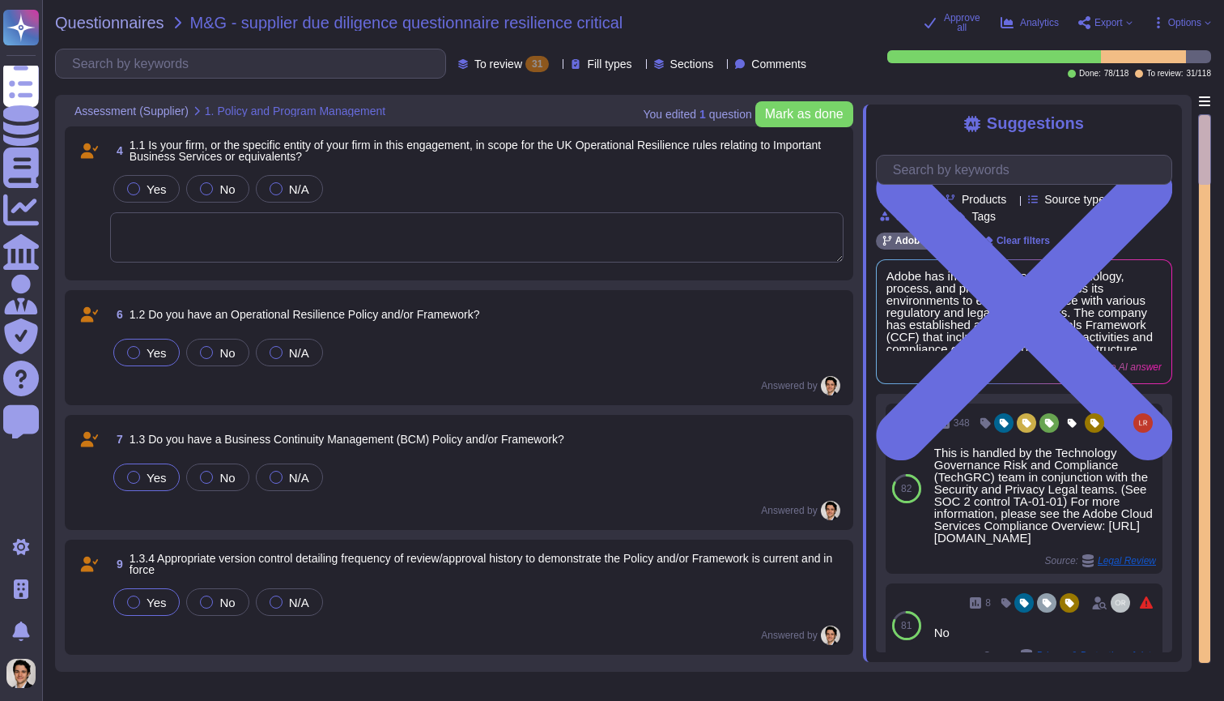
scroll to position [0, 0]
click at [152, 194] on span "Yes" at bounding box center [156, 189] width 19 height 14
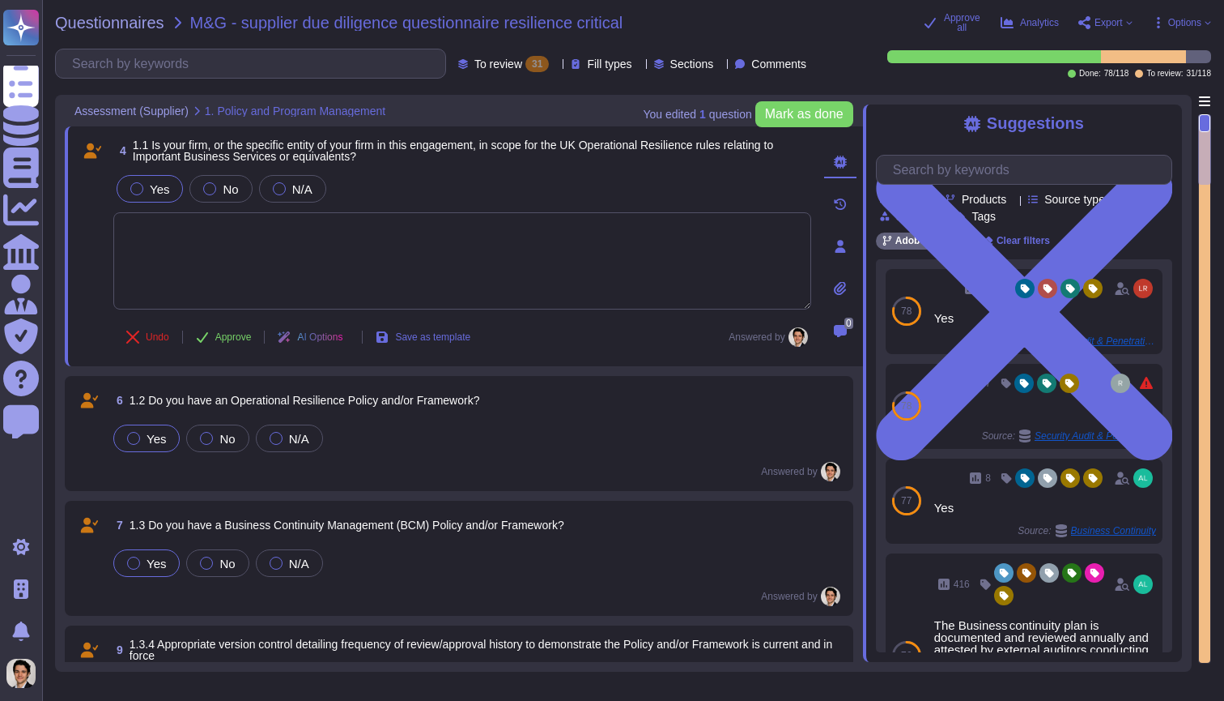
click at [1107, 22] on span "Export" at bounding box center [1109, 23] width 28 height 10
click at [1175, 20] on span "Options" at bounding box center [1185, 23] width 33 height 10
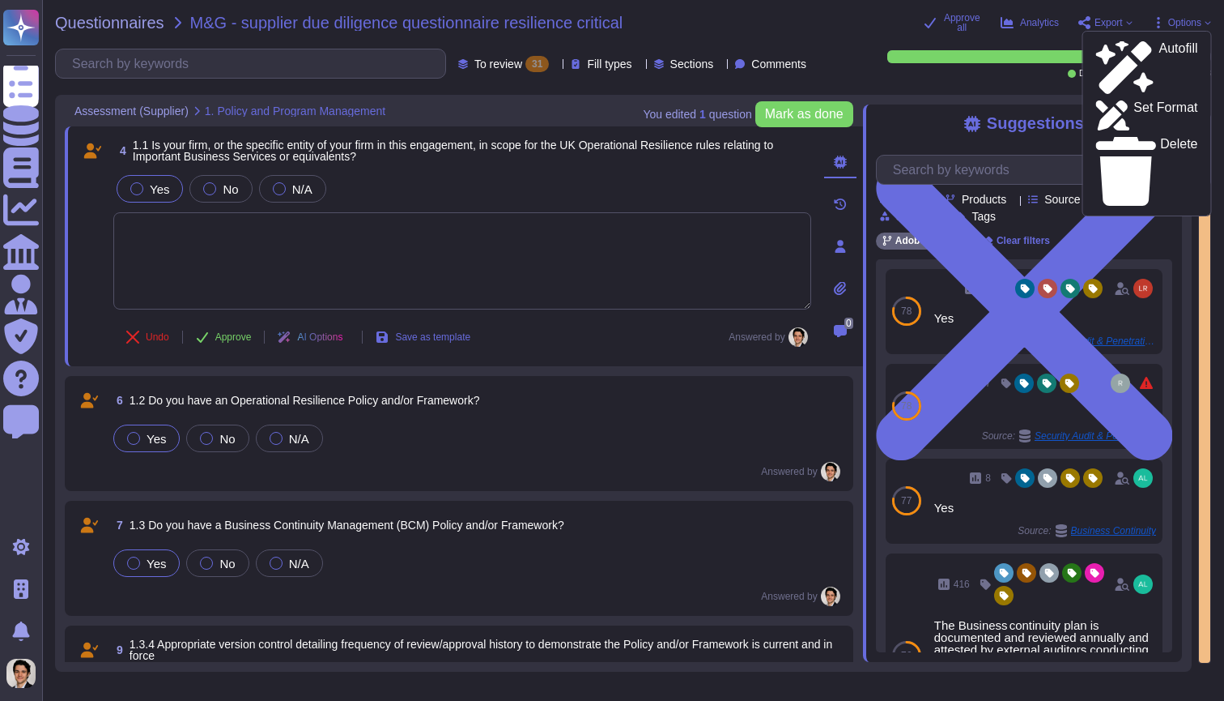
click at [1103, 18] on span "Export" at bounding box center [1109, 23] width 28 height 10
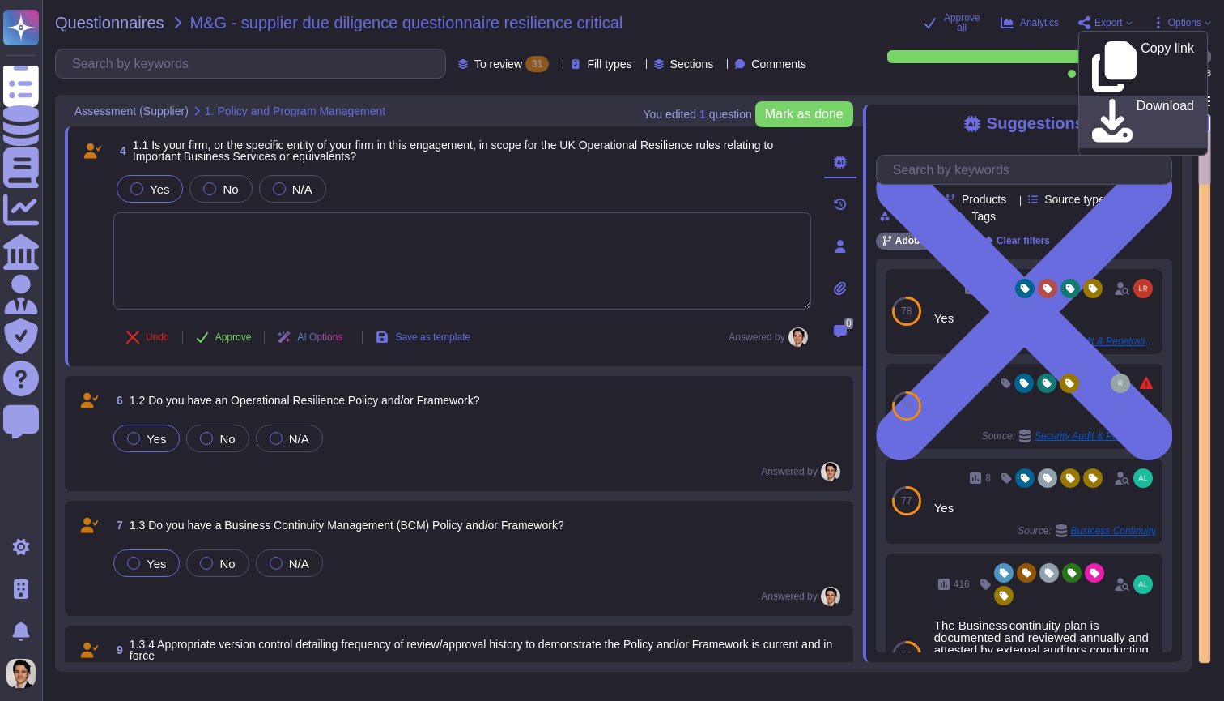
click at [1137, 100] on p "Download" at bounding box center [1165, 122] width 57 height 45
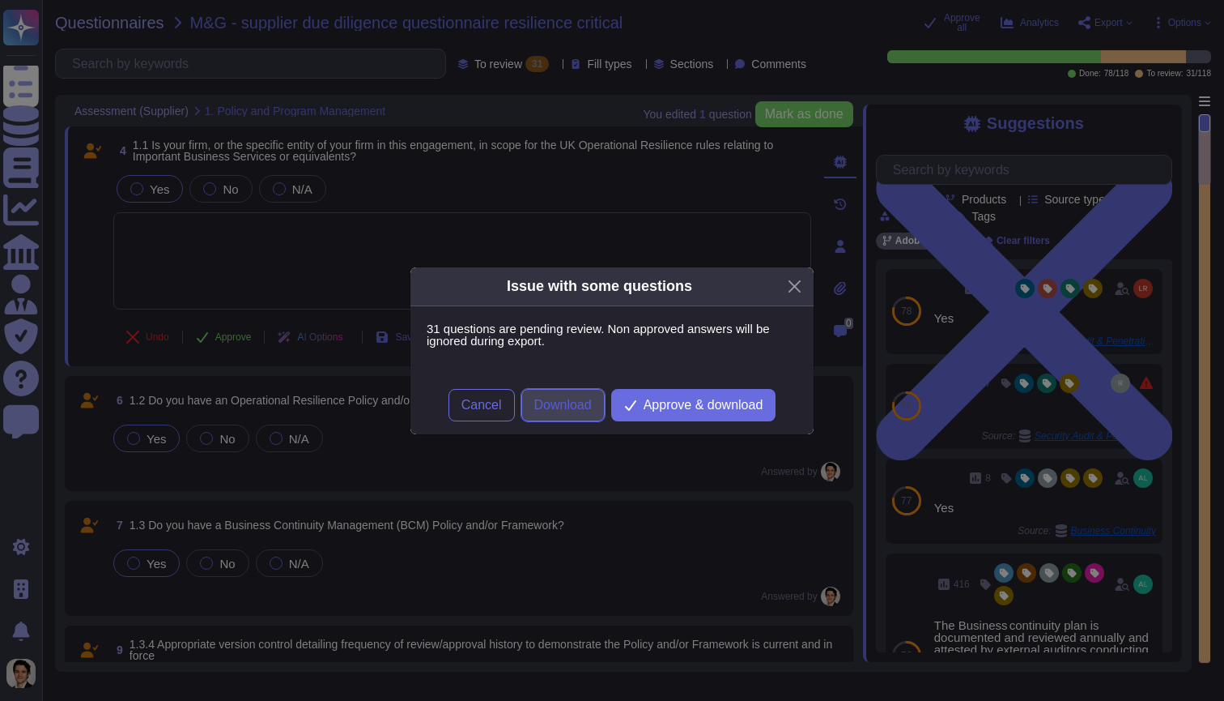
click at [549, 407] on span "Download" at bounding box center [563, 404] width 57 height 13
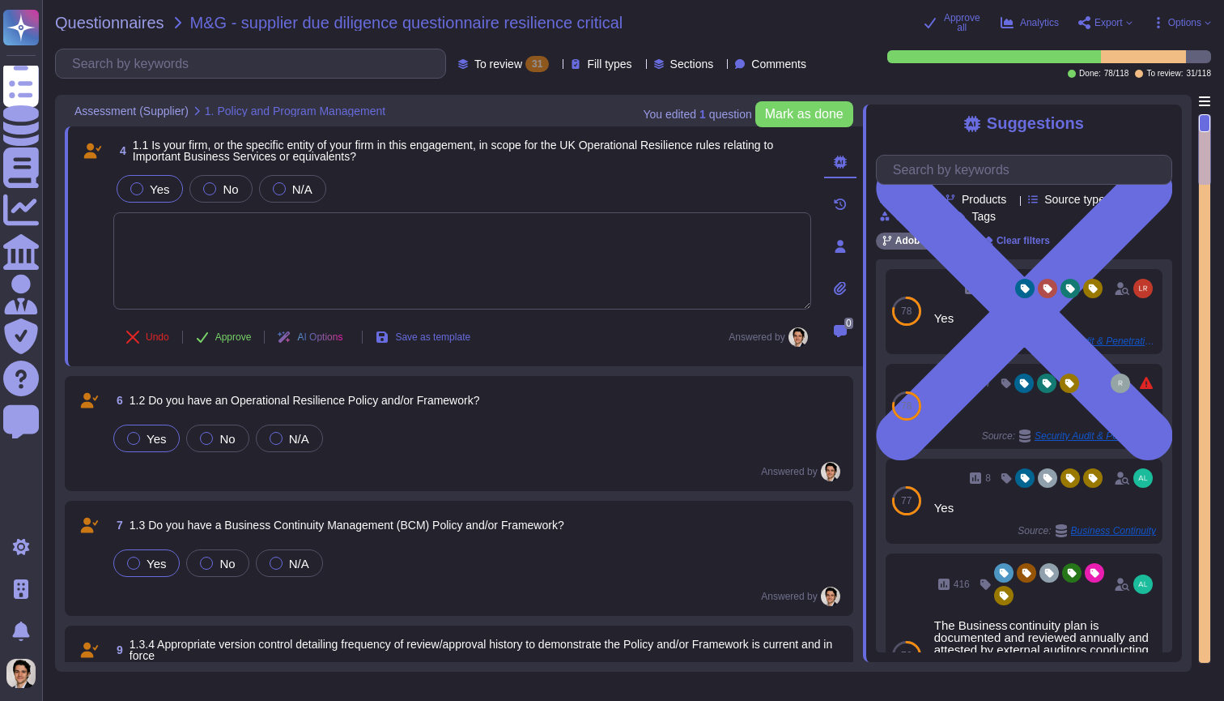
click at [496, 193] on div "Yes No N/A" at bounding box center [462, 189] width 698 height 34
